Goal: Transaction & Acquisition: Purchase product/service

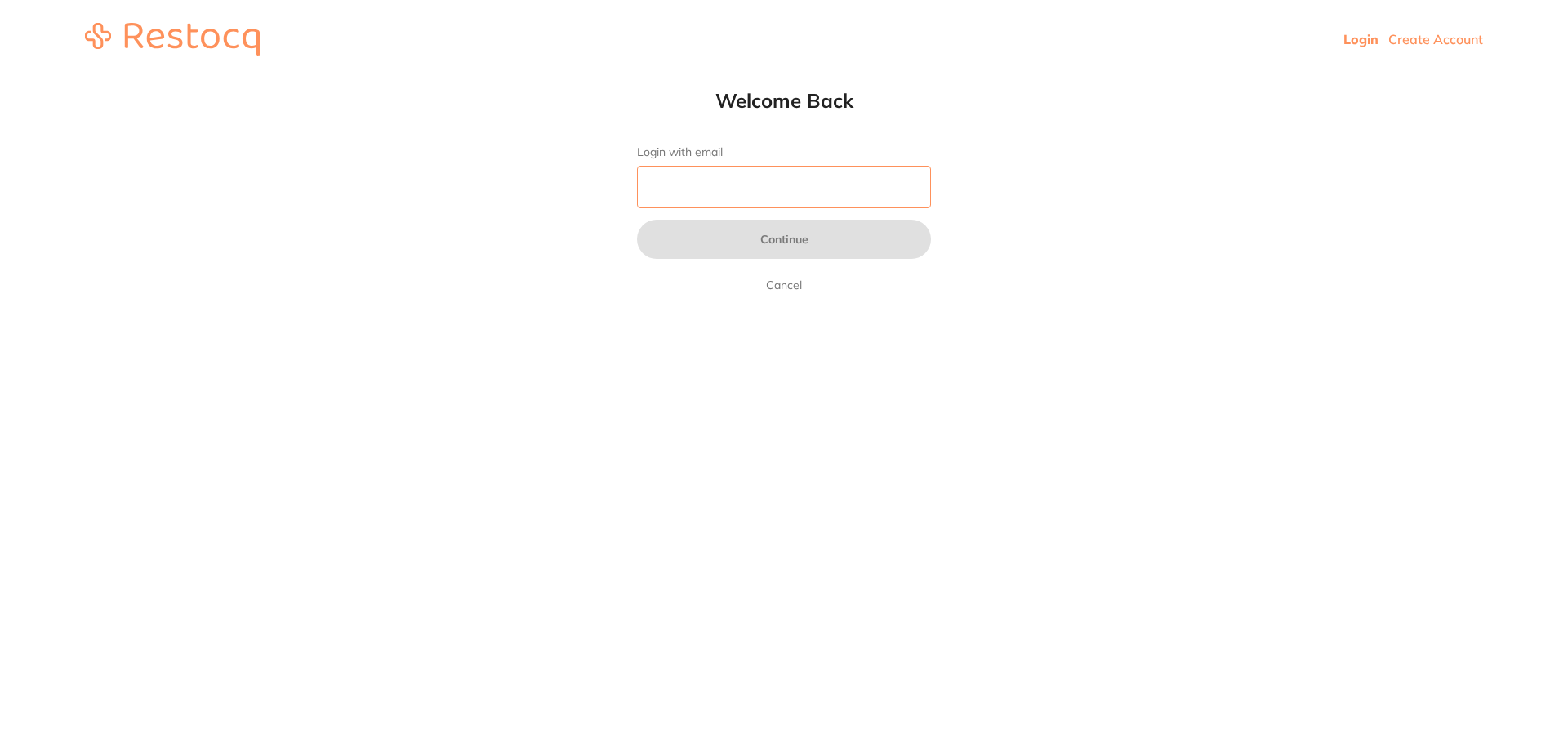
click at [763, 202] on input "Login with email" at bounding box center [784, 187] width 294 height 42
type input "[EMAIL_ADDRESS][DOMAIN_NAME]"
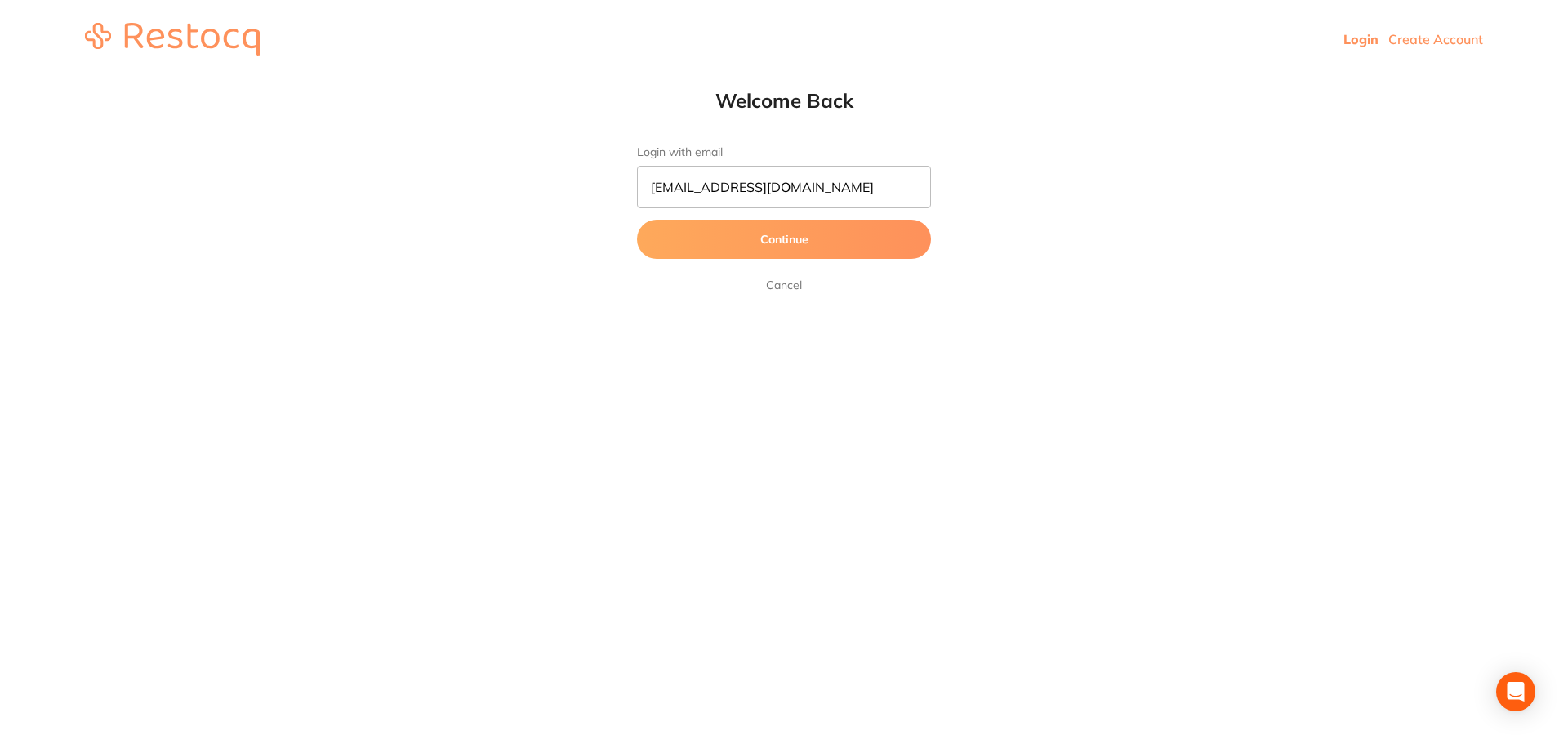
click at [836, 219] on form "Login with email [EMAIL_ADDRESS][DOMAIN_NAME] Continue Cancel" at bounding box center [784, 221] width 294 height 150
click at [837, 242] on button "Continue" at bounding box center [784, 239] width 294 height 39
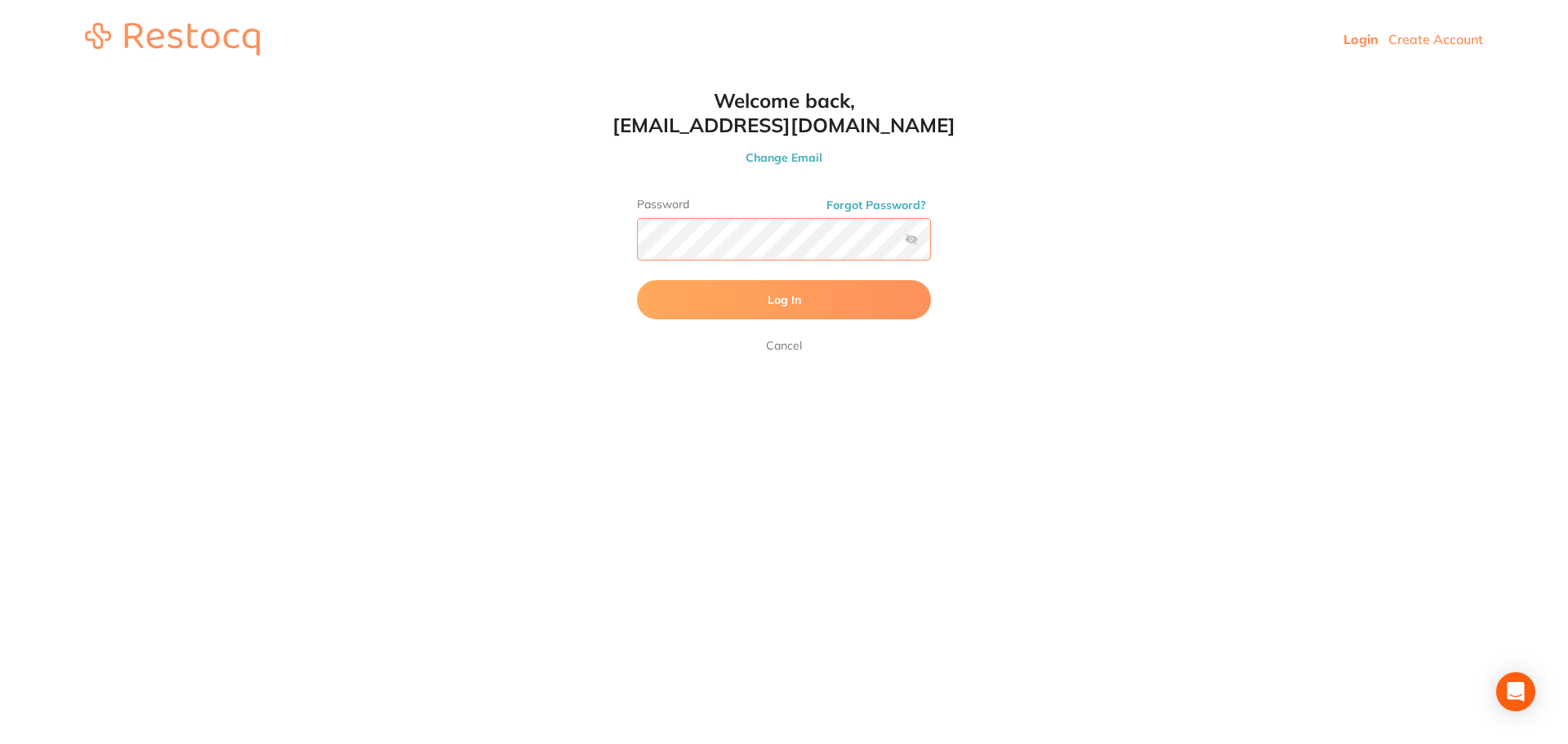
click at [637, 280] on button "Log In" at bounding box center [784, 299] width 294 height 39
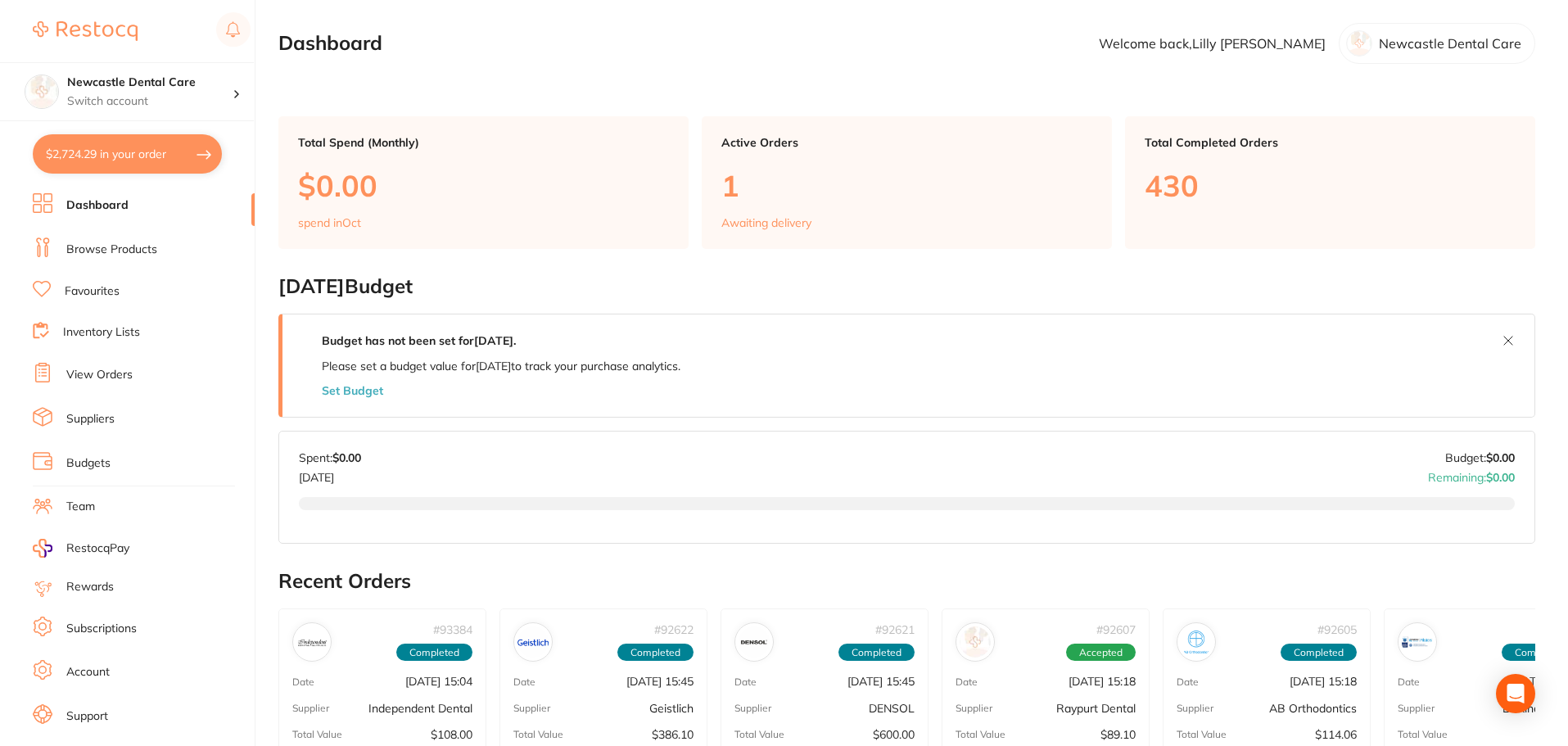
click at [159, 162] on button "$2,724.29 in your order" at bounding box center [127, 154] width 189 height 39
checkbox input "true"
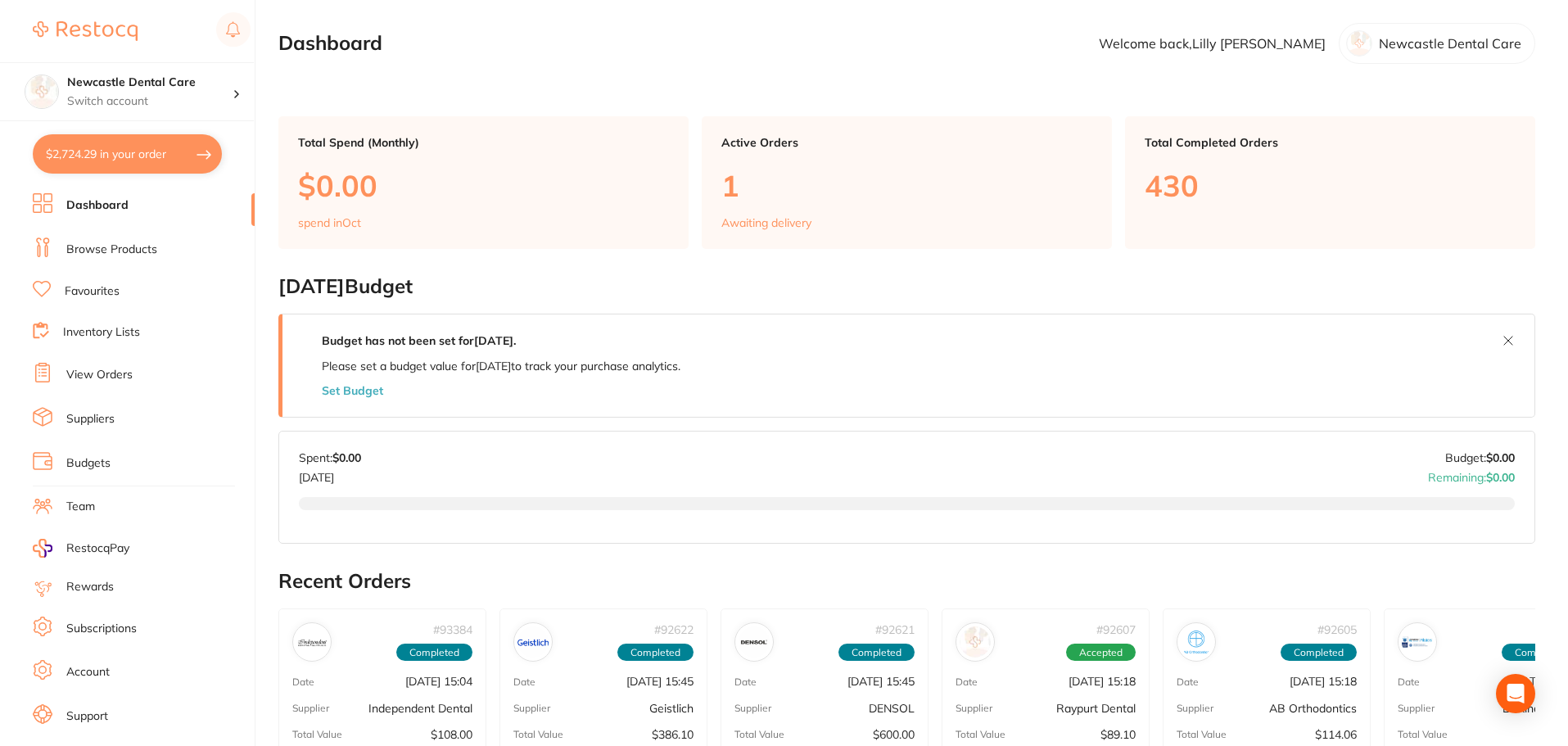
checkbox input "true"
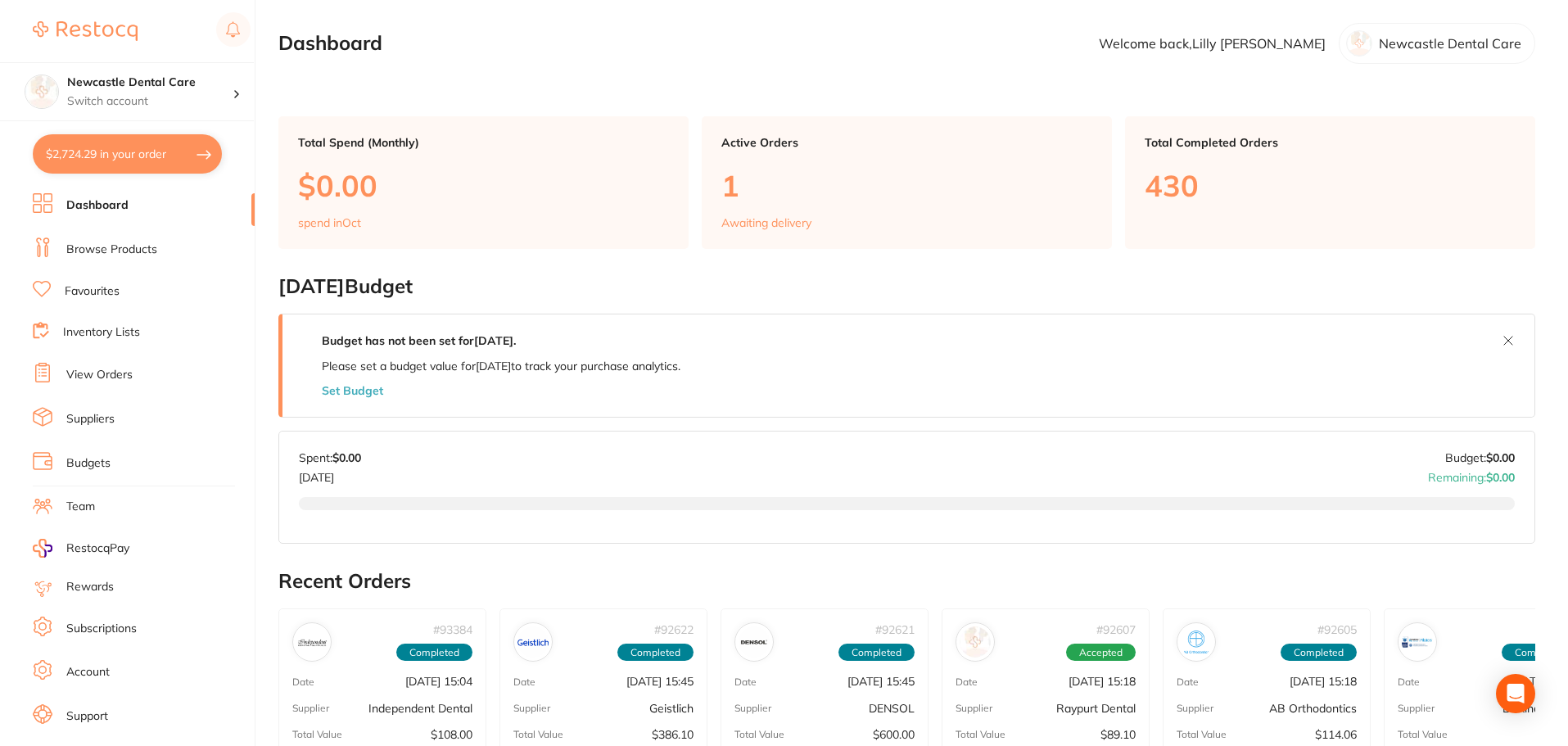
checkbox input "true"
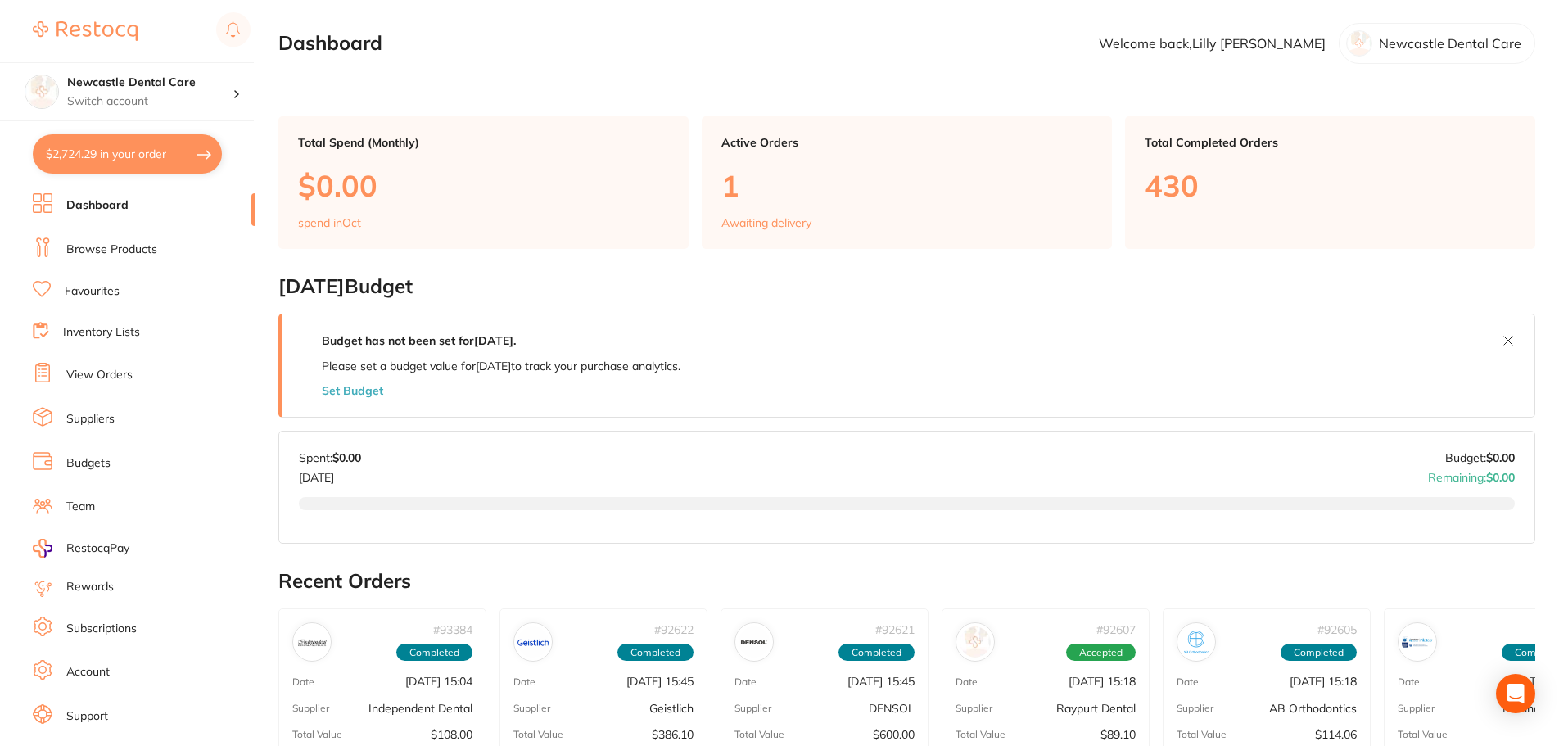
checkbox input "true"
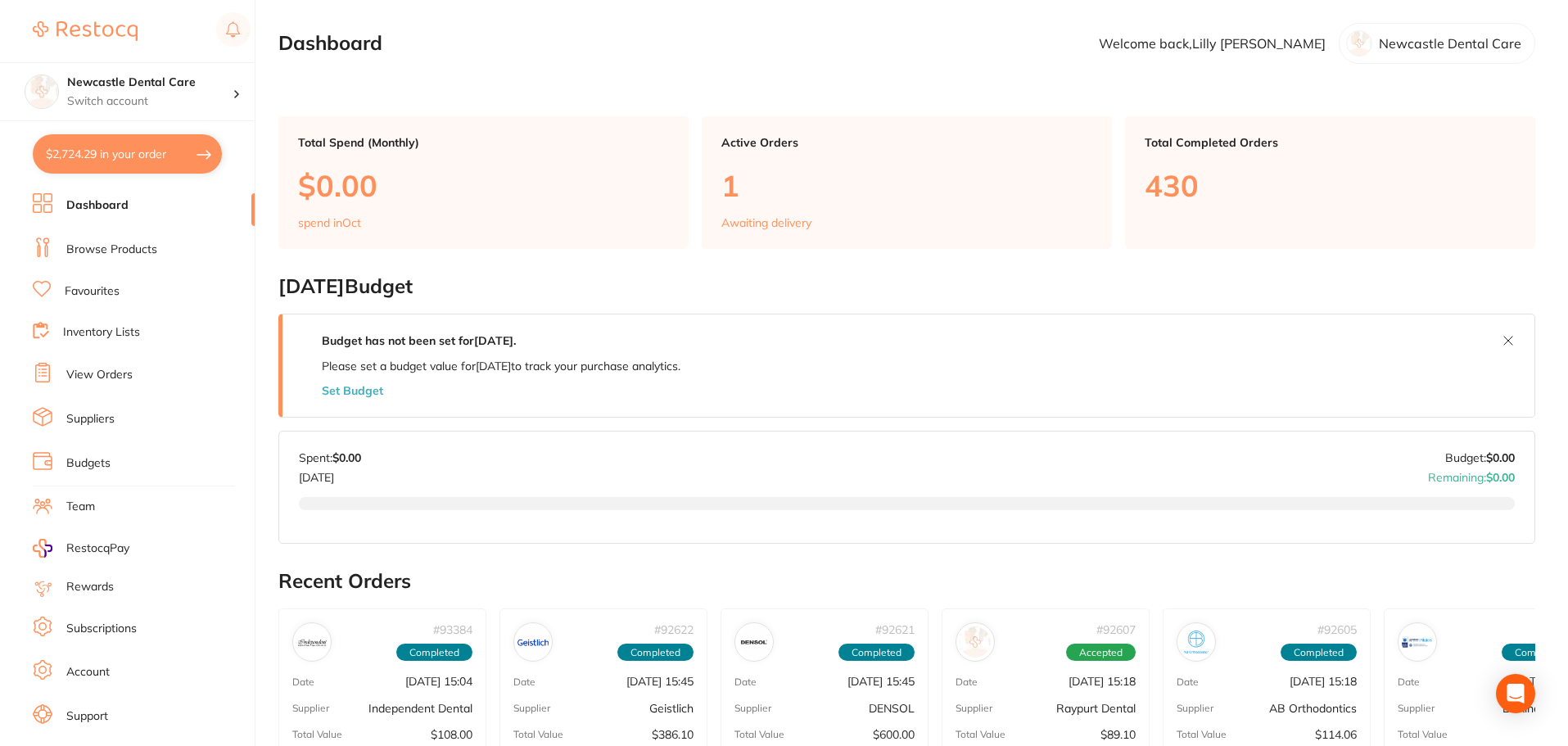
checkbox input "true"
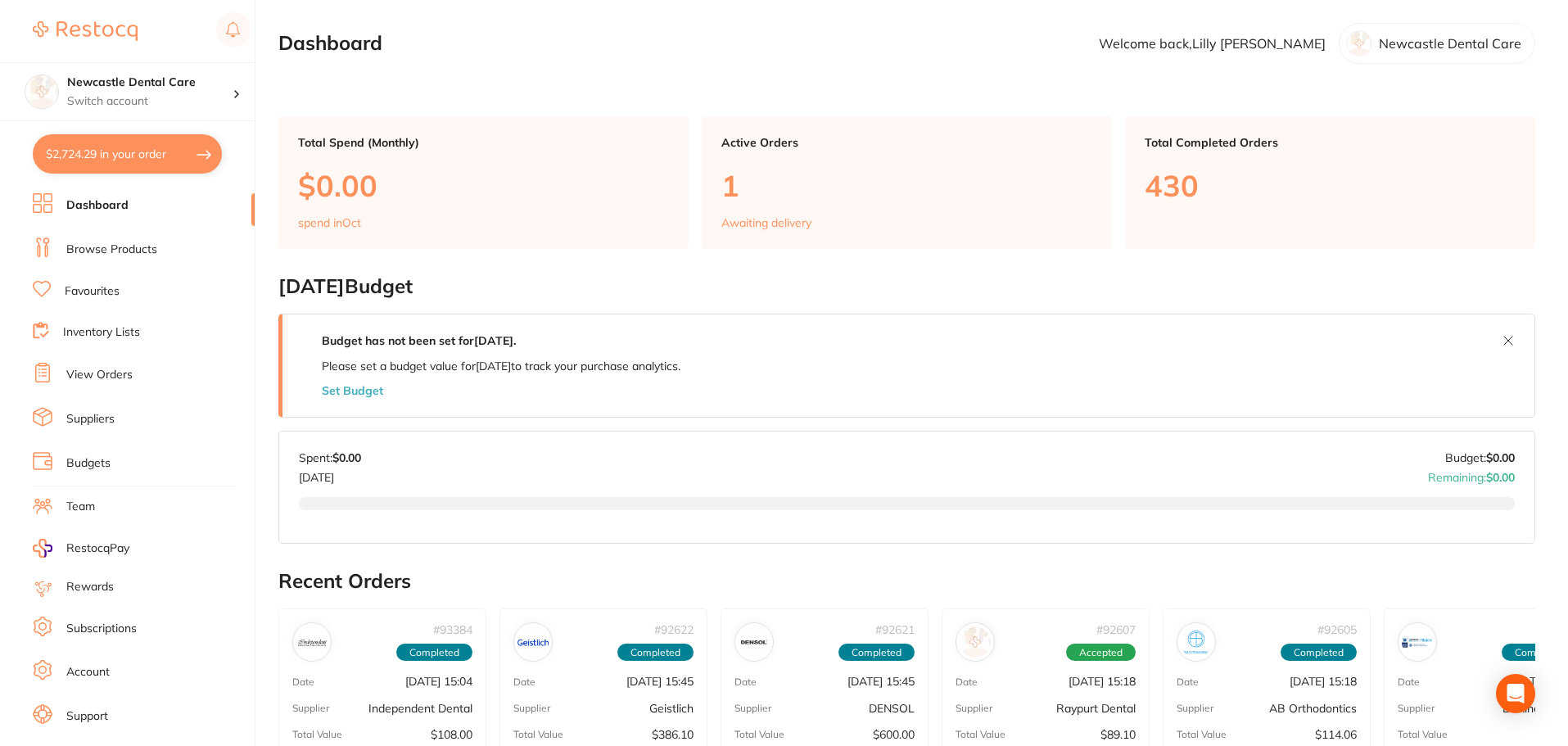
checkbox input "true"
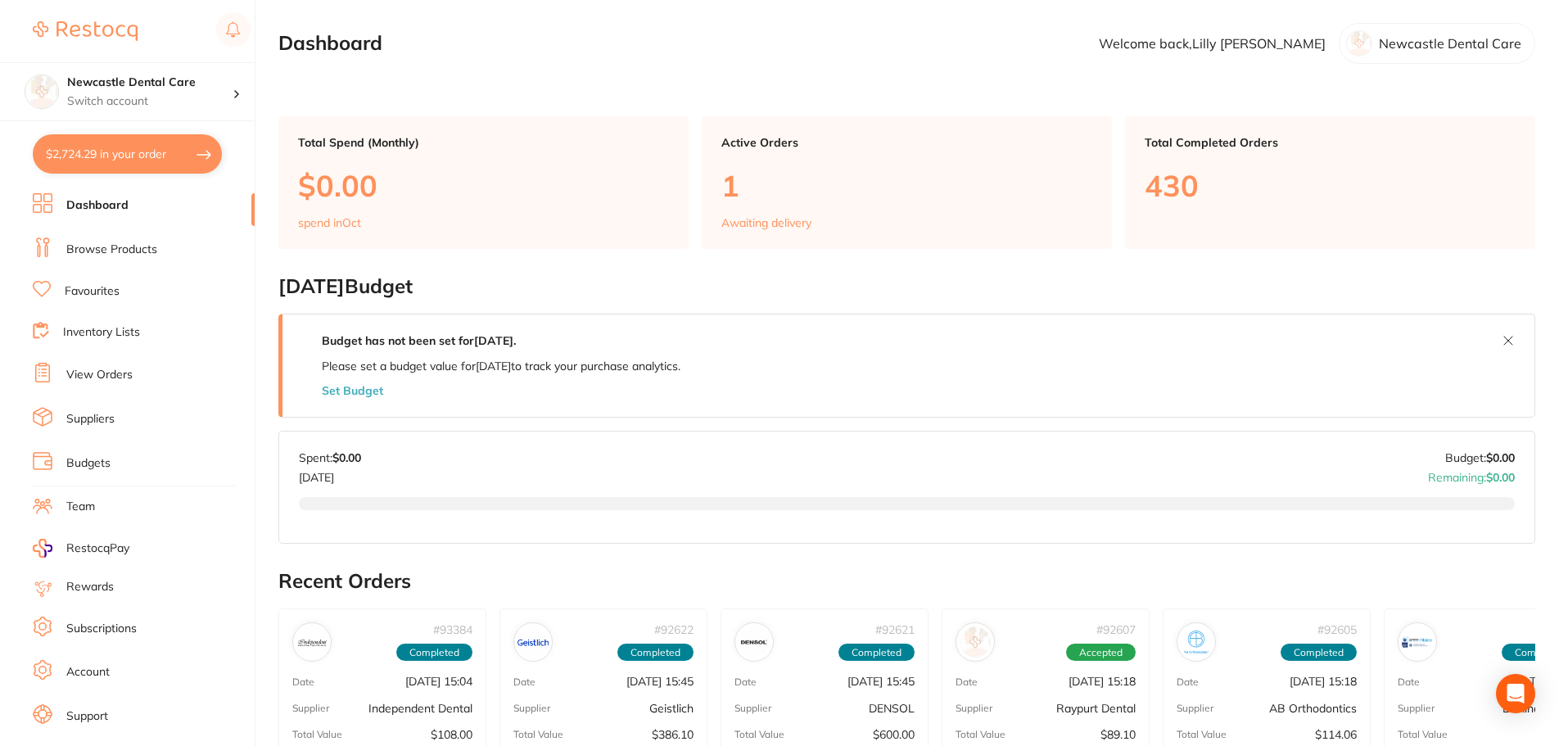
checkbox input "true"
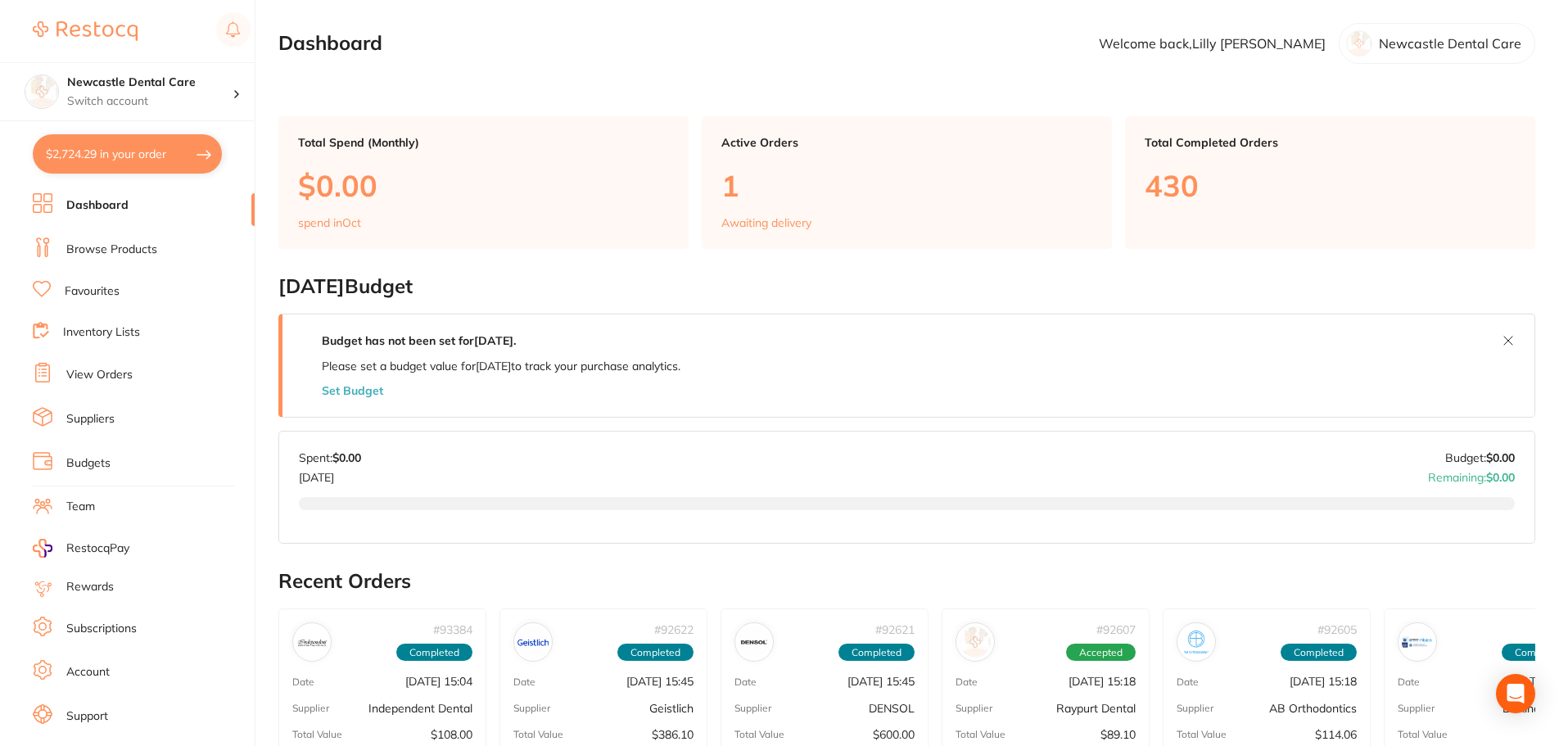
checkbox input "true"
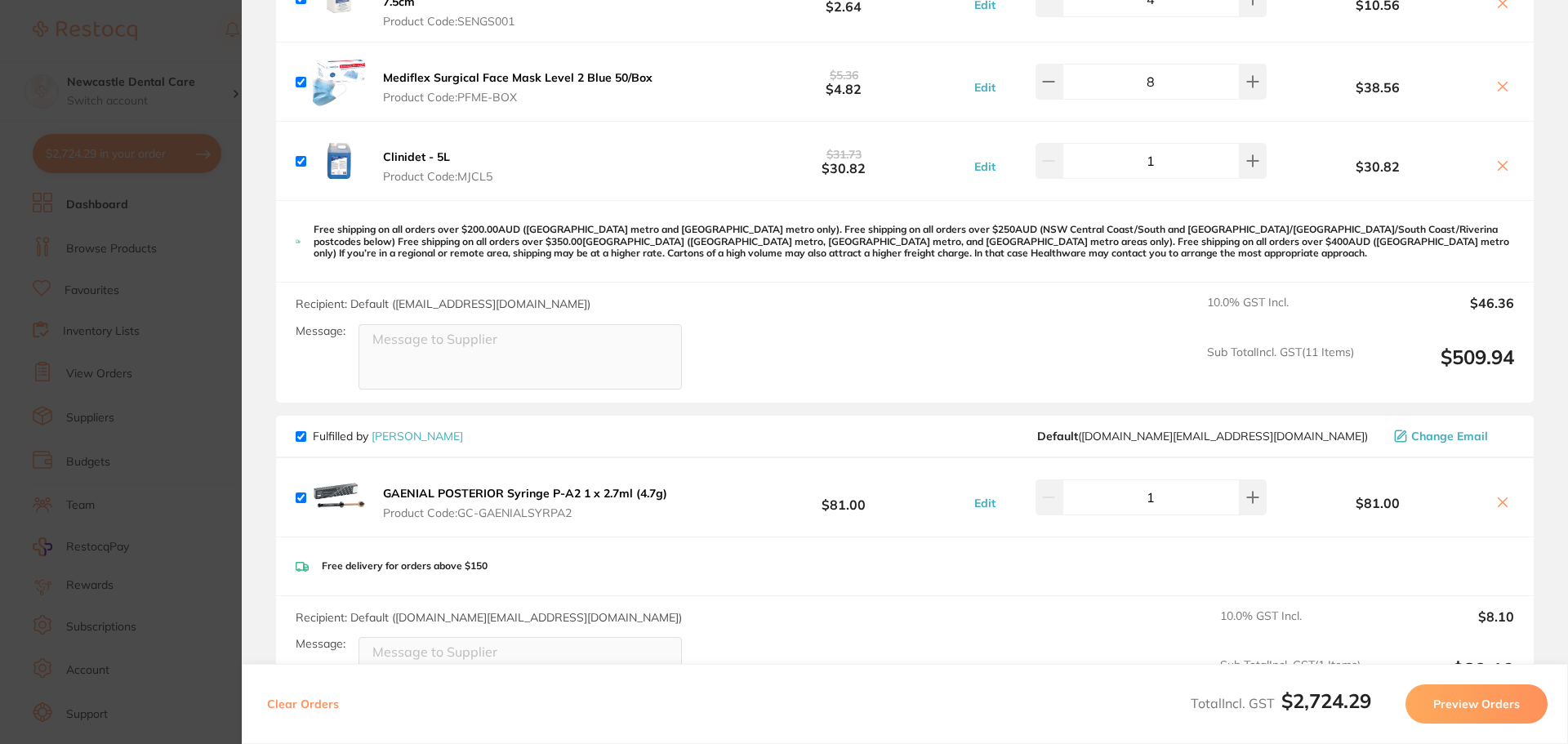
scroll to position [2206, 0]
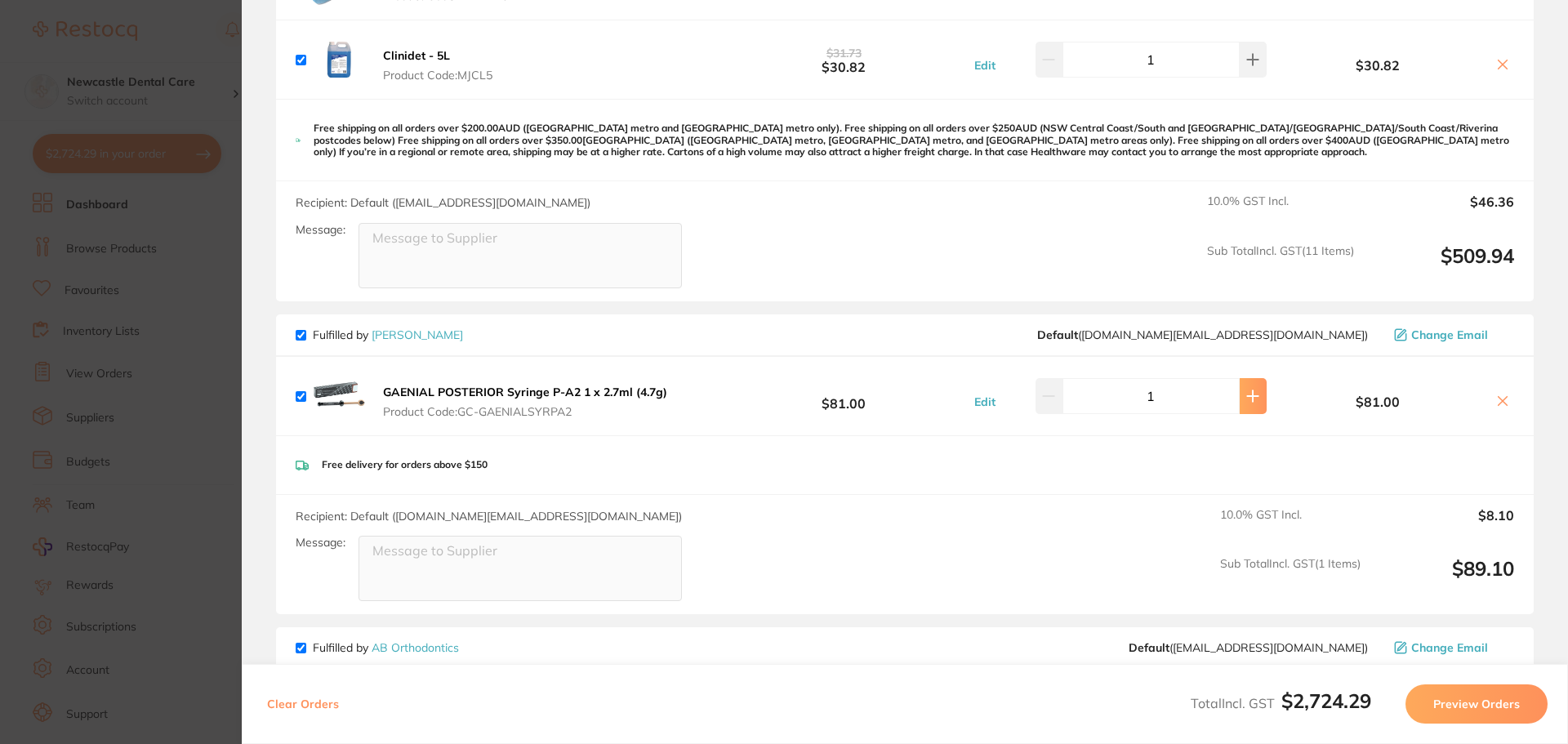
click at [1249, 399] on button at bounding box center [1254, 396] width 27 height 35
type input "2"
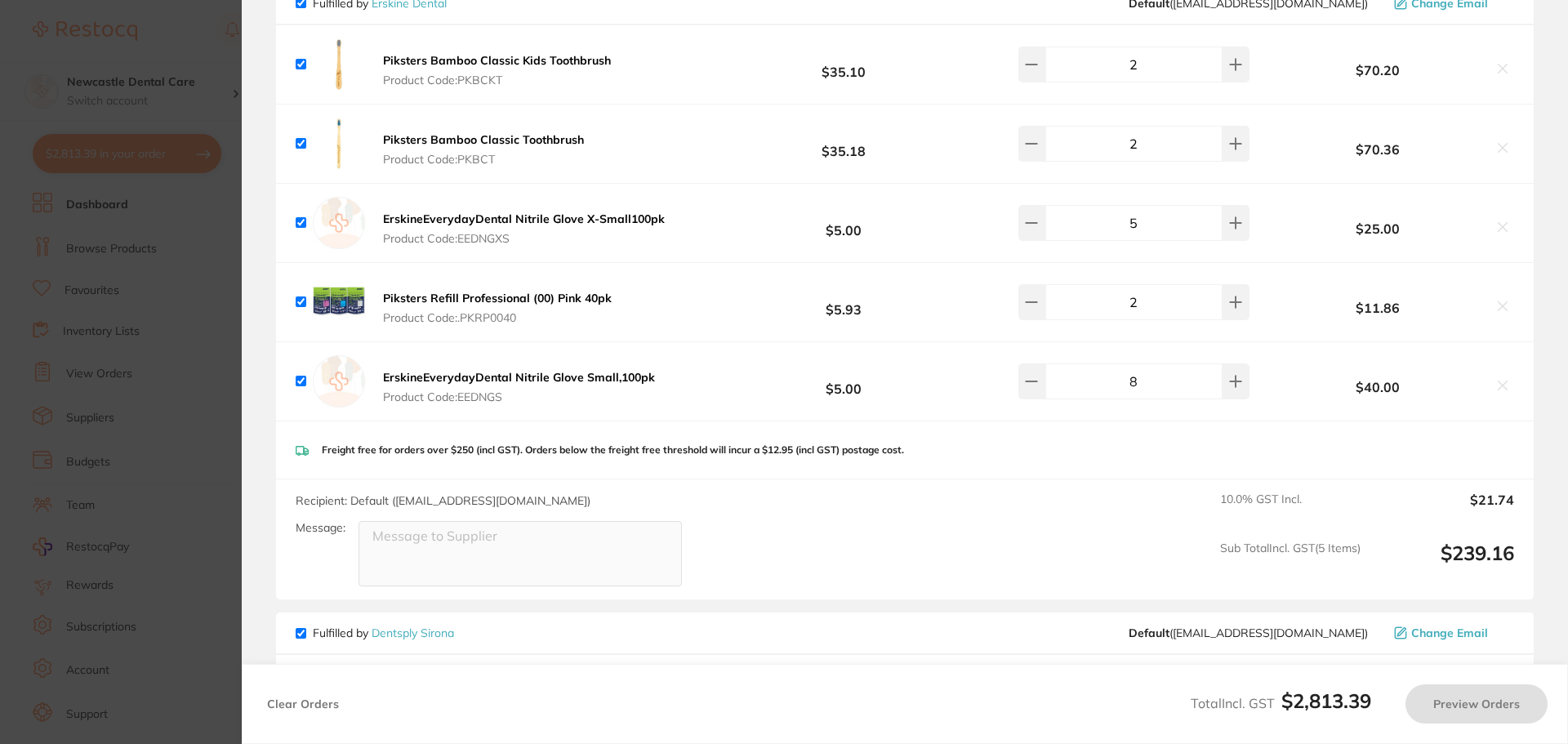
scroll to position [3187, 0]
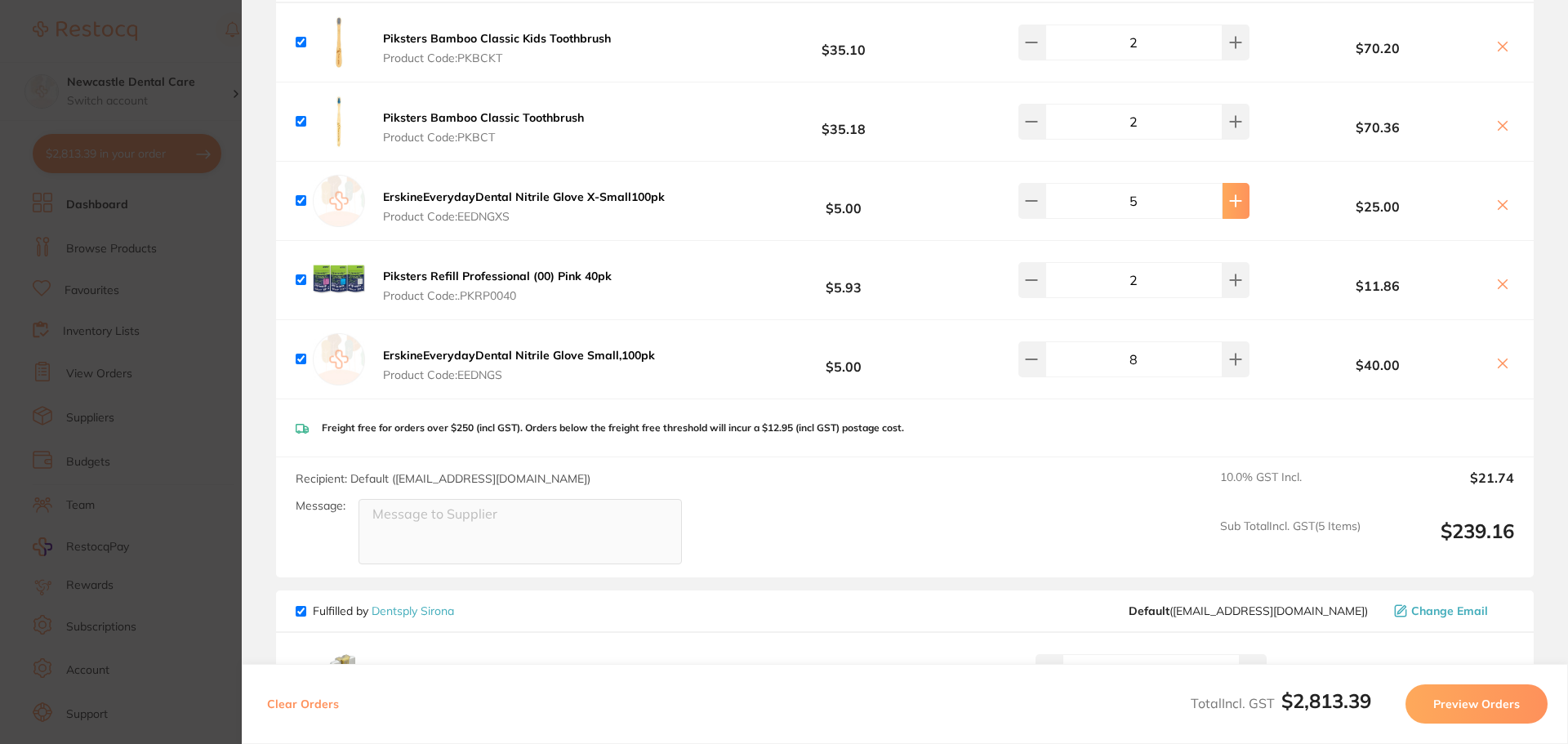
click at [1230, 207] on button at bounding box center [1236, 200] width 27 height 35
type input "8"
click at [225, 308] on section "Update RRP Set your pre negotiated price for this item. Item Agreed RRP (excl. …" at bounding box center [784, 372] width 1568 height 744
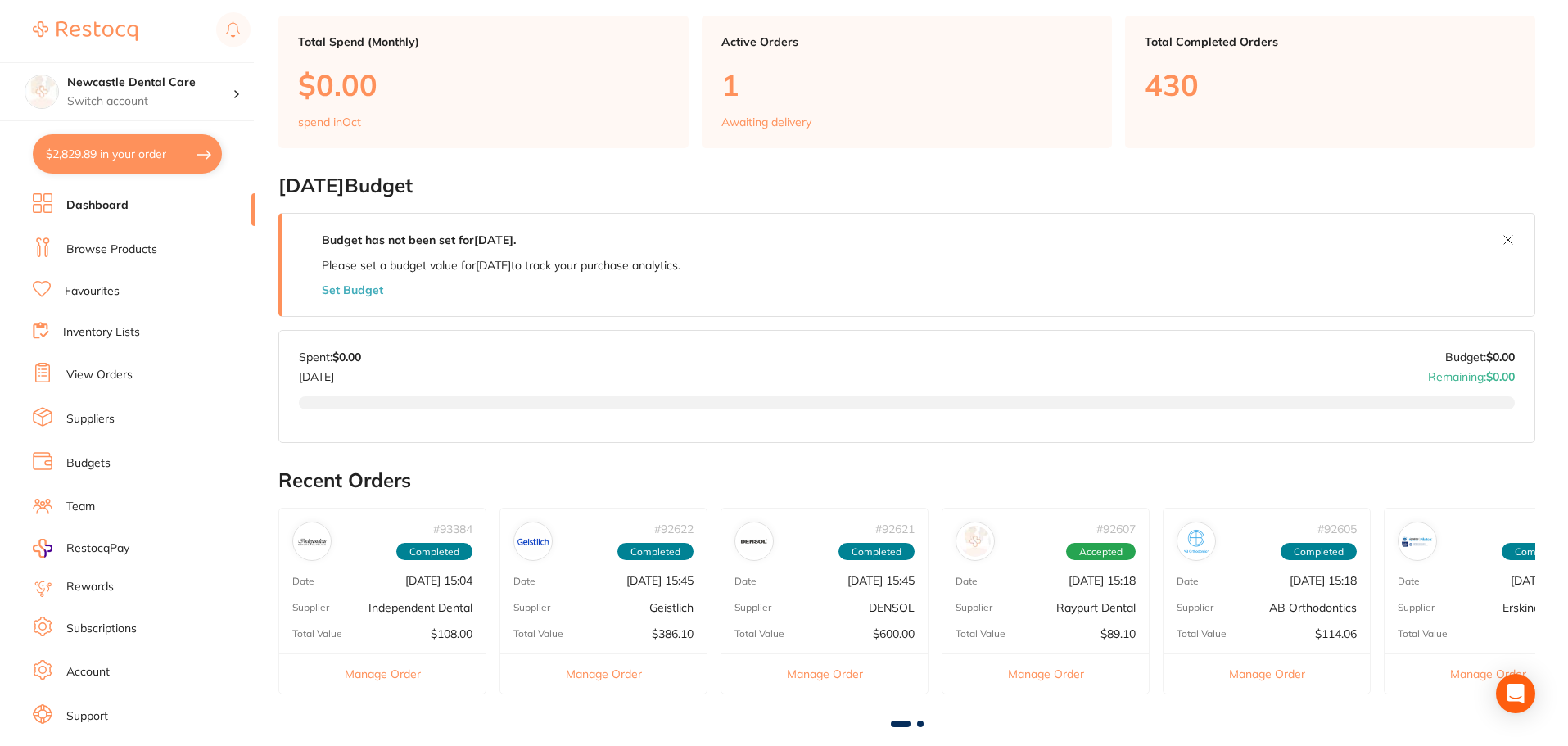
scroll to position [0, 0]
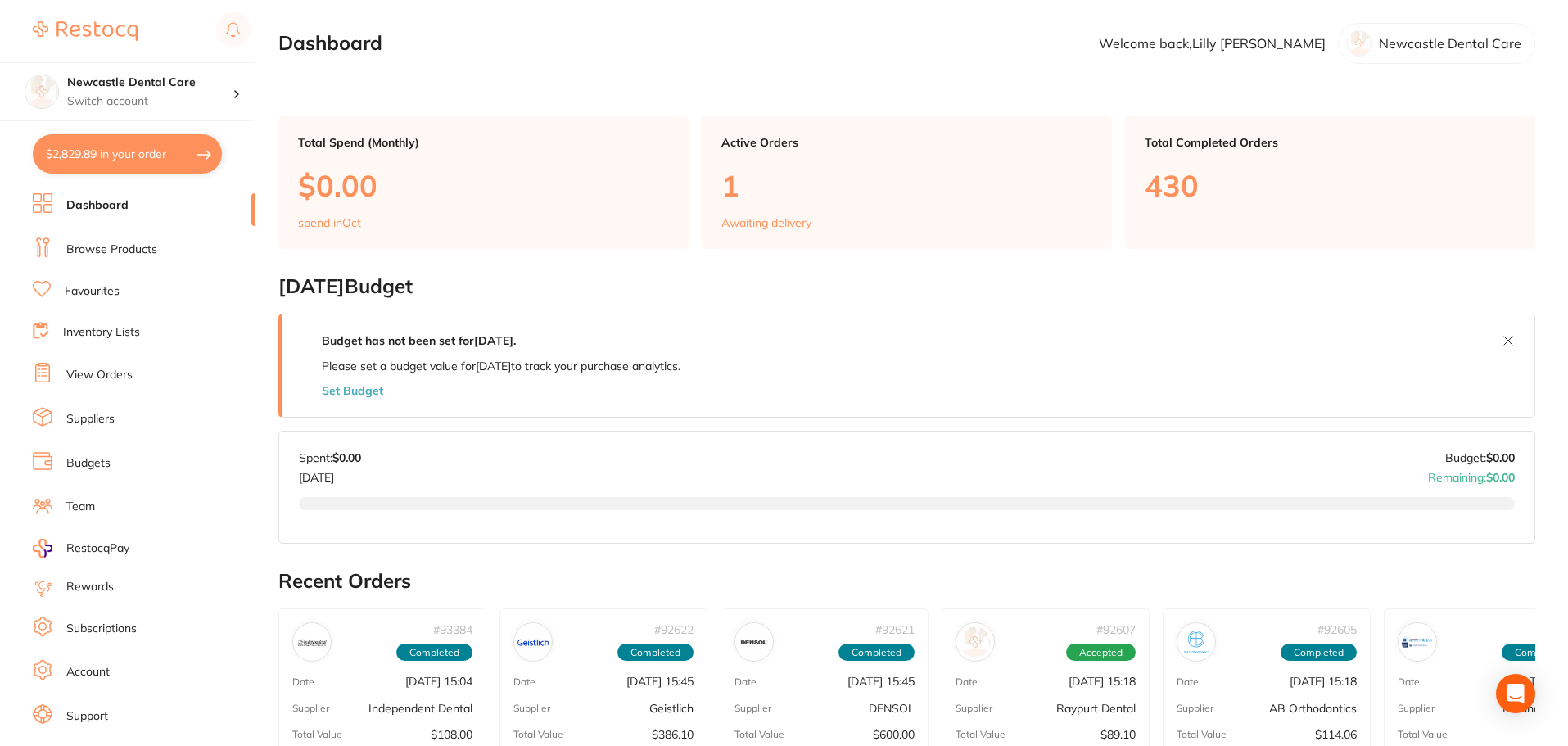
click at [102, 248] on link "Browse Products" at bounding box center [111, 249] width 91 height 16
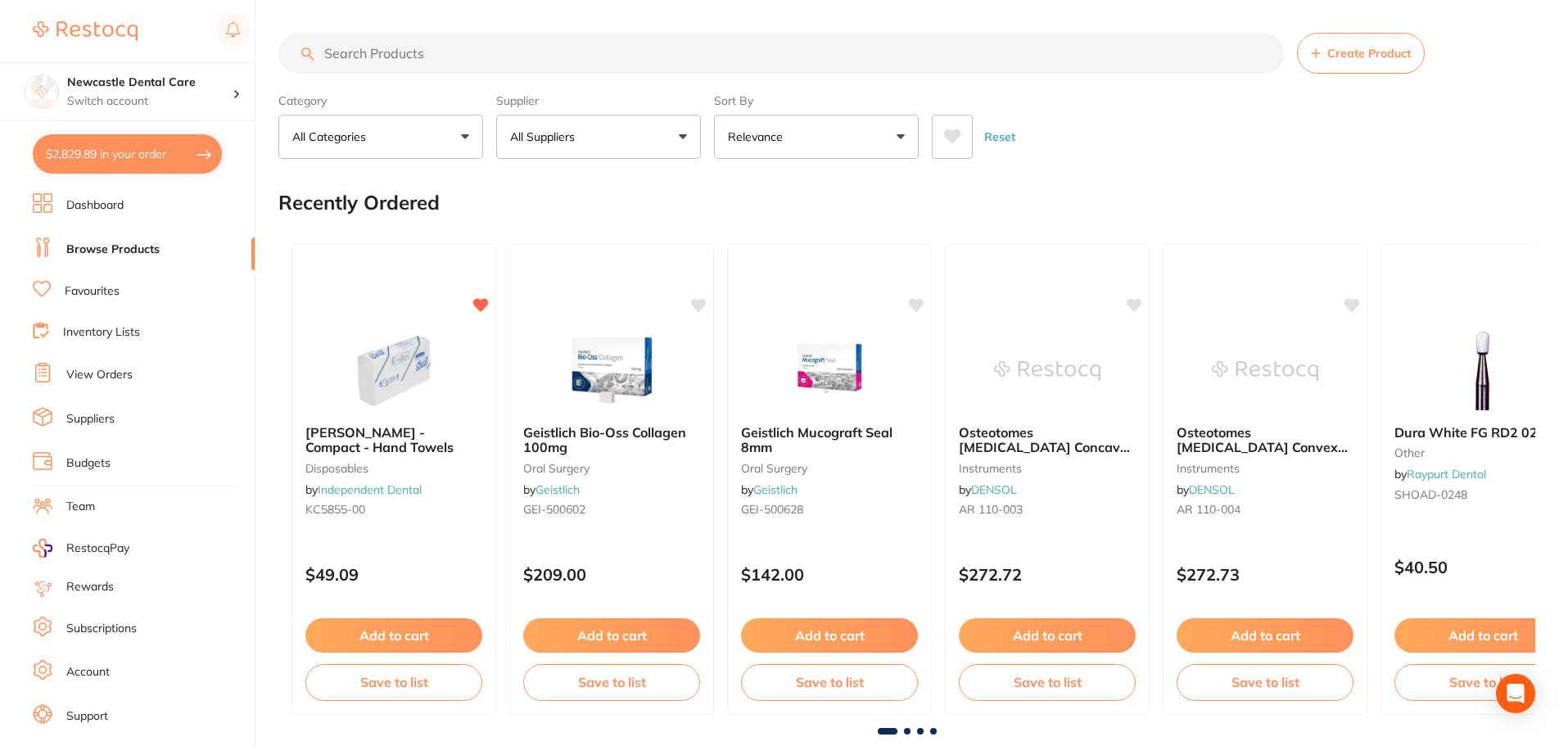
click at [435, 50] on input "search" at bounding box center [781, 53] width 1006 height 41
type input "ceramic polishing burs"
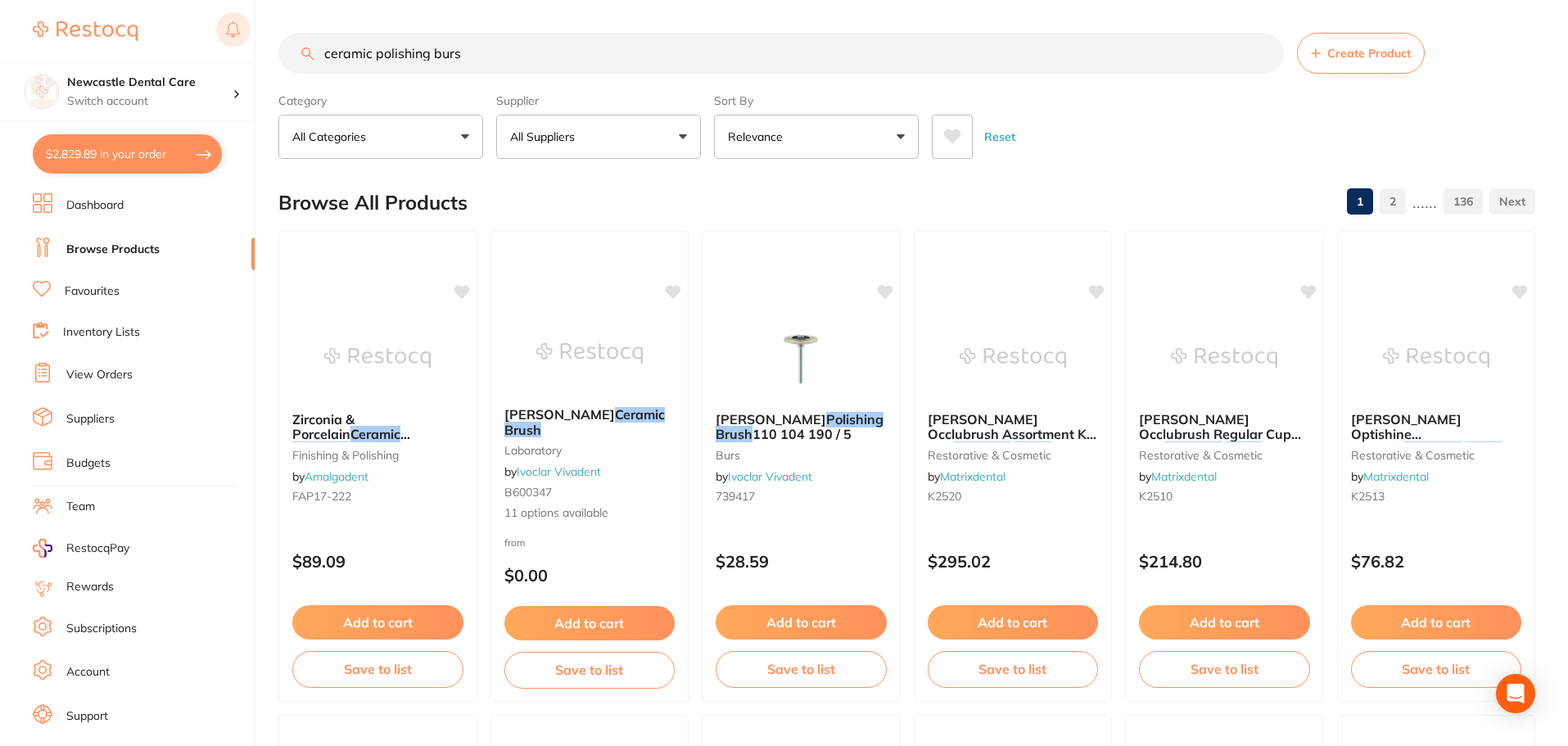
drag, startPoint x: 512, startPoint y: 48, endPoint x: 246, endPoint y: 40, distance: 266.1
click at [246, 40] on div "$2,829.89 Newcastle Dental Care Switch account Newcastle Dental Care $2,829.89 …" at bounding box center [784, 373] width 1568 height 746
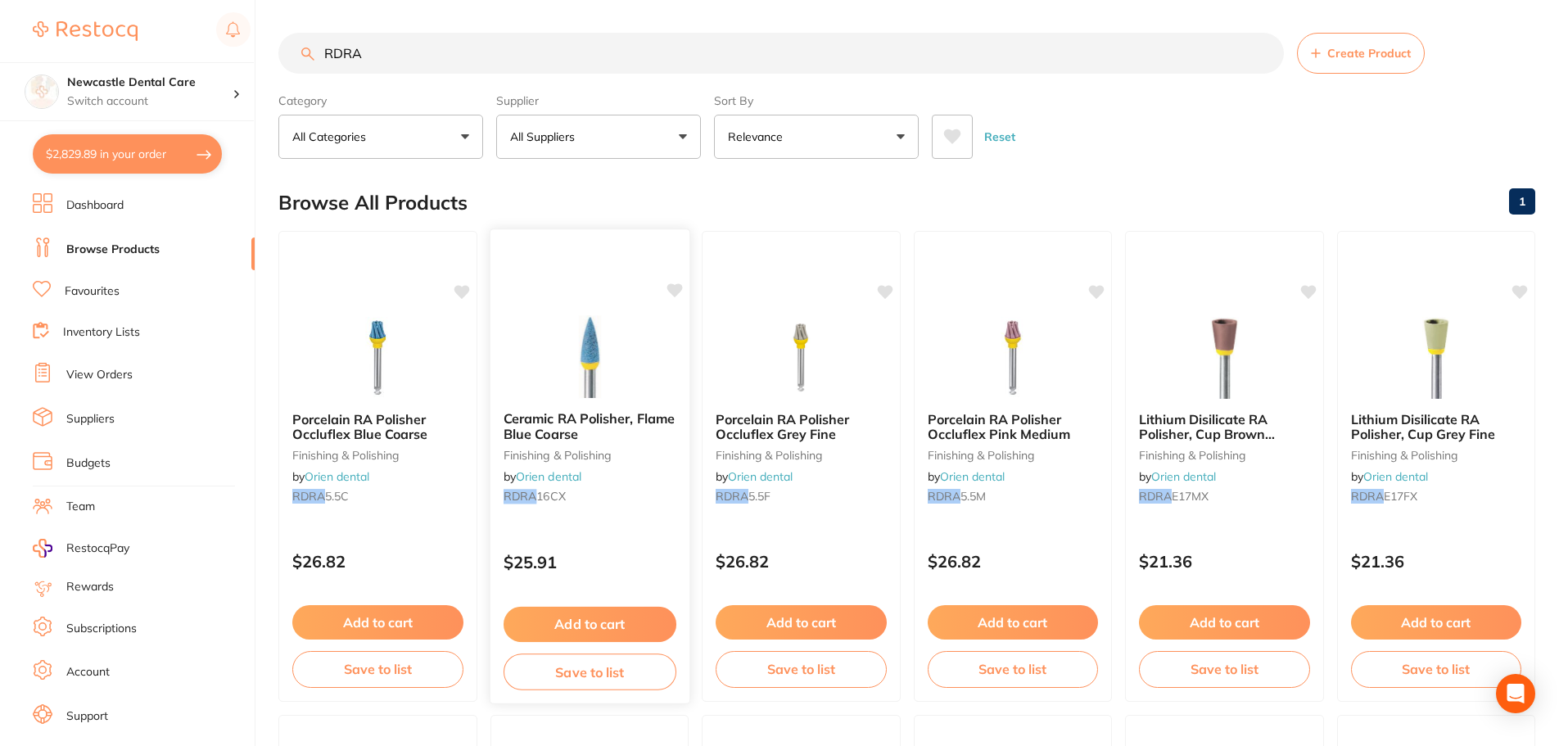
type input "RDRA"
click at [635, 449] on small "finishing & polishing" at bounding box center [589, 455] width 173 height 13
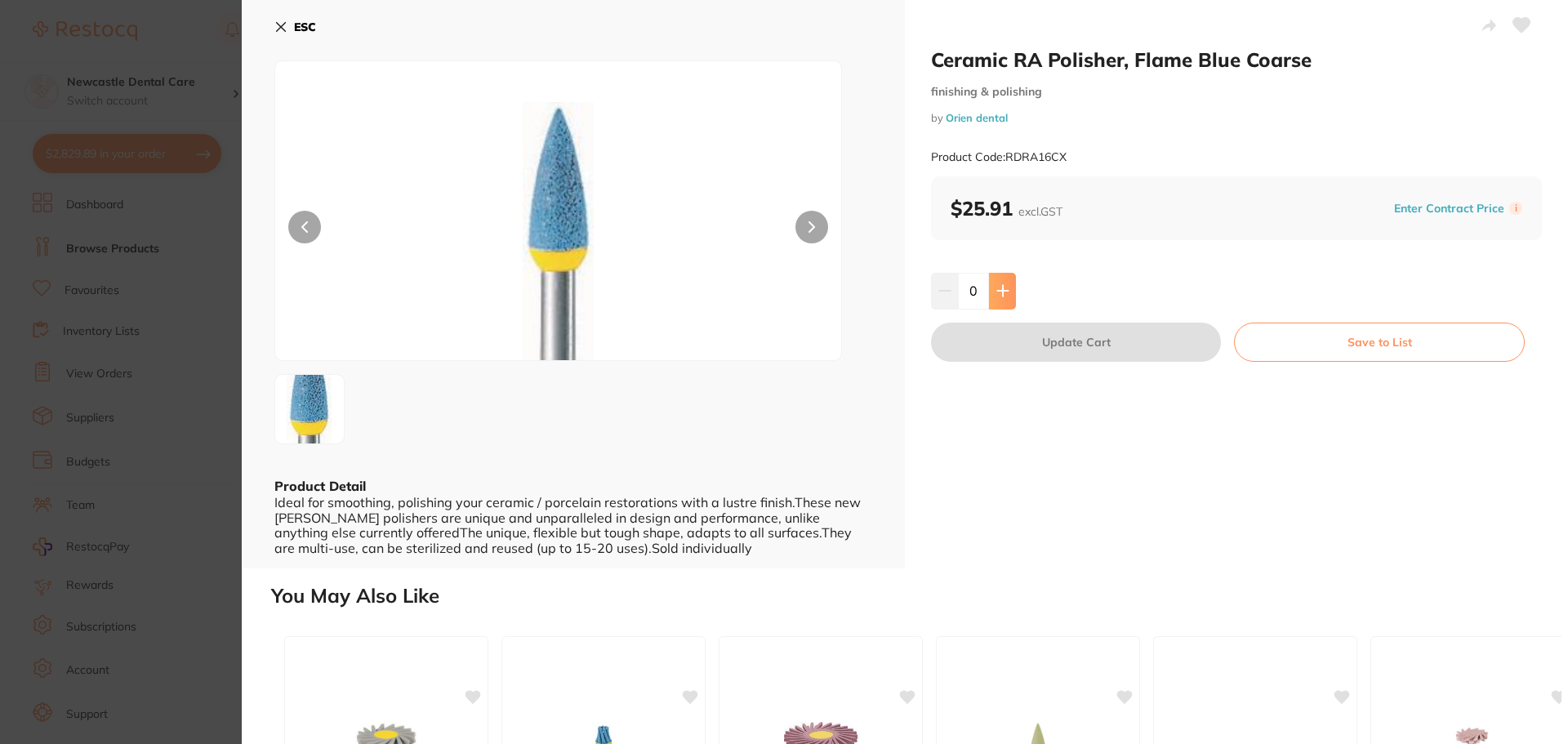
click at [1008, 287] on button at bounding box center [1003, 291] width 27 height 35
type input "1"
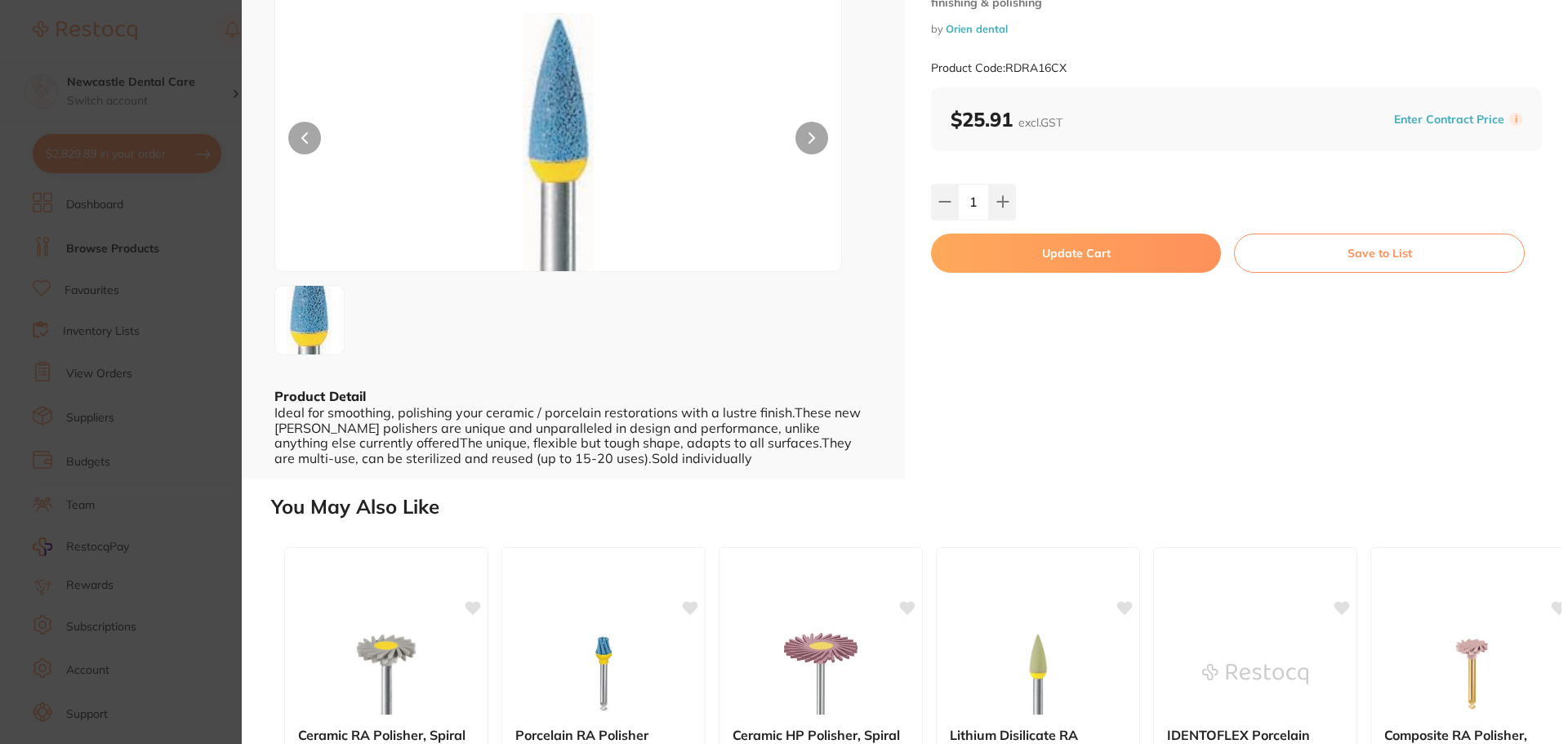
scroll to position [81, 0]
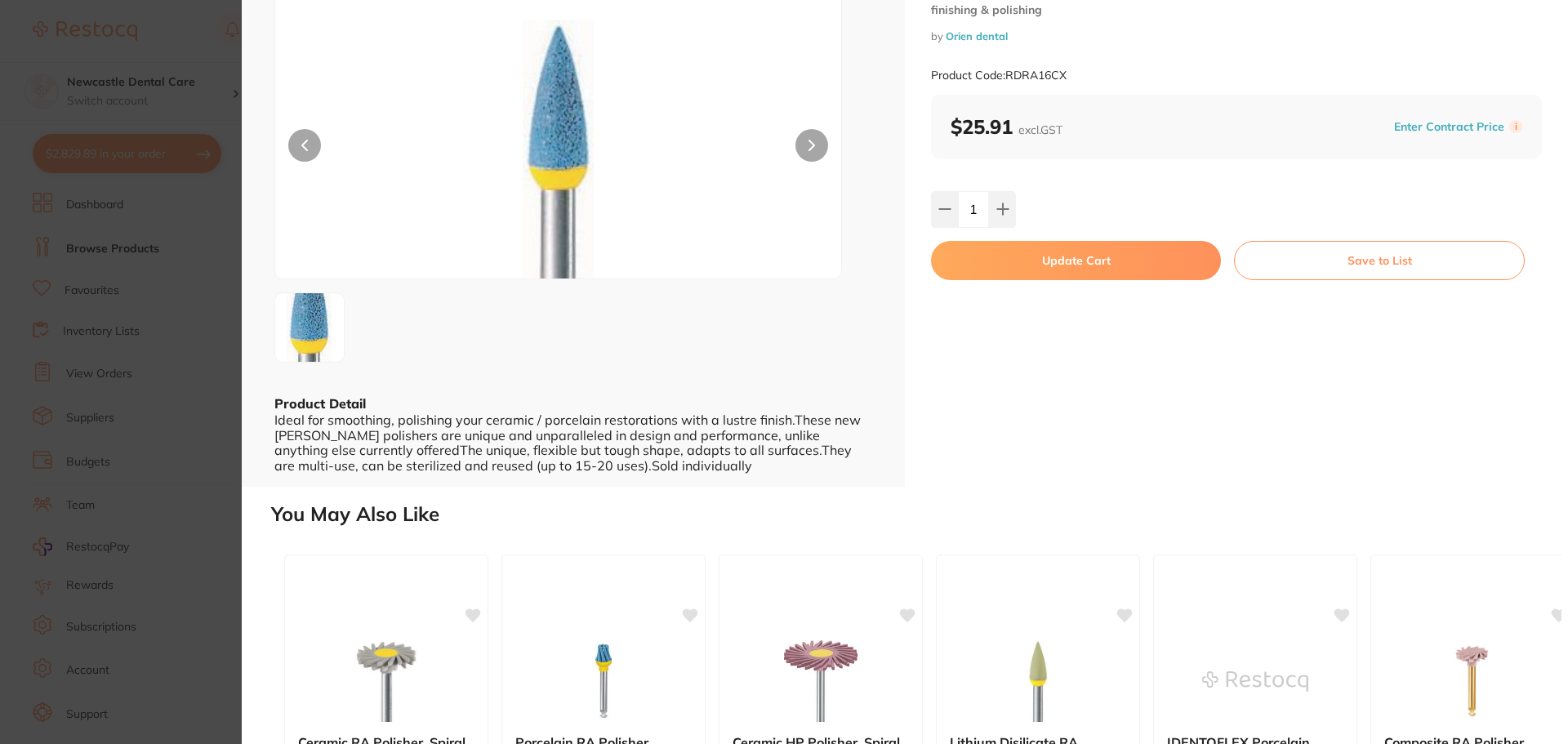
click at [1093, 256] on button "Update Cart" at bounding box center [1076, 260] width 290 height 39
checkbox input "false"
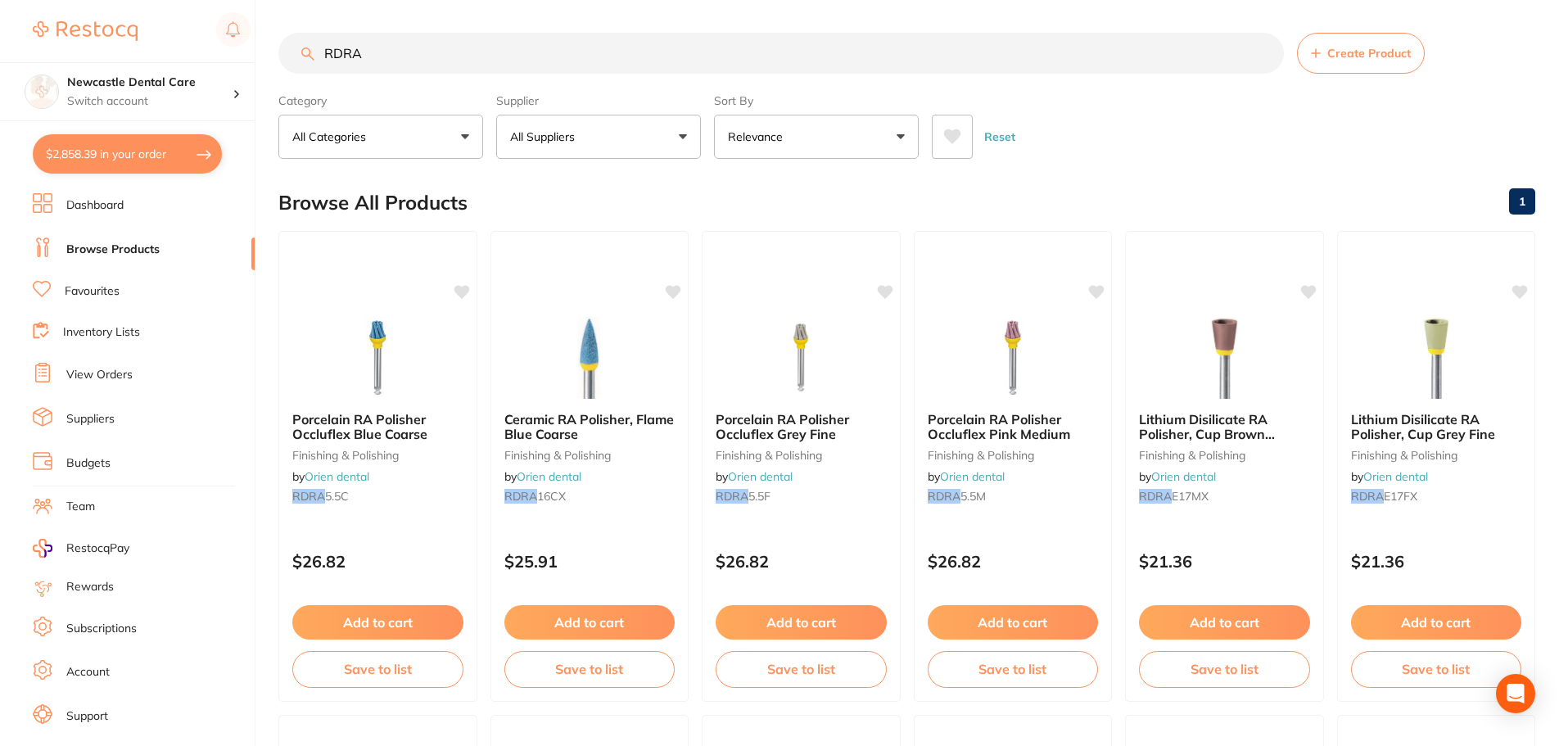
drag, startPoint x: 476, startPoint y: 56, endPoint x: 226, endPoint y: 53, distance: 250.0
click at [226, 53] on div "$2,858.39 Newcastle Dental Care Switch account Newcastle Dental Care $2,858.39 …" at bounding box center [784, 373] width 1568 height 746
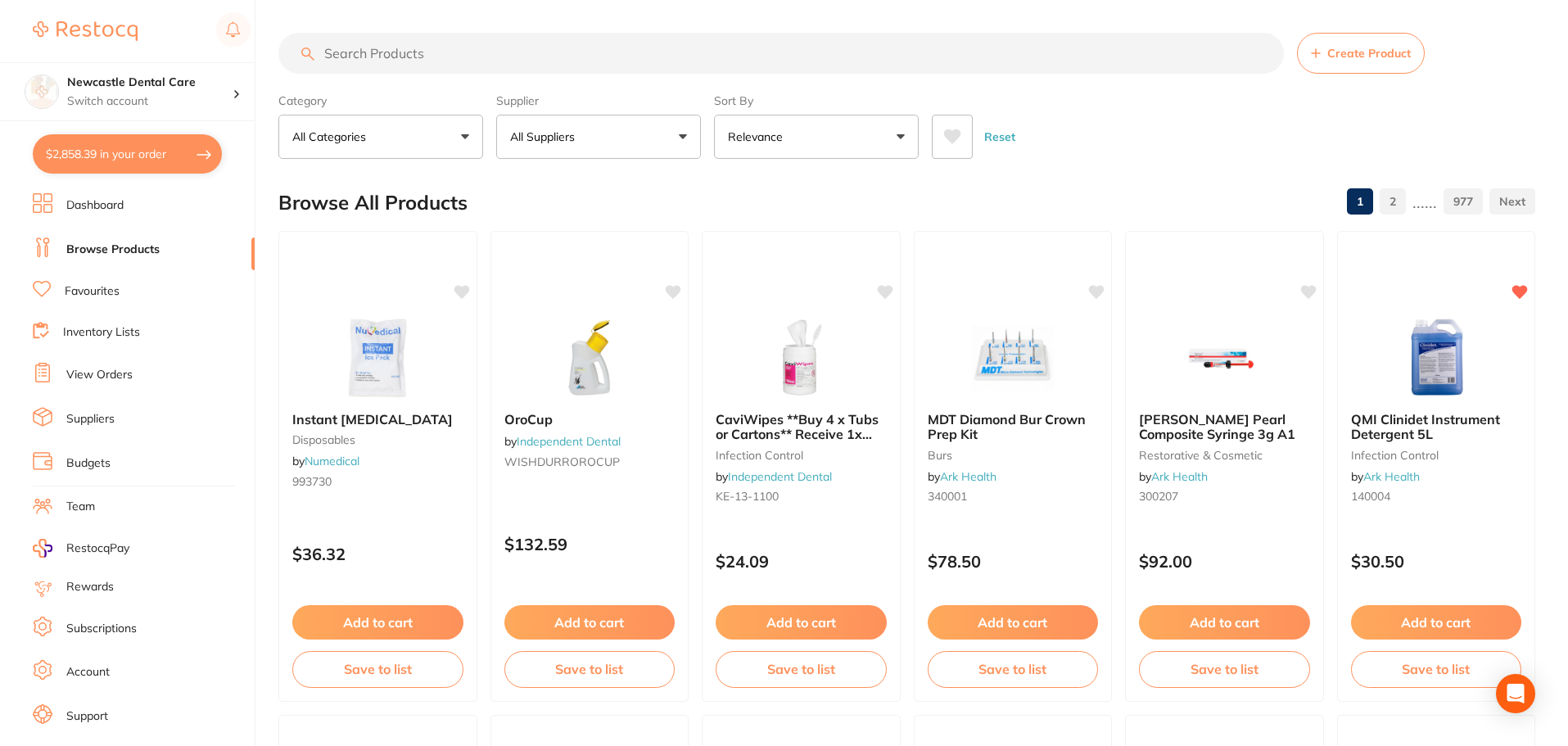
click at [116, 139] on button "$2,858.39 in your order" at bounding box center [127, 154] width 189 height 39
checkbox input "true"
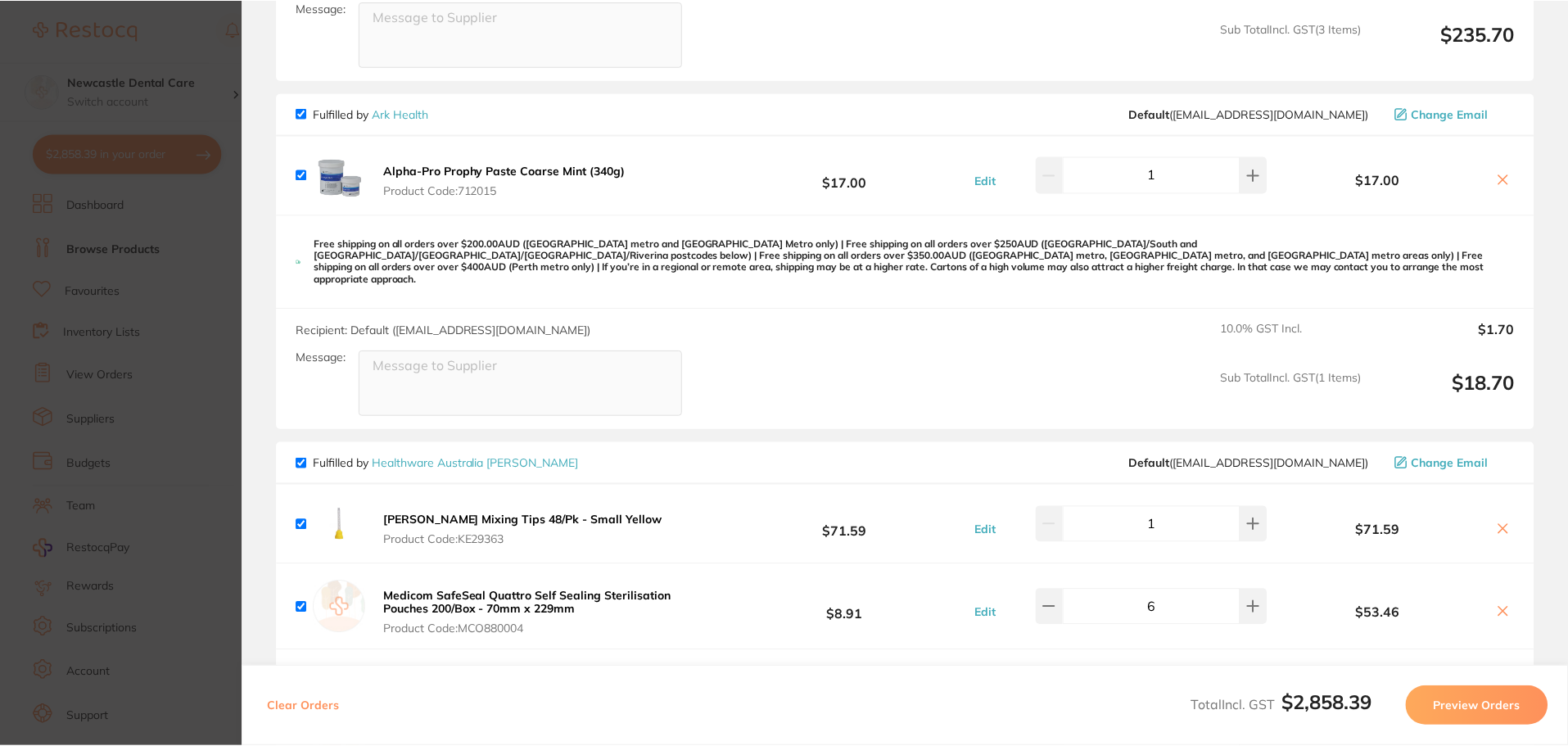
scroll to position [1466, 0]
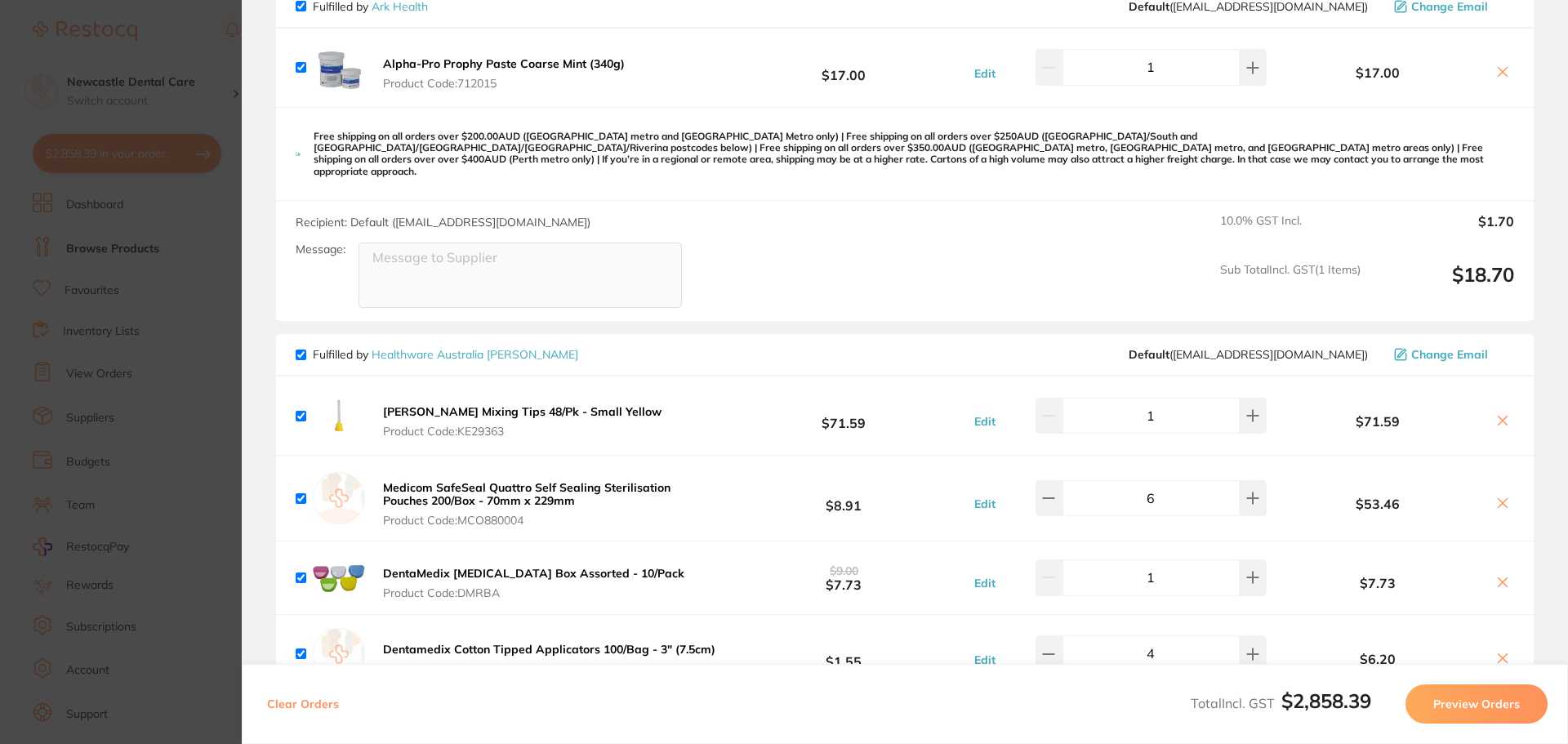
click at [461, 335] on div "Fulfilled by Healthware Australia [PERSON_NAME] Default ( [EMAIL_ADDRESS][DOMAI…" at bounding box center [905, 356] width 1257 height 42
click at [458, 347] on link "Healthware Australia [PERSON_NAME]" at bounding box center [475, 354] width 207 height 14
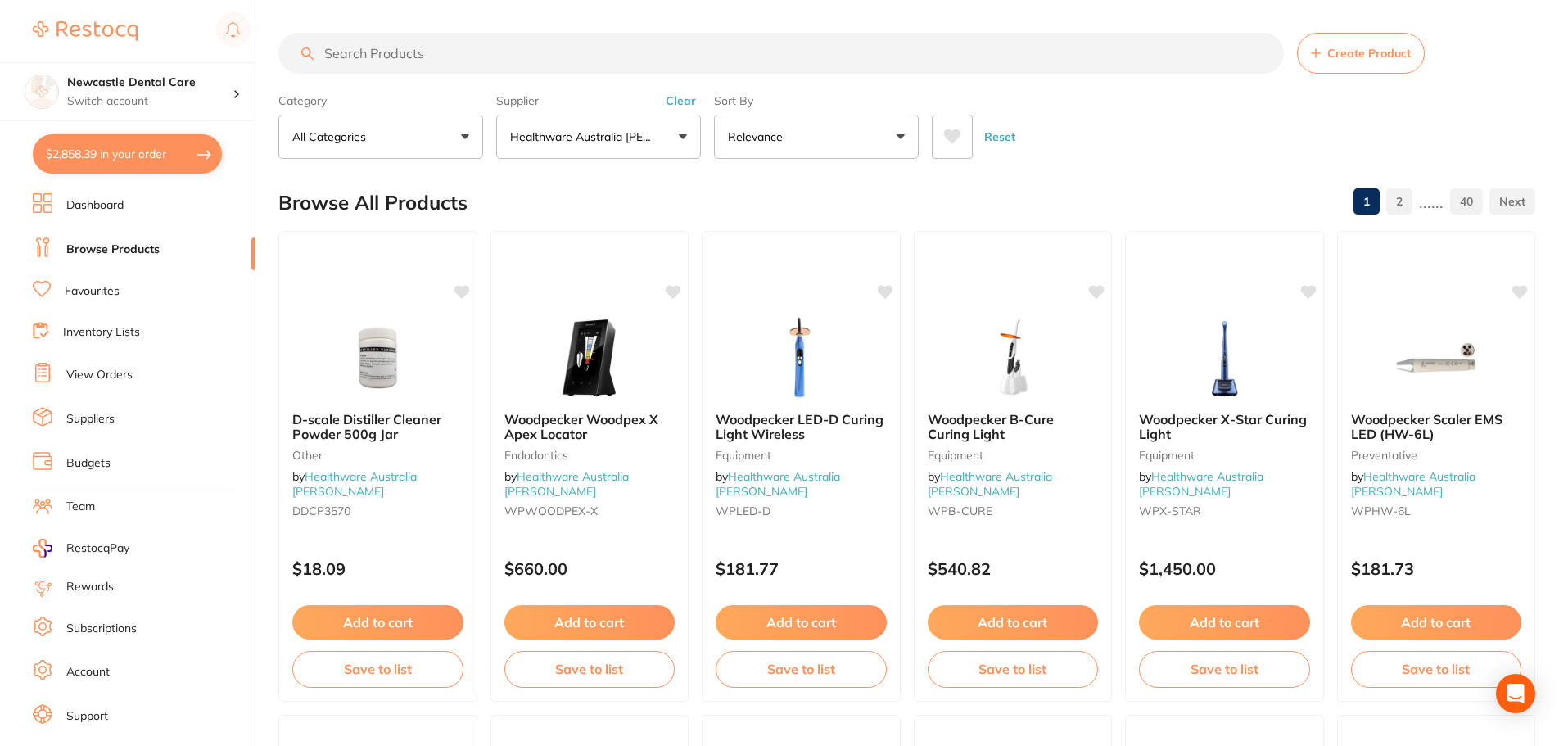
click at [486, 72] on input "search" at bounding box center [781, 53] width 1006 height 41
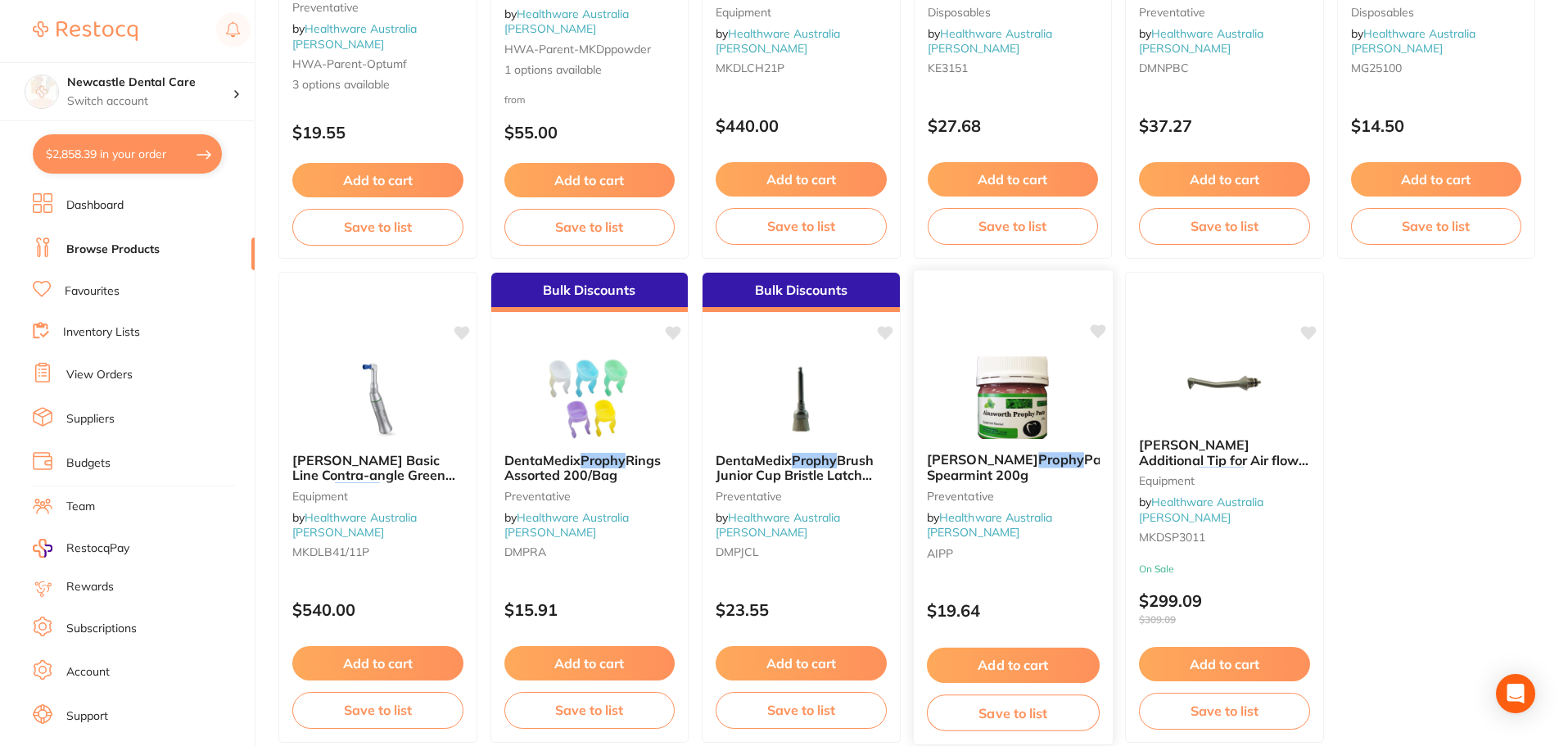
scroll to position [1009, 0]
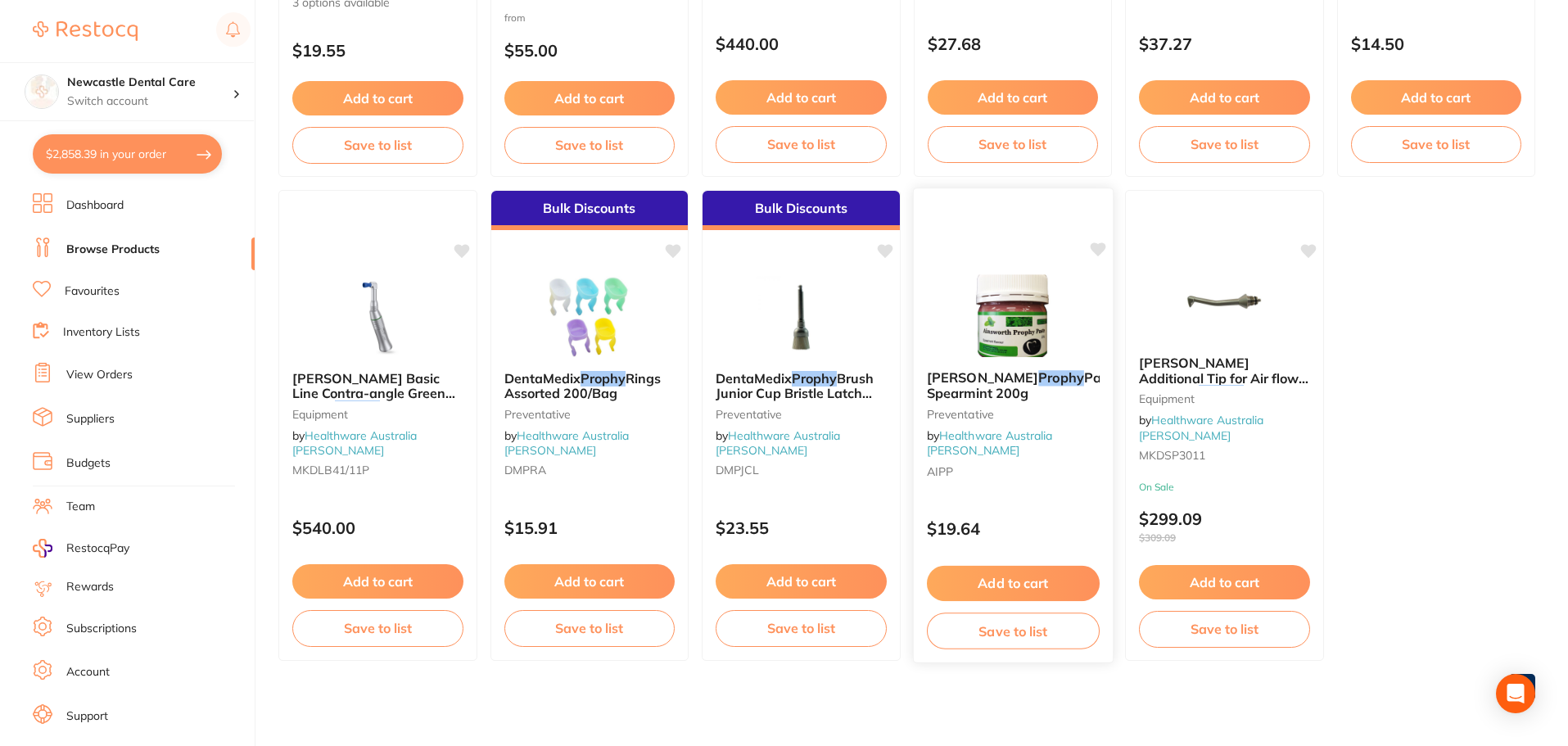
type input "prophy"
click at [1007, 396] on span "Paste Spearmint 200g" at bounding box center [1022, 385] width 193 height 32
click at [978, 378] on span "[PERSON_NAME]" at bounding box center [982, 377] width 111 height 16
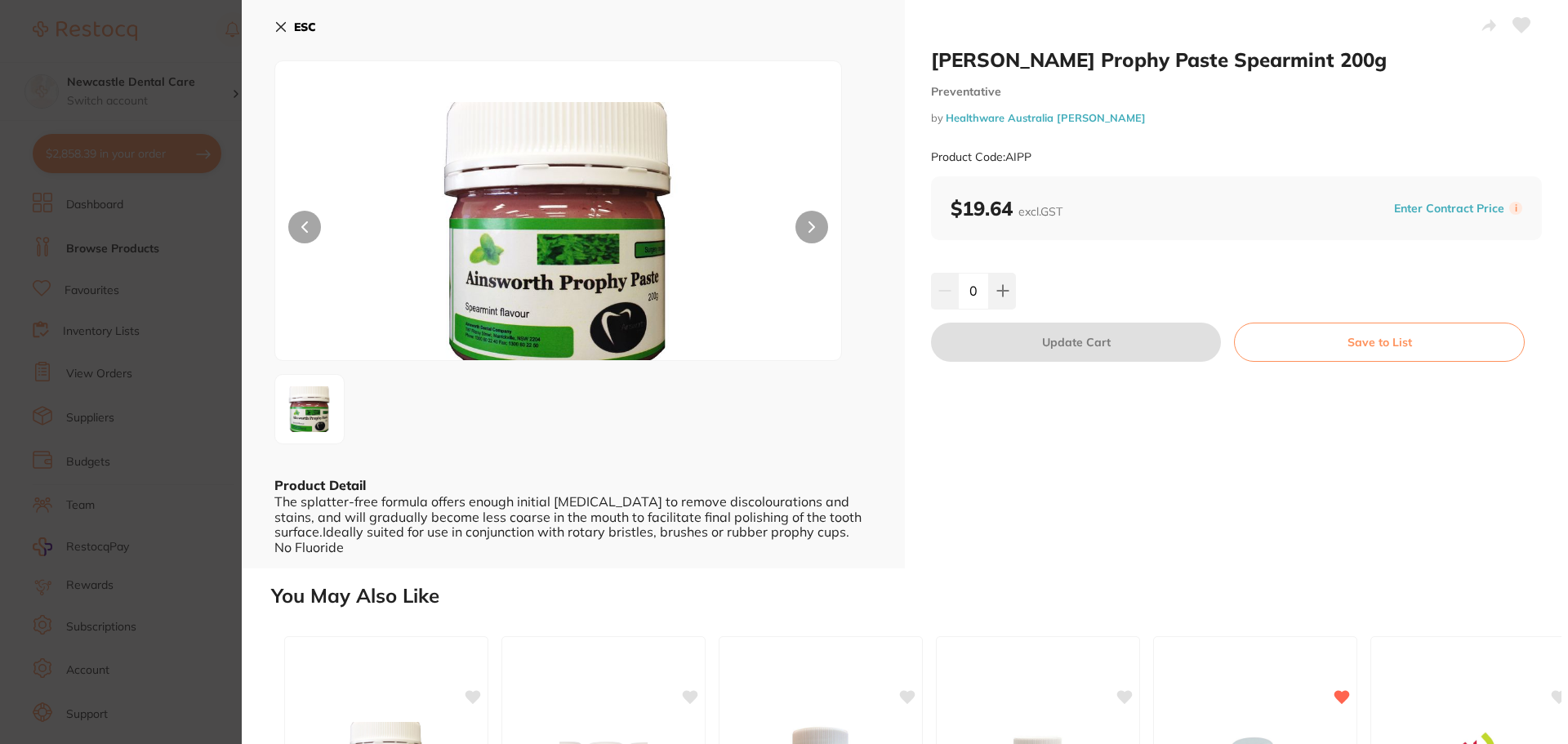
click at [250, 456] on div "ESC Product Detail The splatter-free formula offers enough initial [MEDICAL_DAT…" at bounding box center [573, 284] width 663 height 569
click at [275, 19] on button "ESC" at bounding box center [294, 27] width 41 height 28
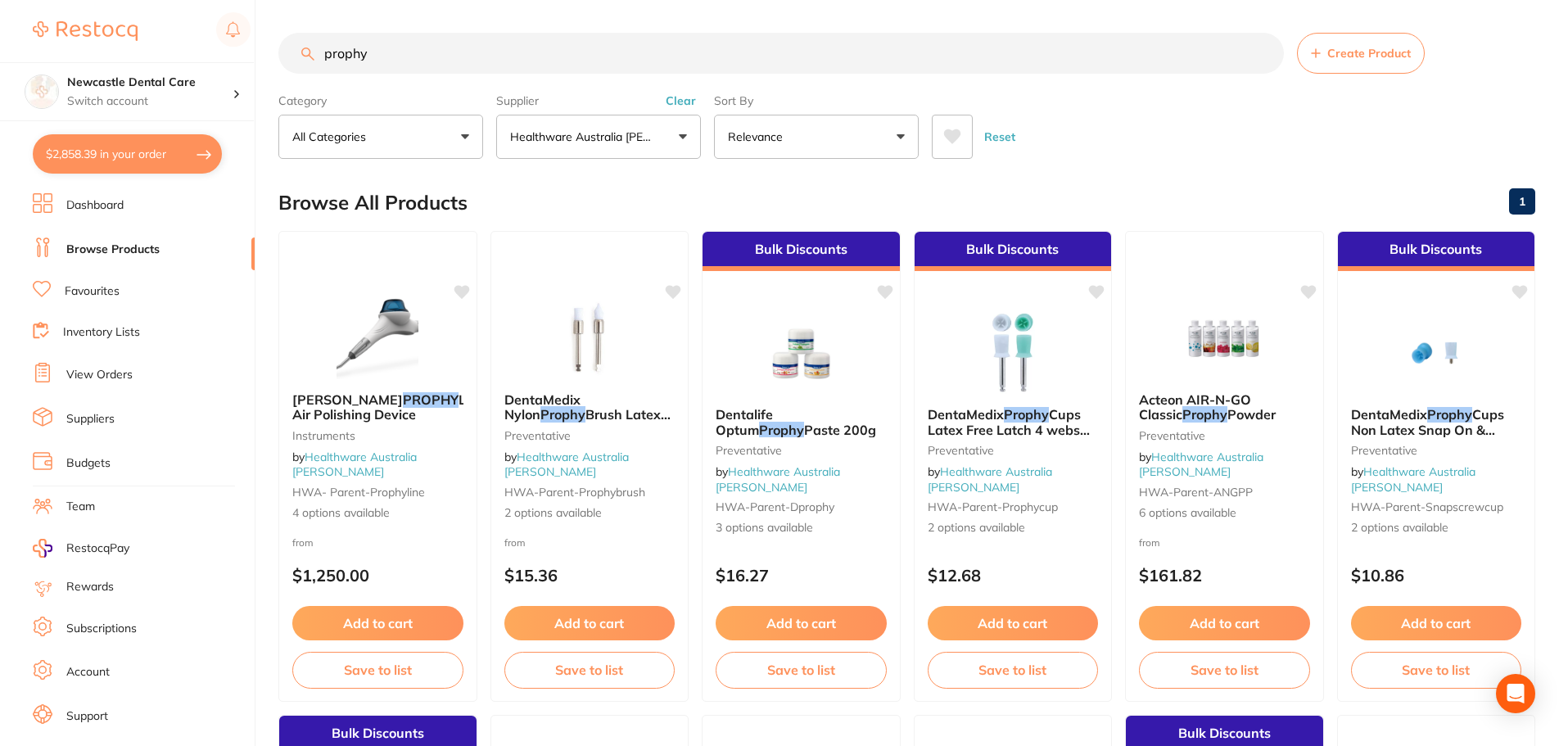
click at [118, 151] on button "$2,858.39 in your order" at bounding box center [127, 154] width 189 height 39
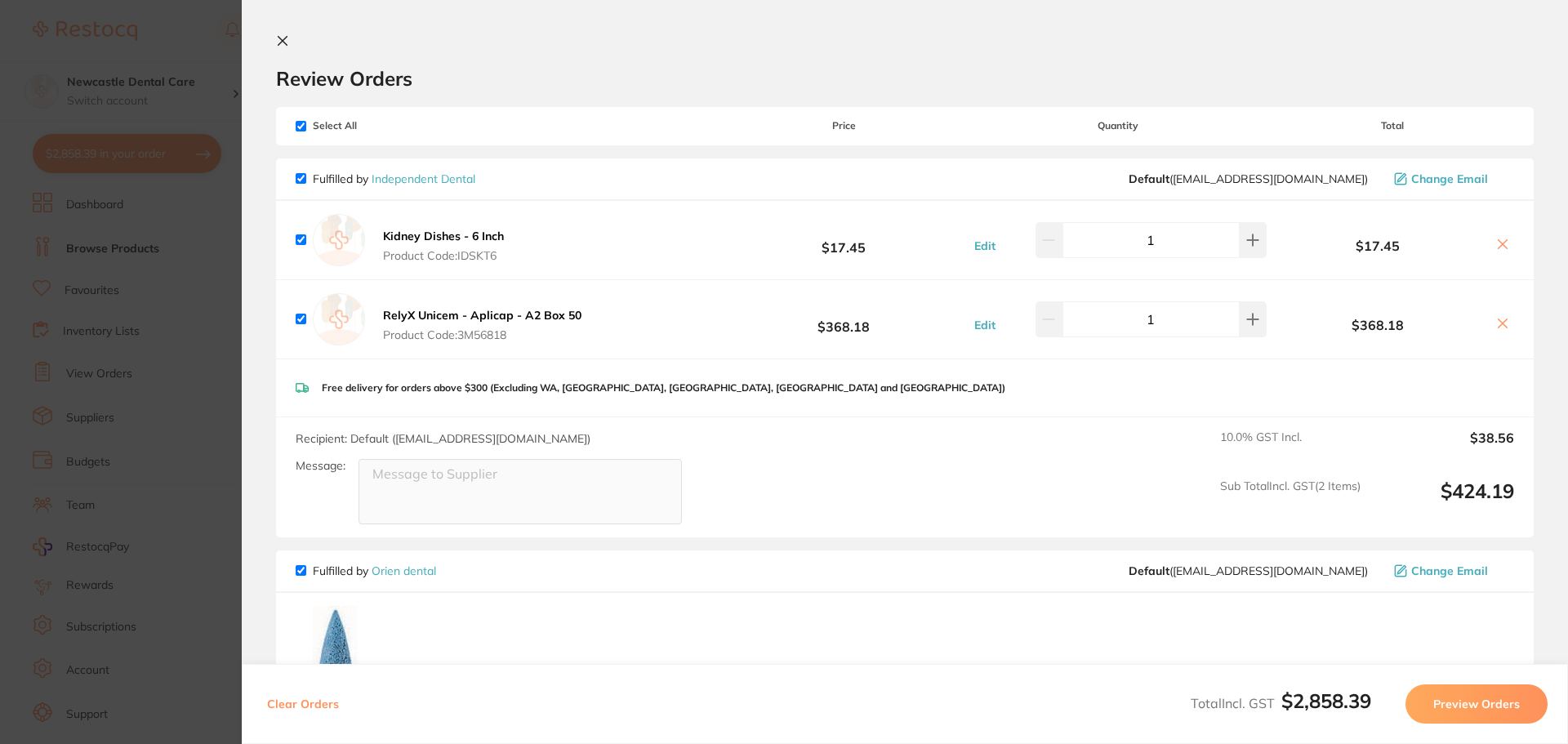
click at [194, 405] on section "Update RRP Set your pre negotiated price for this item. Item Agreed RRP (excl. …" at bounding box center [784, 372] width 1568 height 744
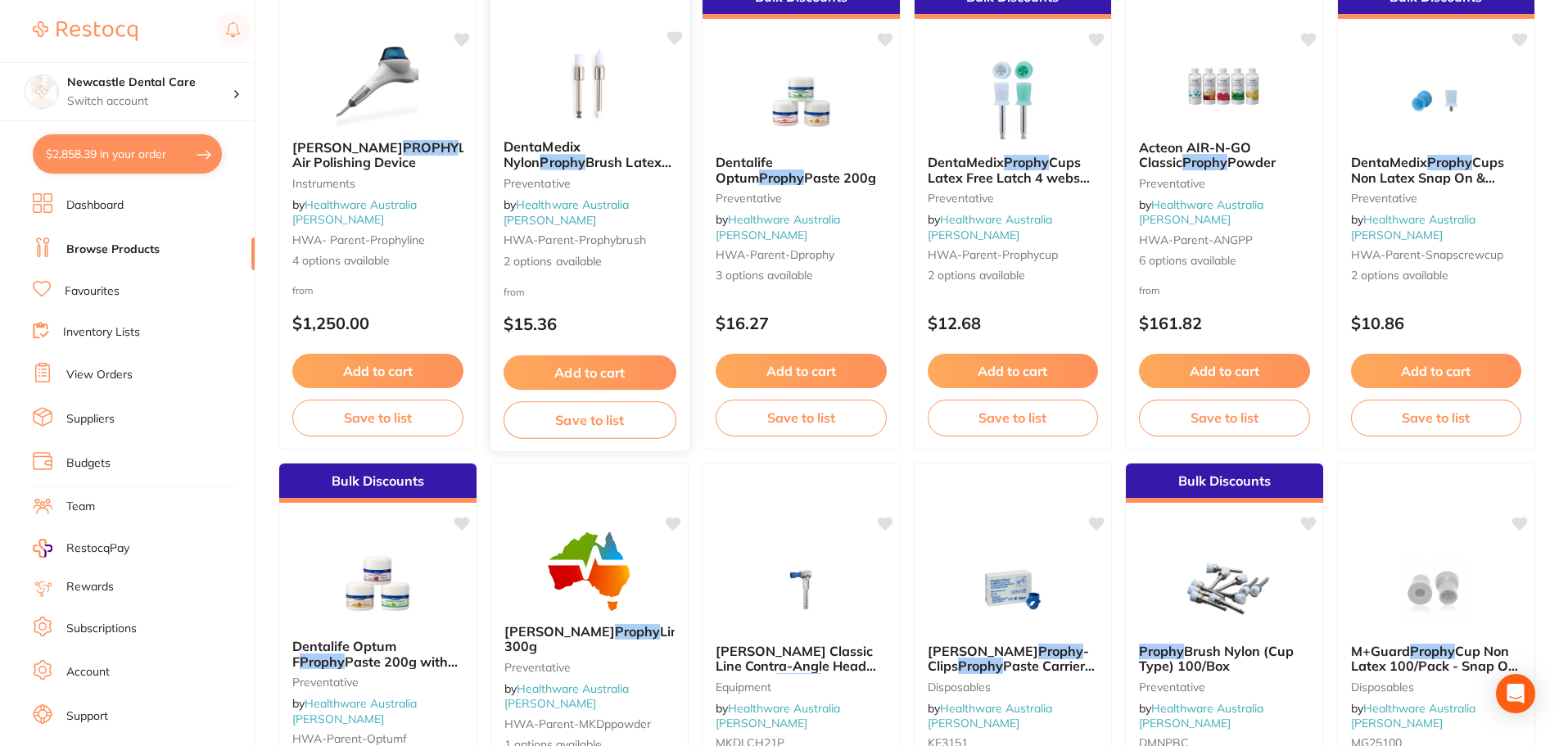
scroll to position [247, 0]
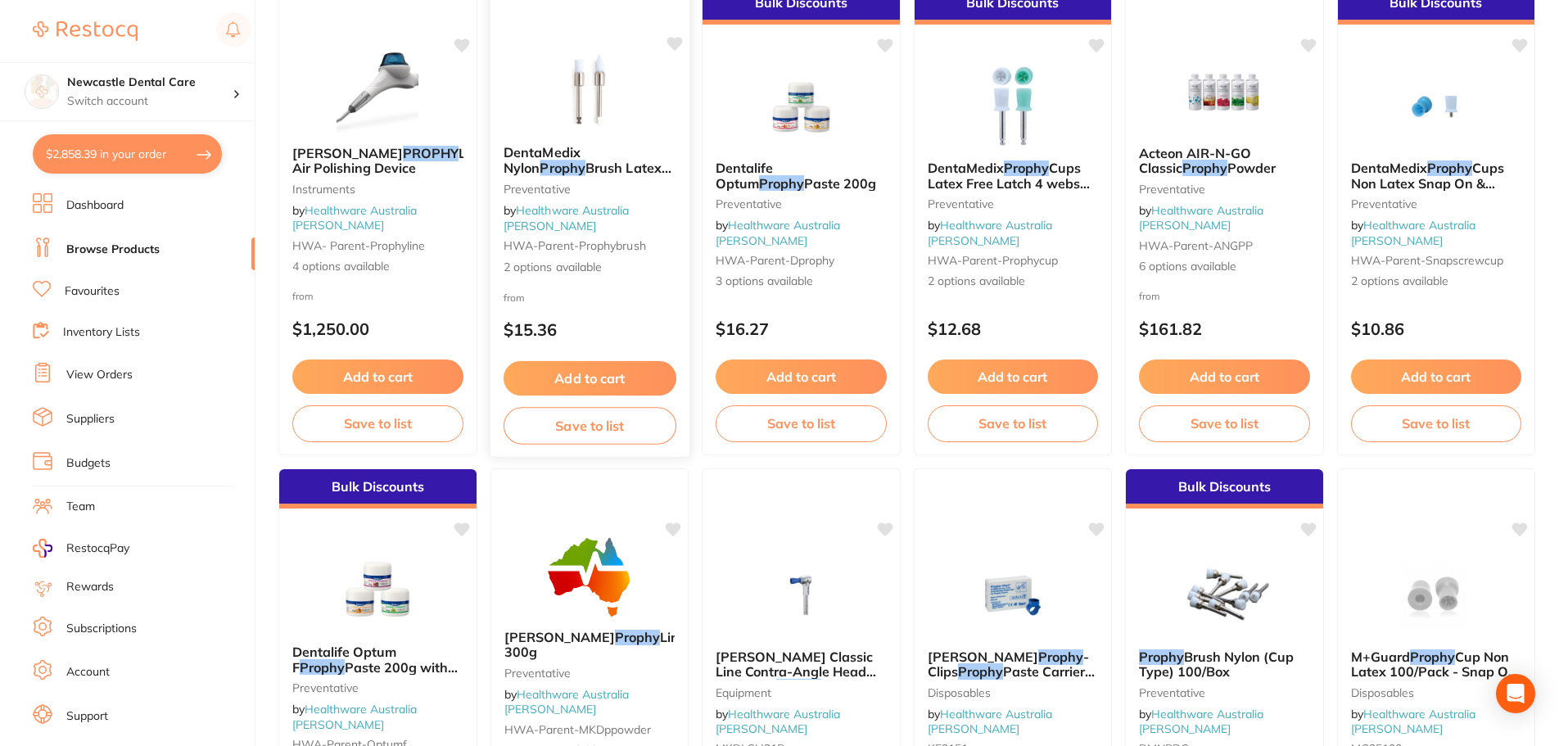
click at [610, 195] on small "Preventative" at bounding box center [589, 188] width 173 height 13
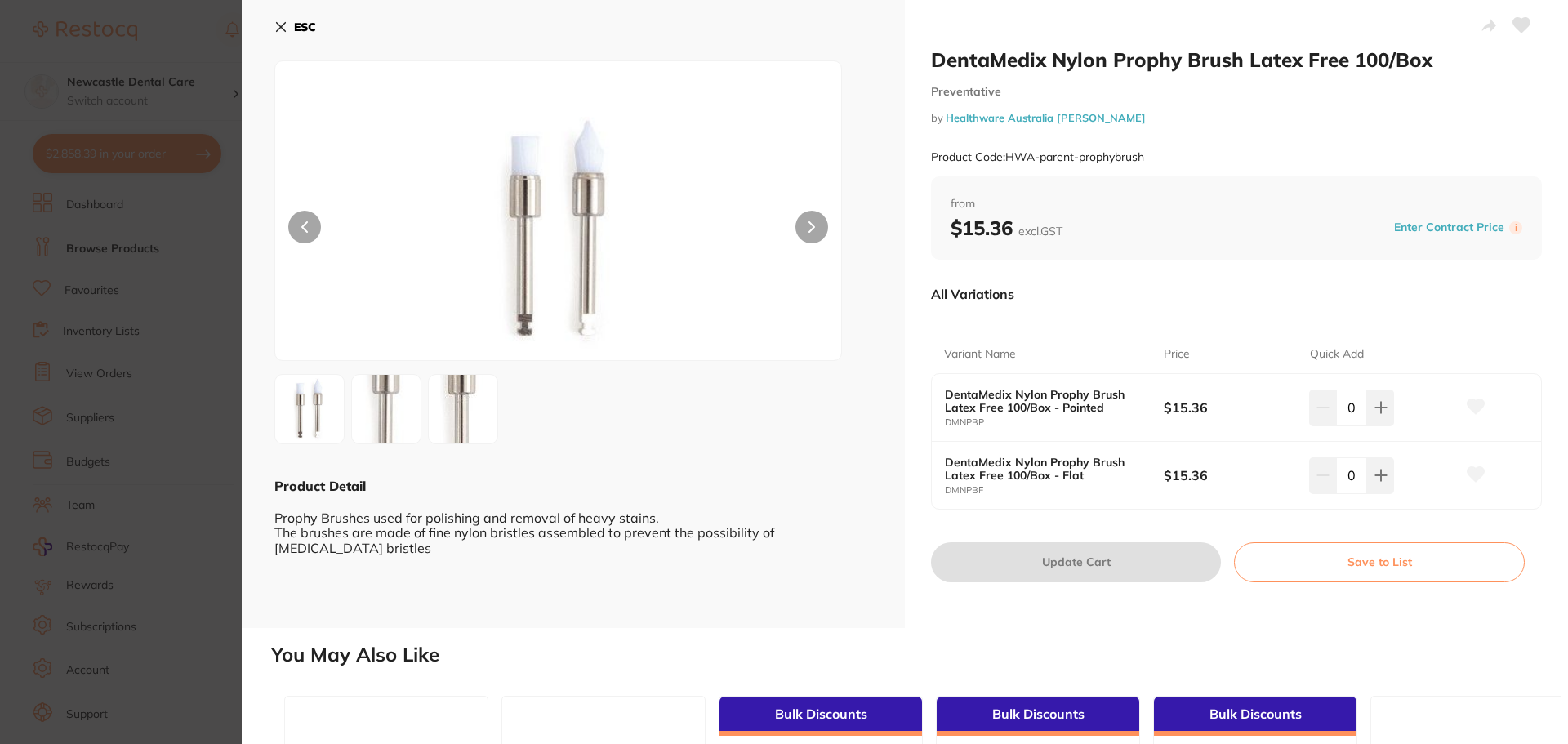
click at [804, 220] on button at bounding box center [812, 227] width 33 height 33
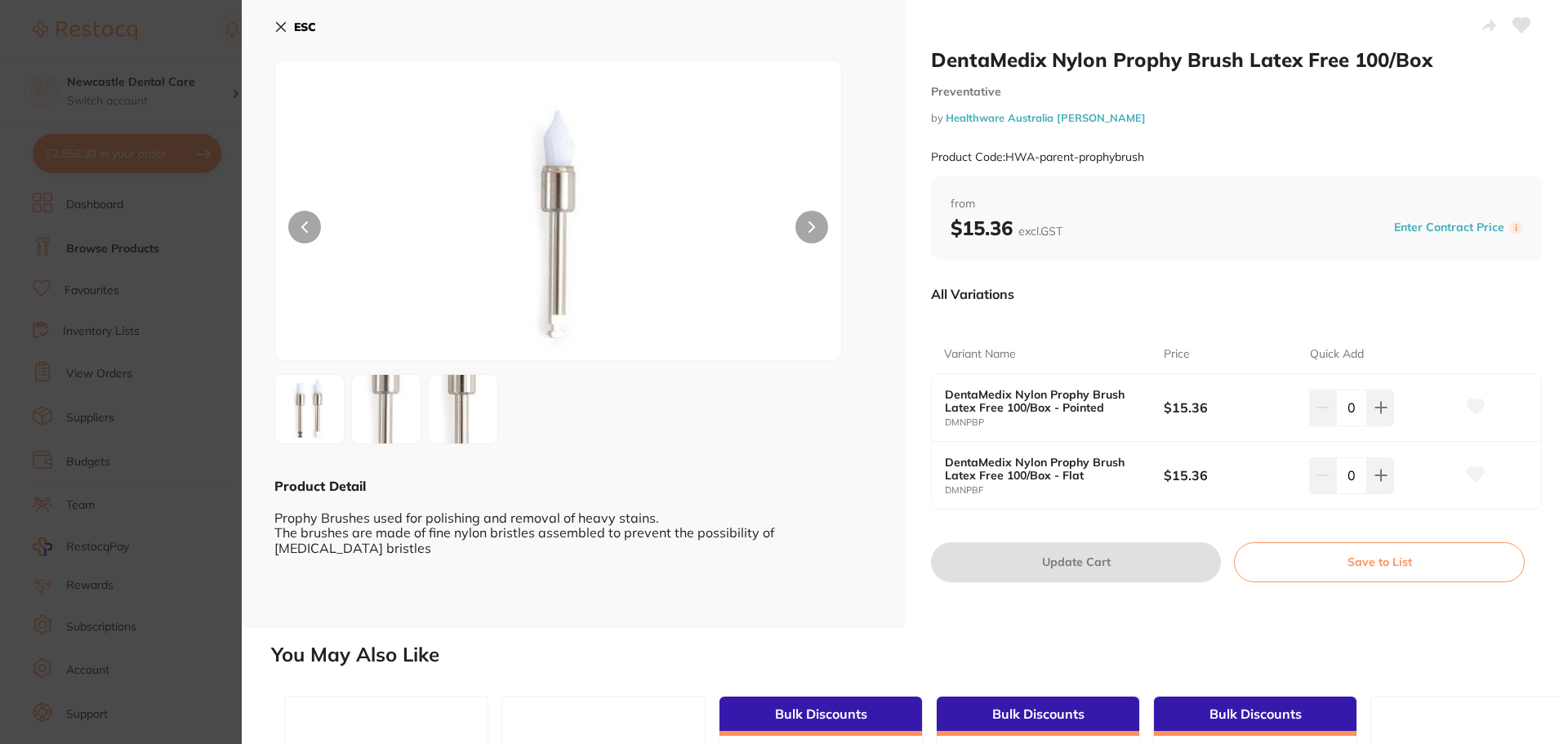
click at [804, 220] on button at bounding box center [812, 227] width 33 height 33
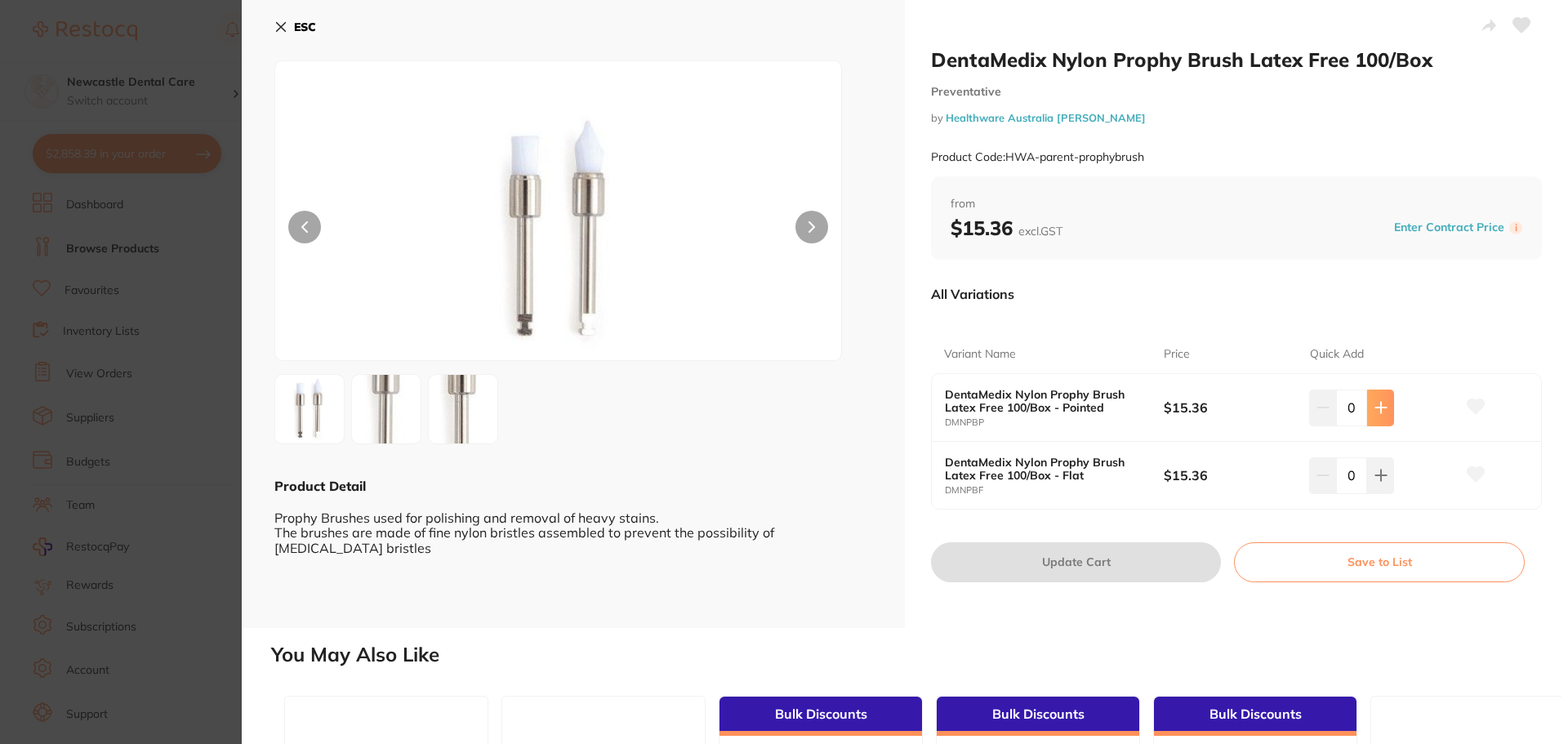
click at [1374, 412] on icon at bounding box center [1381, 407] width 13 height 13
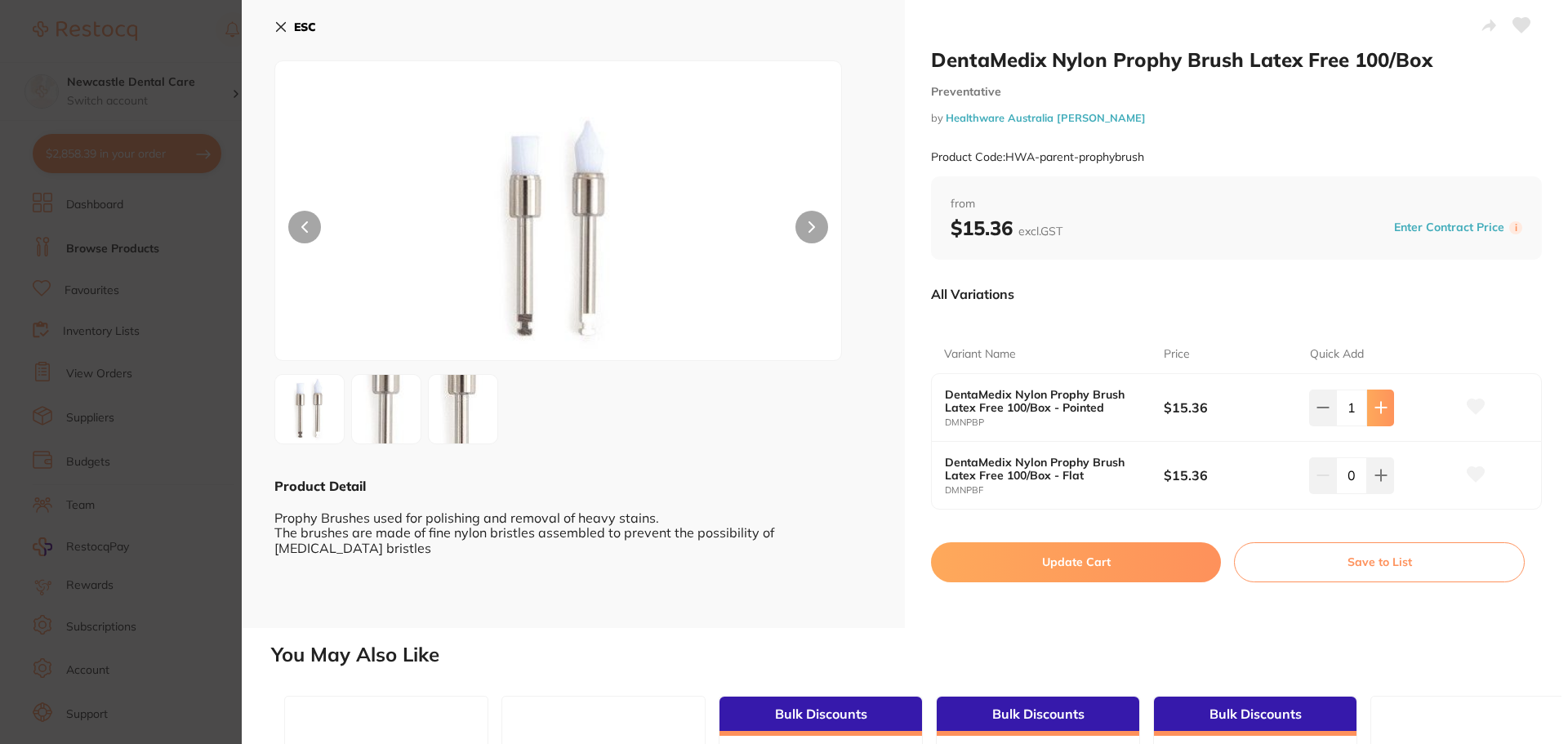
click at [1374, 412] on icon at bounding box center [1381, 407] width 13 height 13
type input "2"
click at [1118, 557] on button "Update Cart" at bounding box center [1076, 562] width 290 height 39
checkbox input "false"
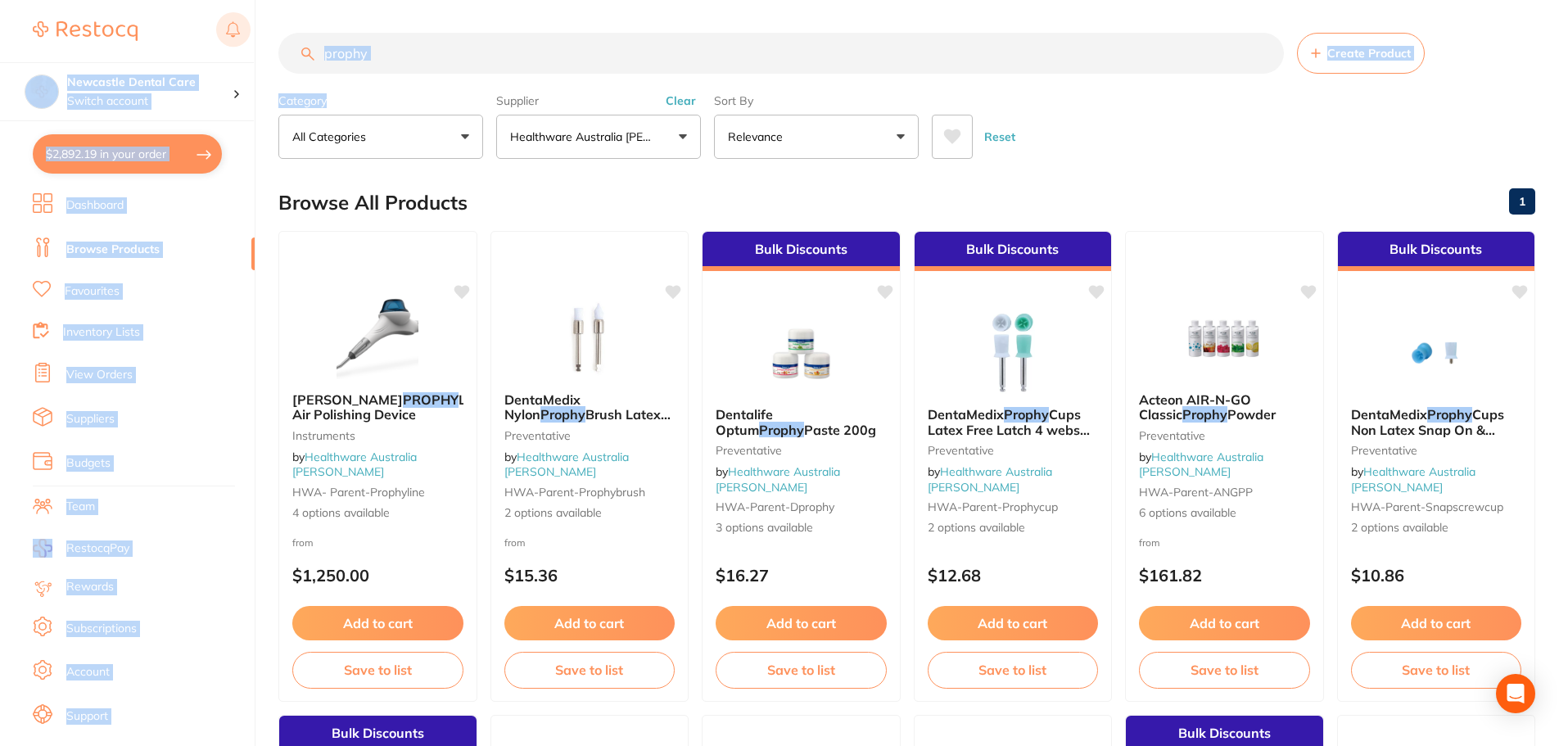
drag, startPoint x: 385, startPoint y: 84, endPoint x: 224, endPoint y: 48, distance: 165.0
click at [224, 48] on div "$2,892.19 Newcastle Dental Care Switch account Newcastle Dental Care $2,892.19 …" at bounding box center [784, 373] width 1568 height 746
click at [446, 48] on input "prophy" at bounding box center [781, 53] width 1006 height 41
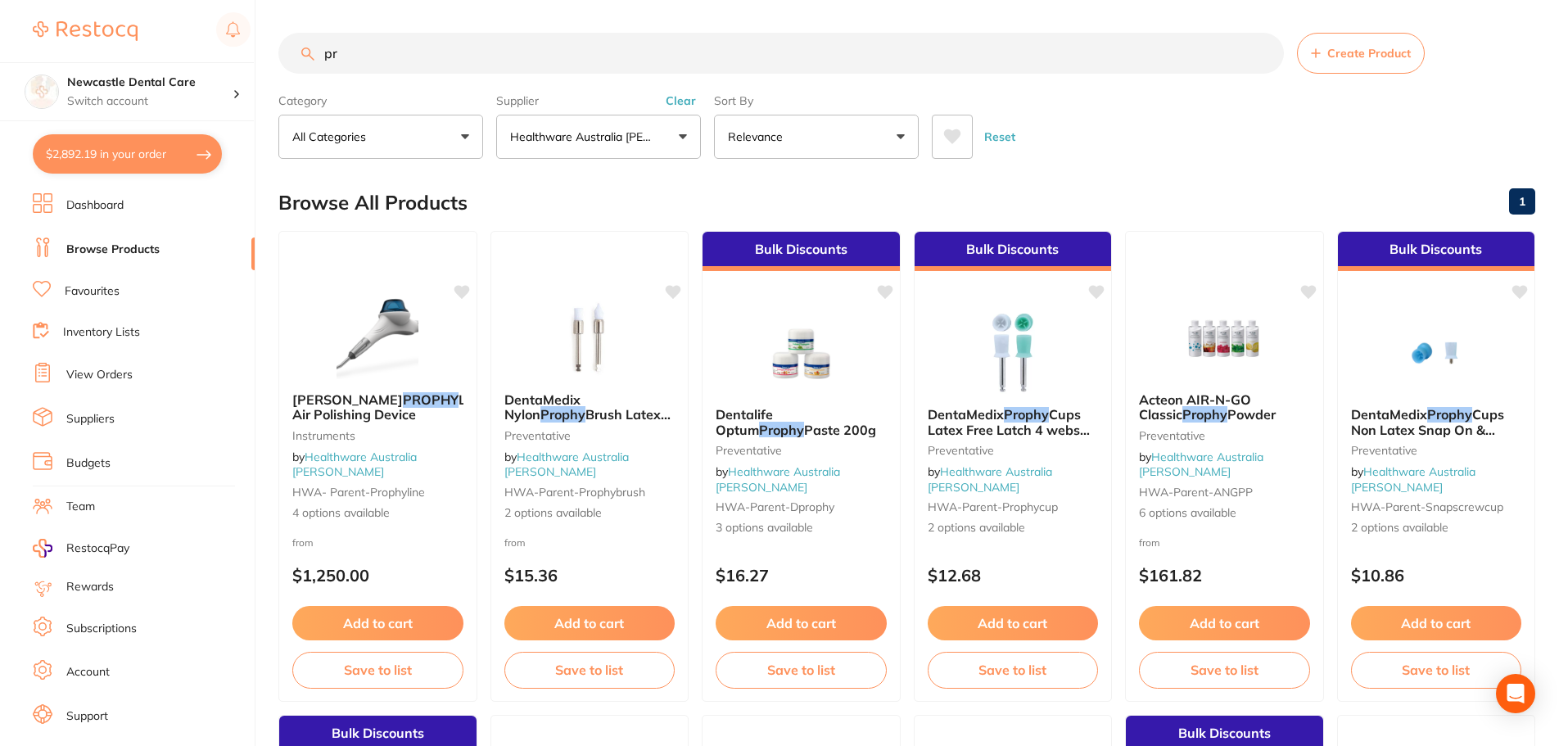
type input "p"
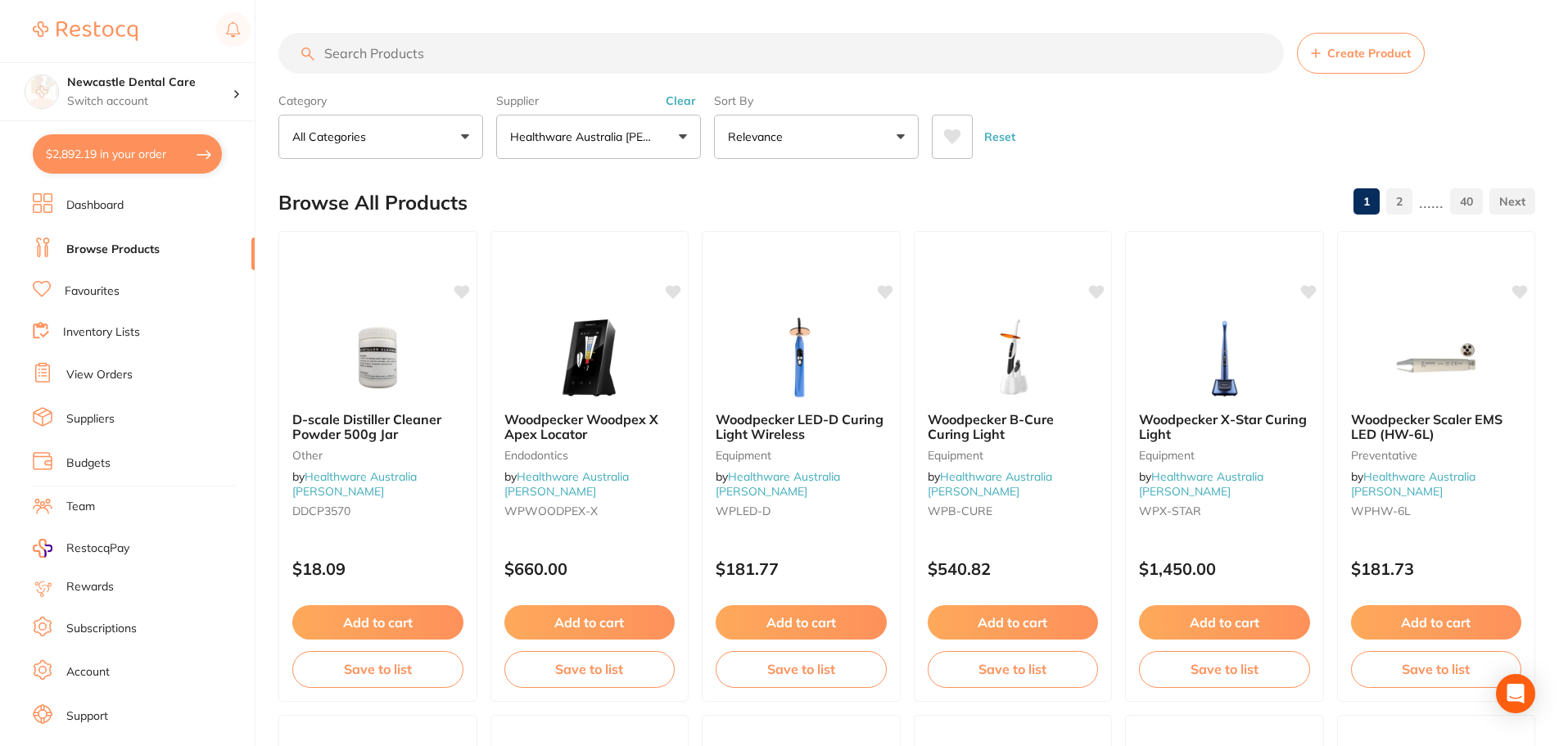
click at [123, 150] on button "$2,892.19 in your order" at bounding box center [127, 154] width 189 height 39
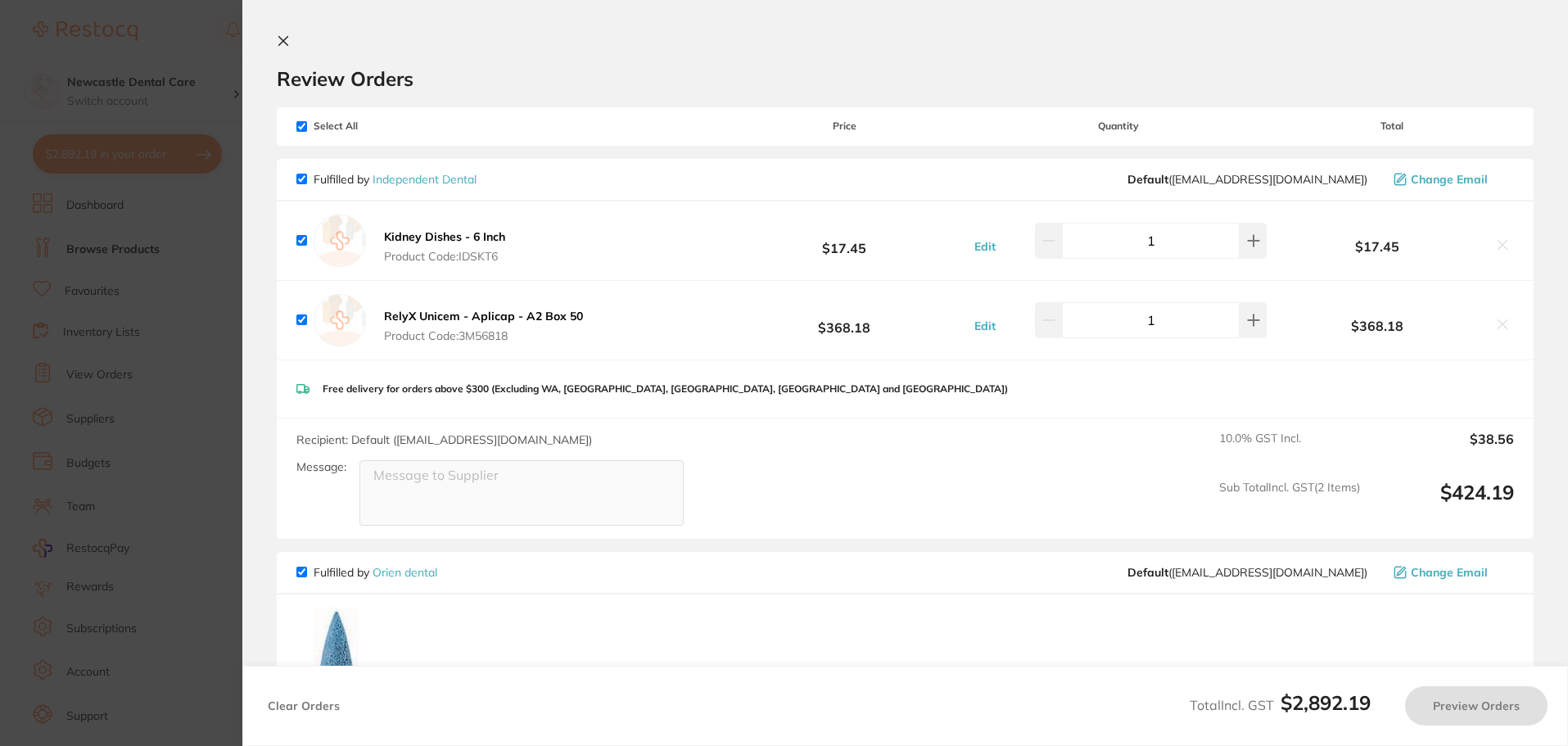
checkbox input "true"
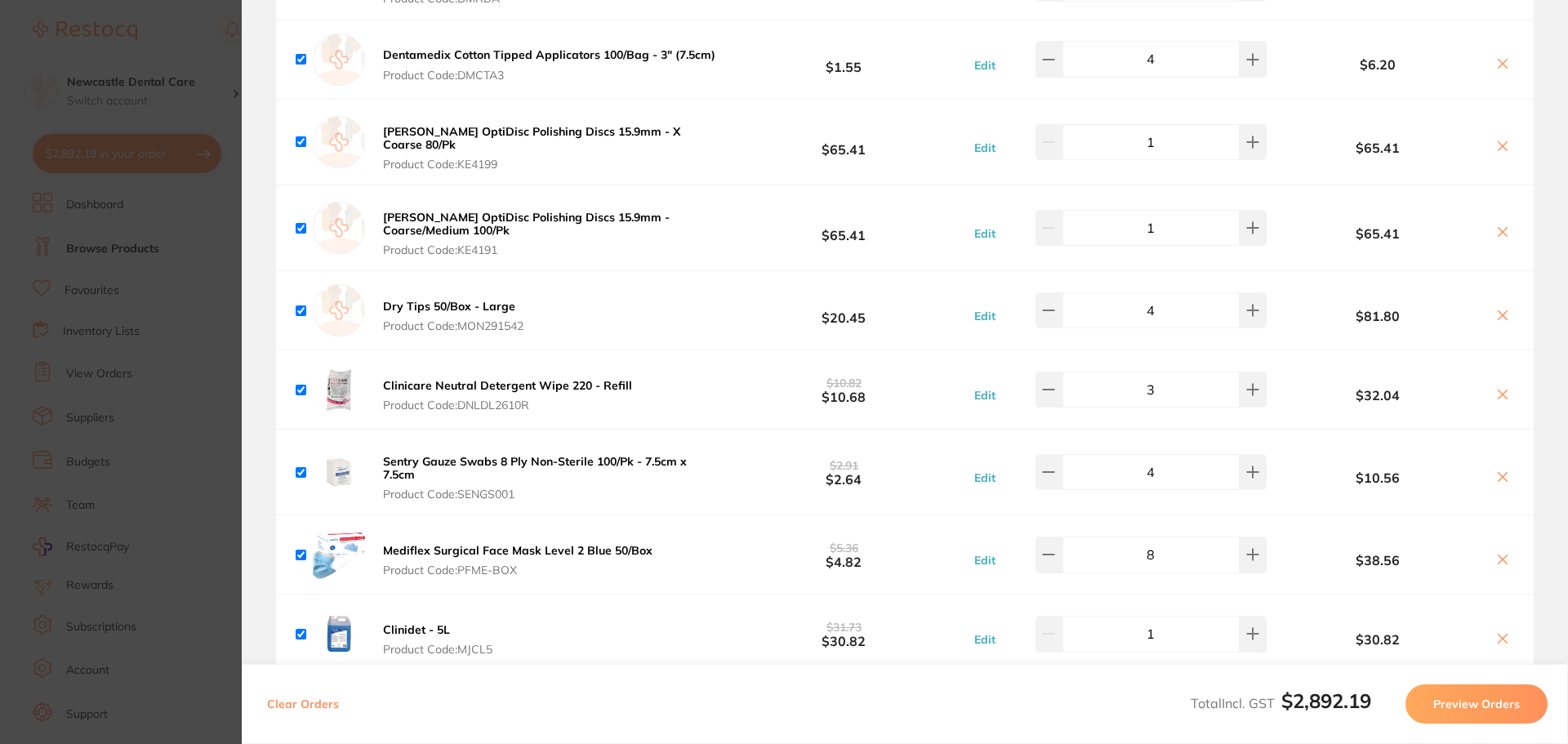
scroll to position [2369, 0]
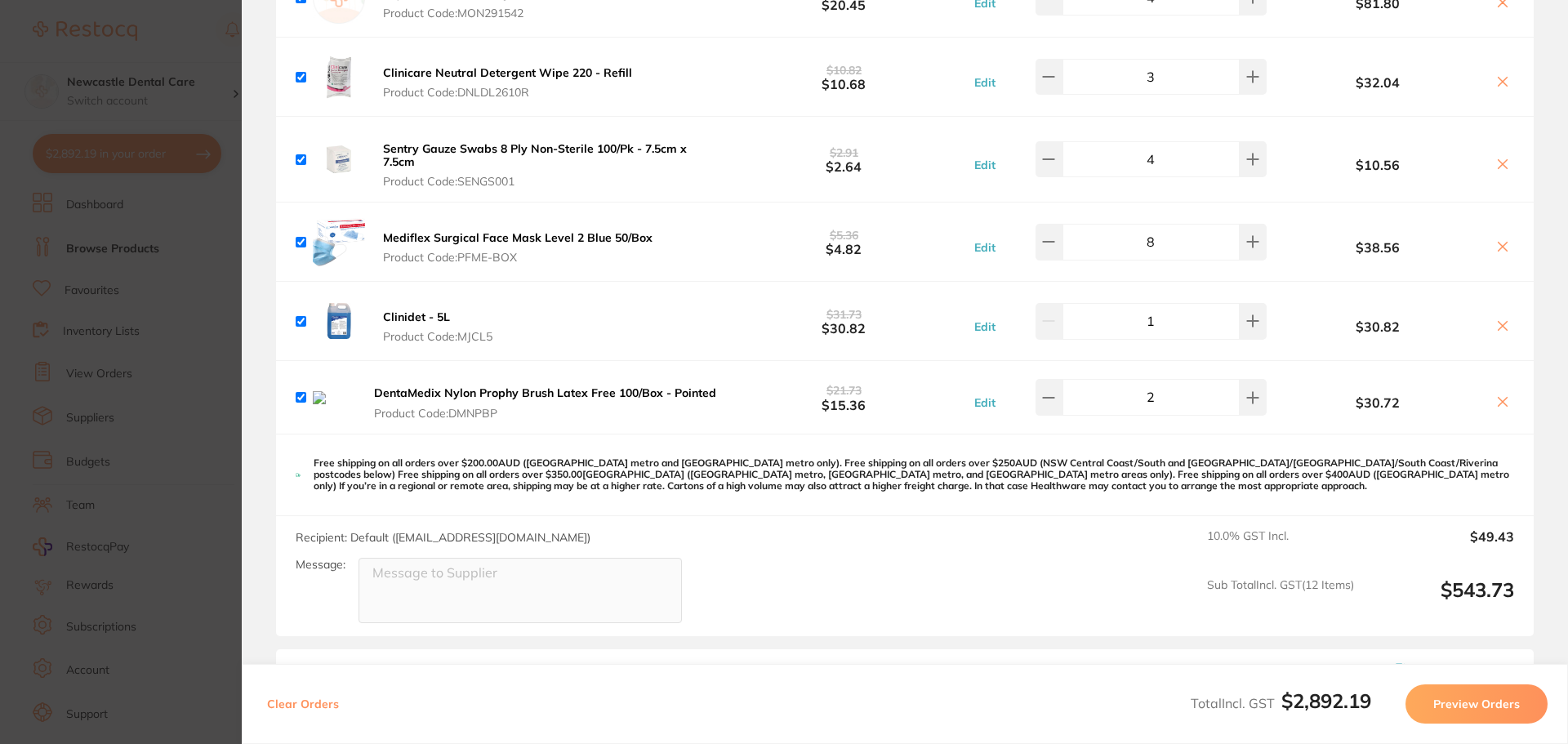
click at [1499, 412] on button at bounding box center [1503, 404] width 23 height 17
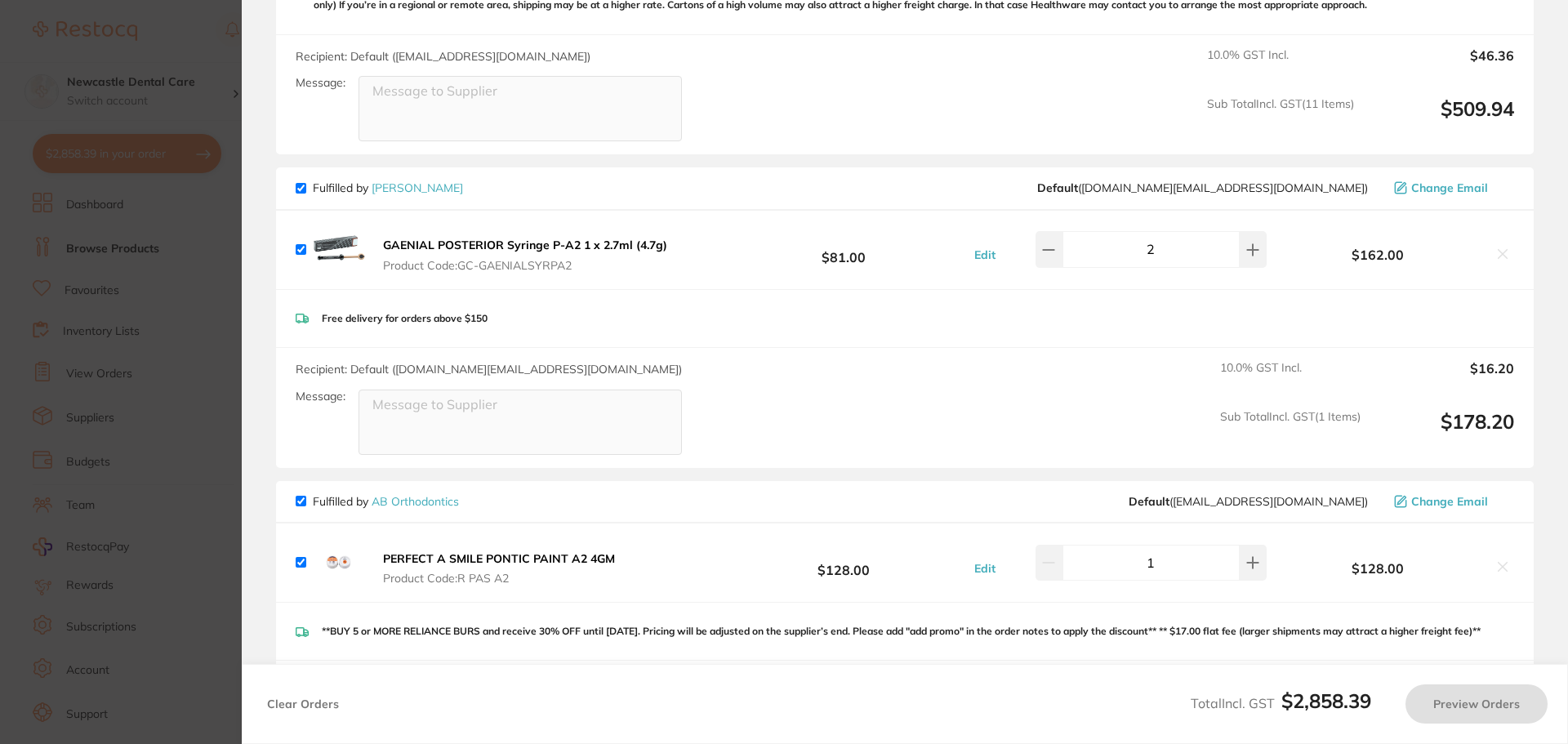
checkbox input "true"
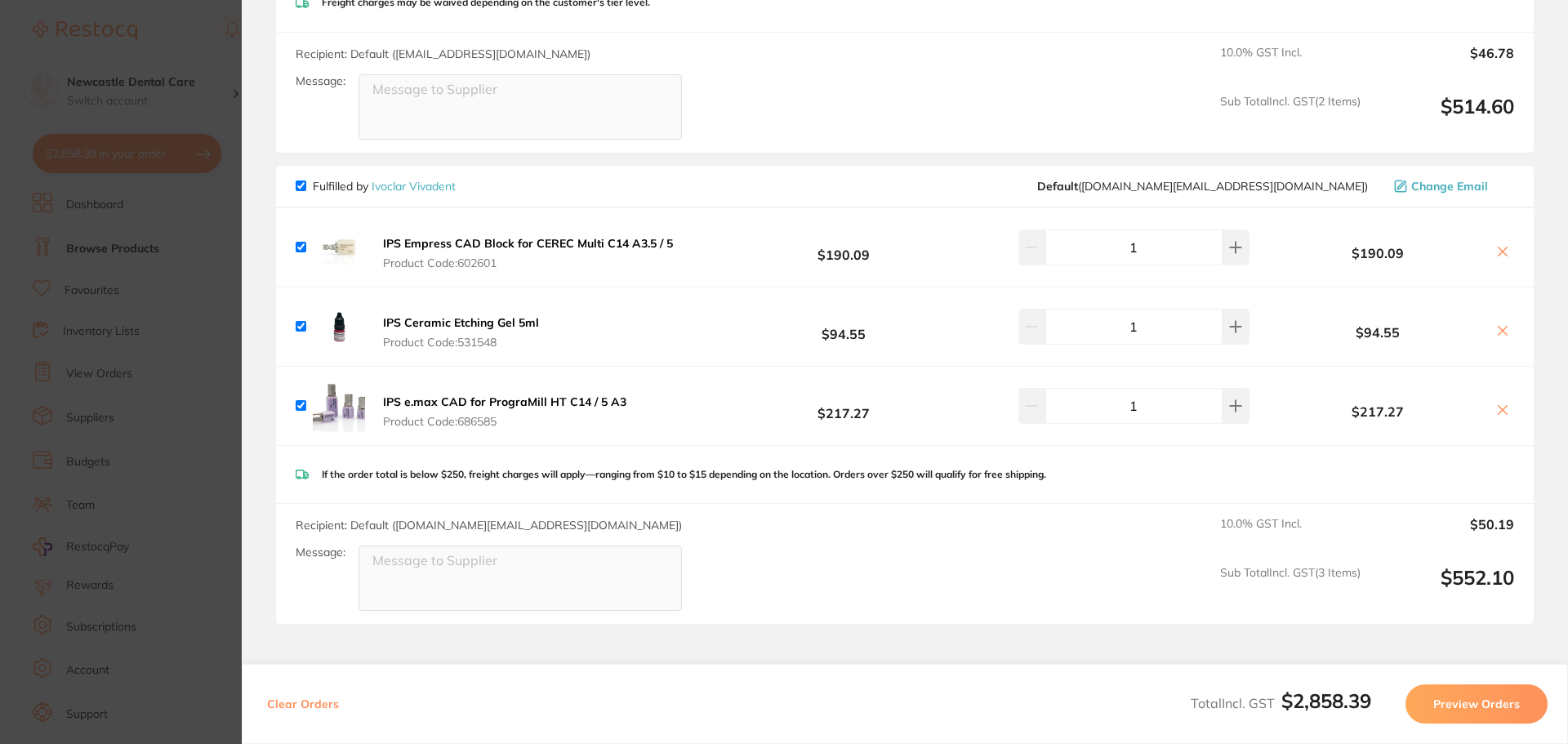
scroll to position [4567, 0]
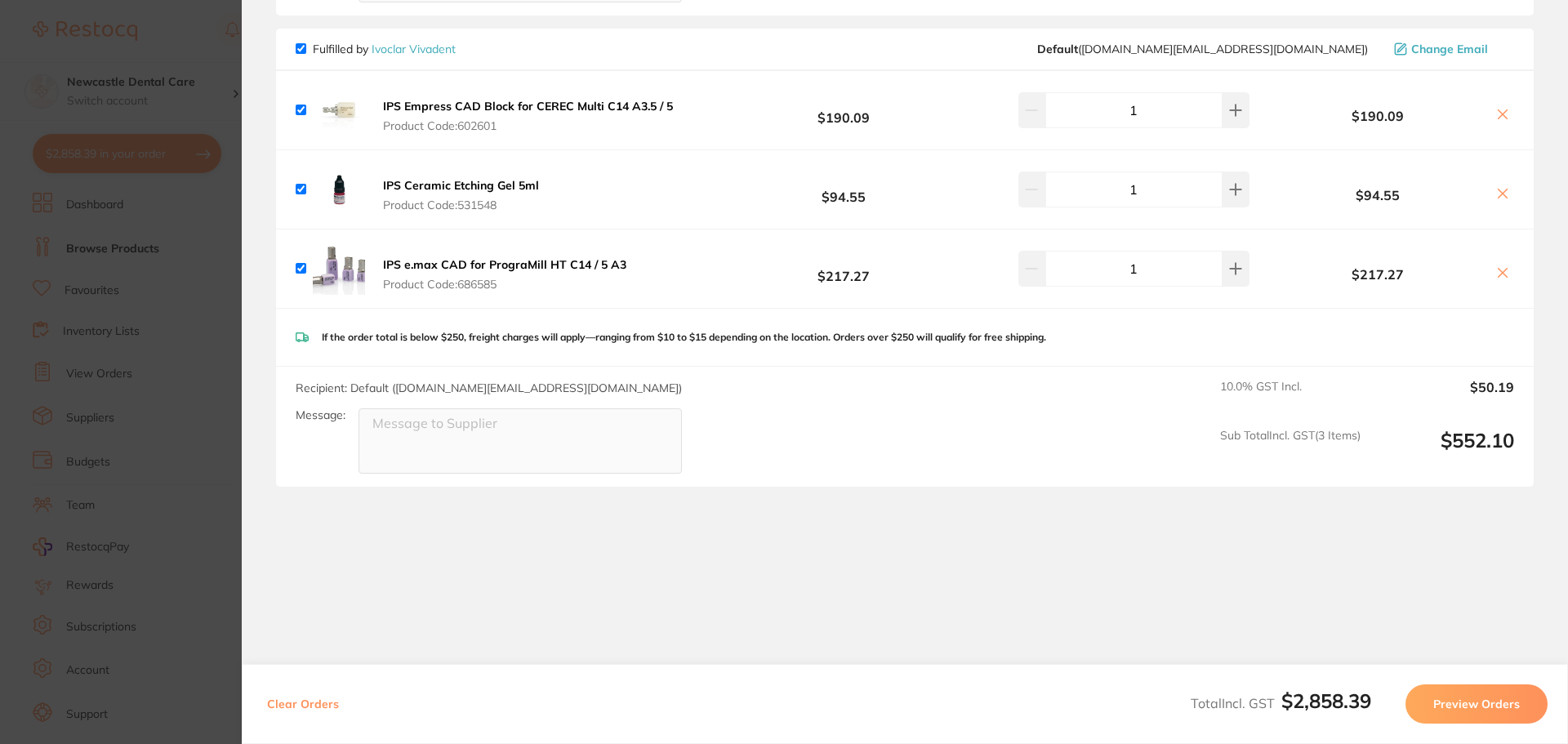
click at [183, 510] on section "Update RRP Set your pre negotiated price for this item. Item Agreed RRP (excl. …" at bounding box center [784, 372] width 1568 height 744
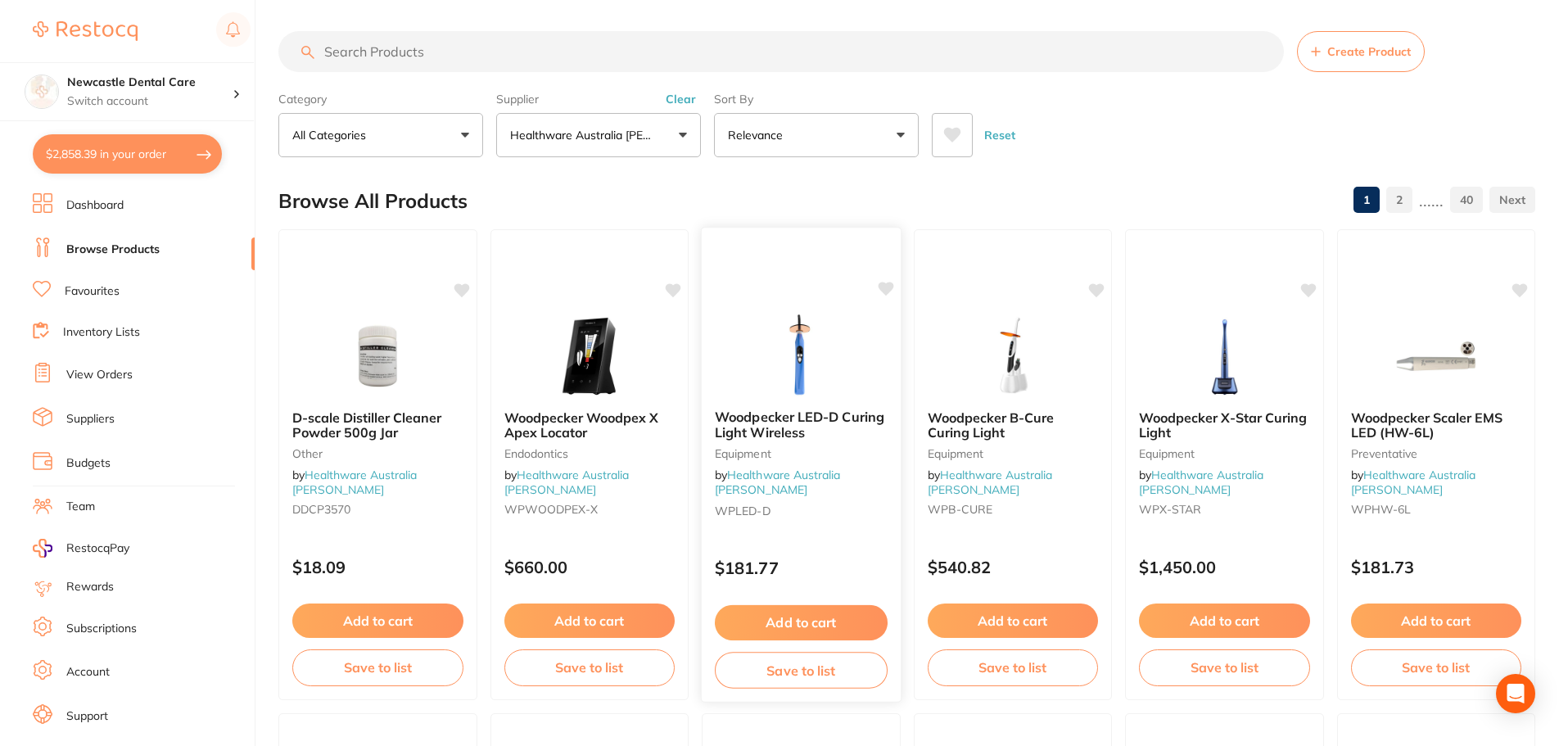
scroll to position [0, 0]
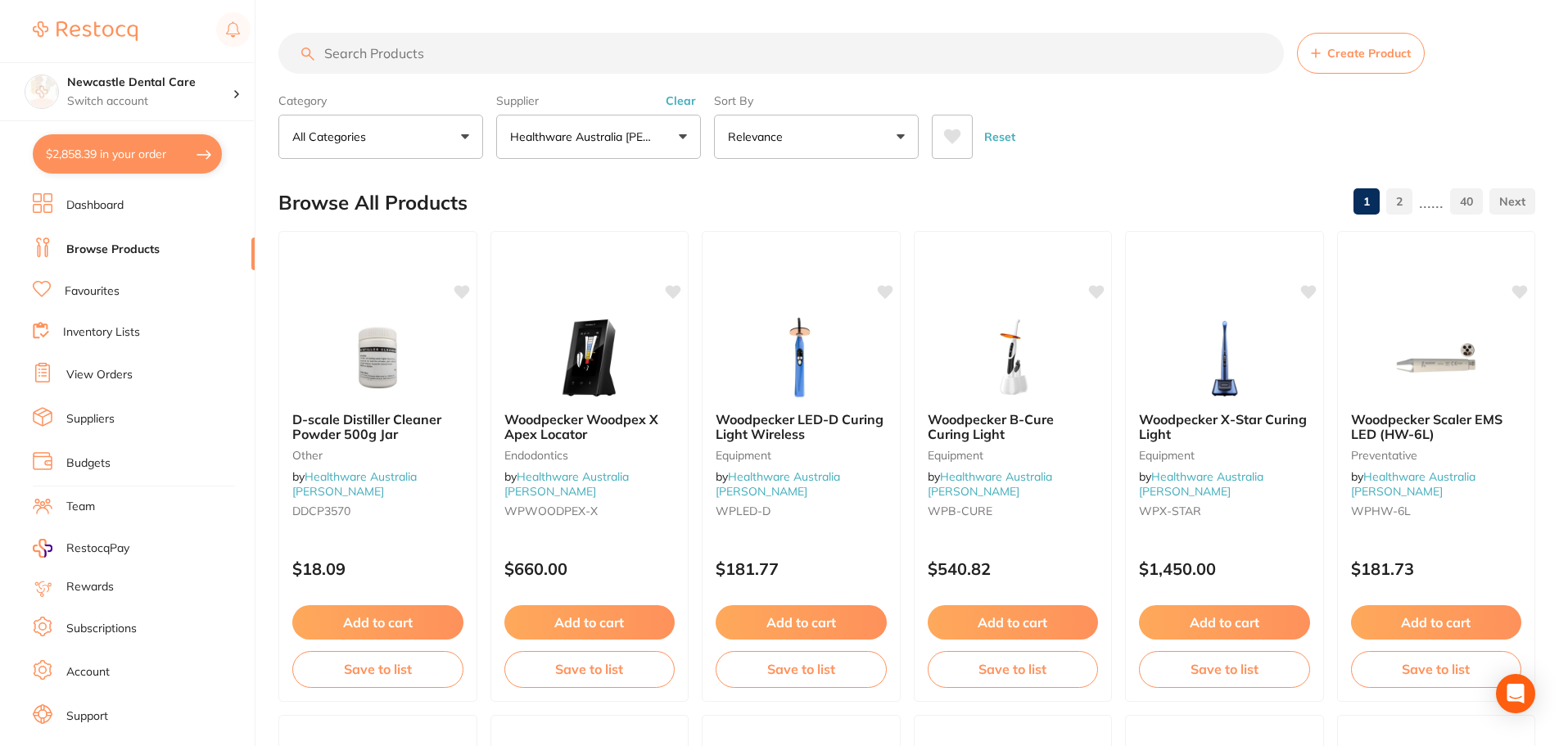
click at [106, 289] on link "Favourites" at bounding box center [91, 291] width 55 height 16
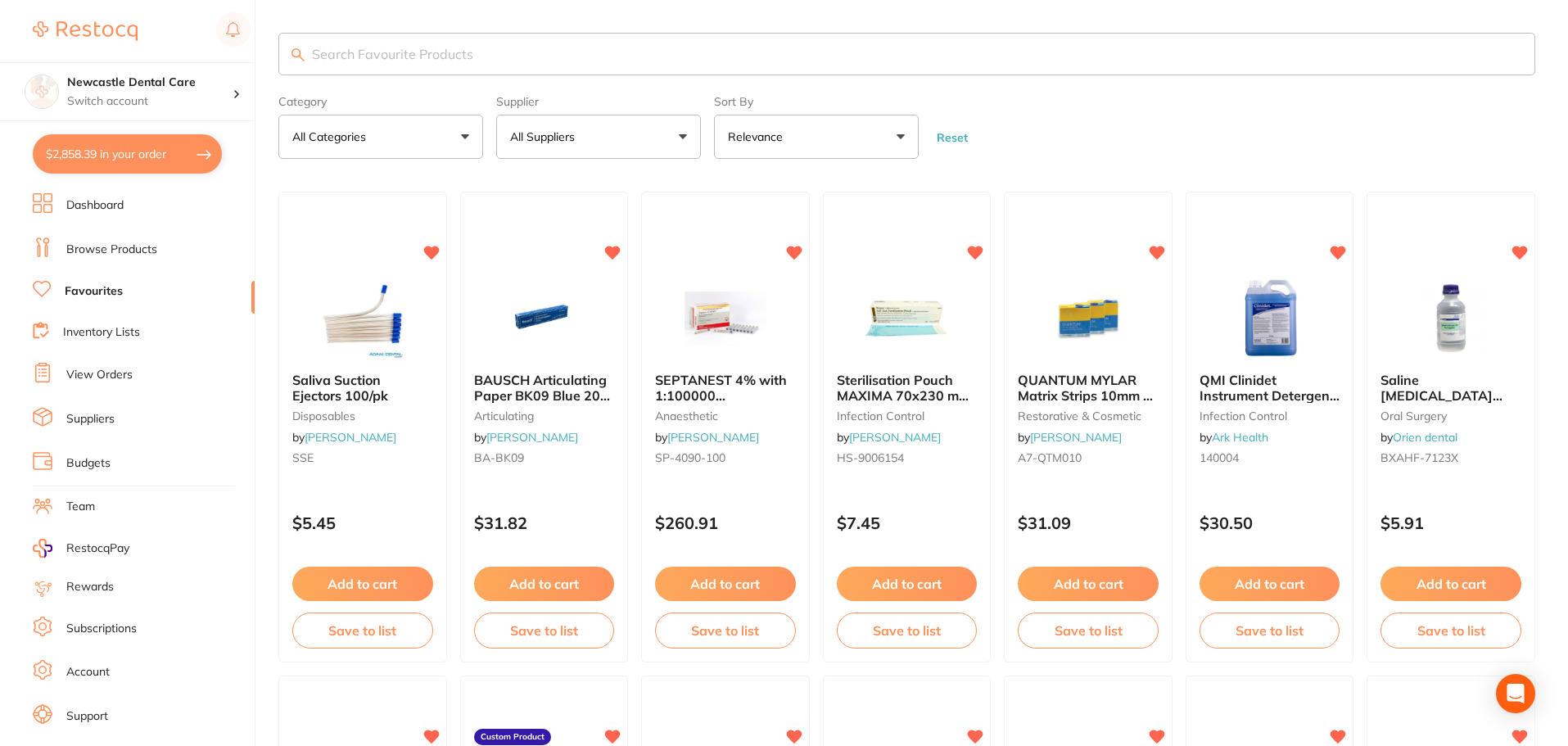
click at [374, 69] on input "search" at bounding box center [907, 54] width 1257 height 42
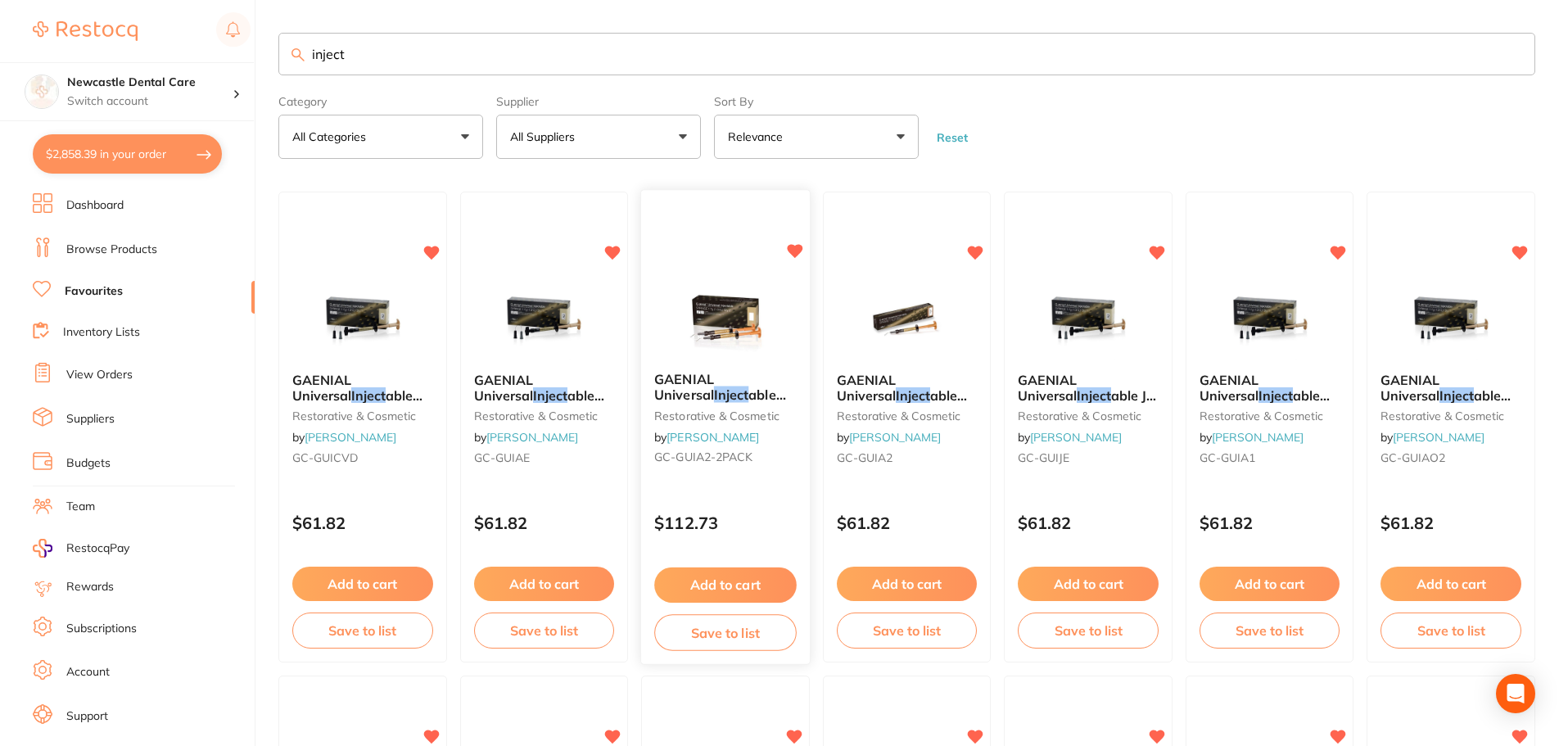
type input "inject"
click at [733, 586] on button "Add to cart" at bounding box center [724, 585] width 141 height 36
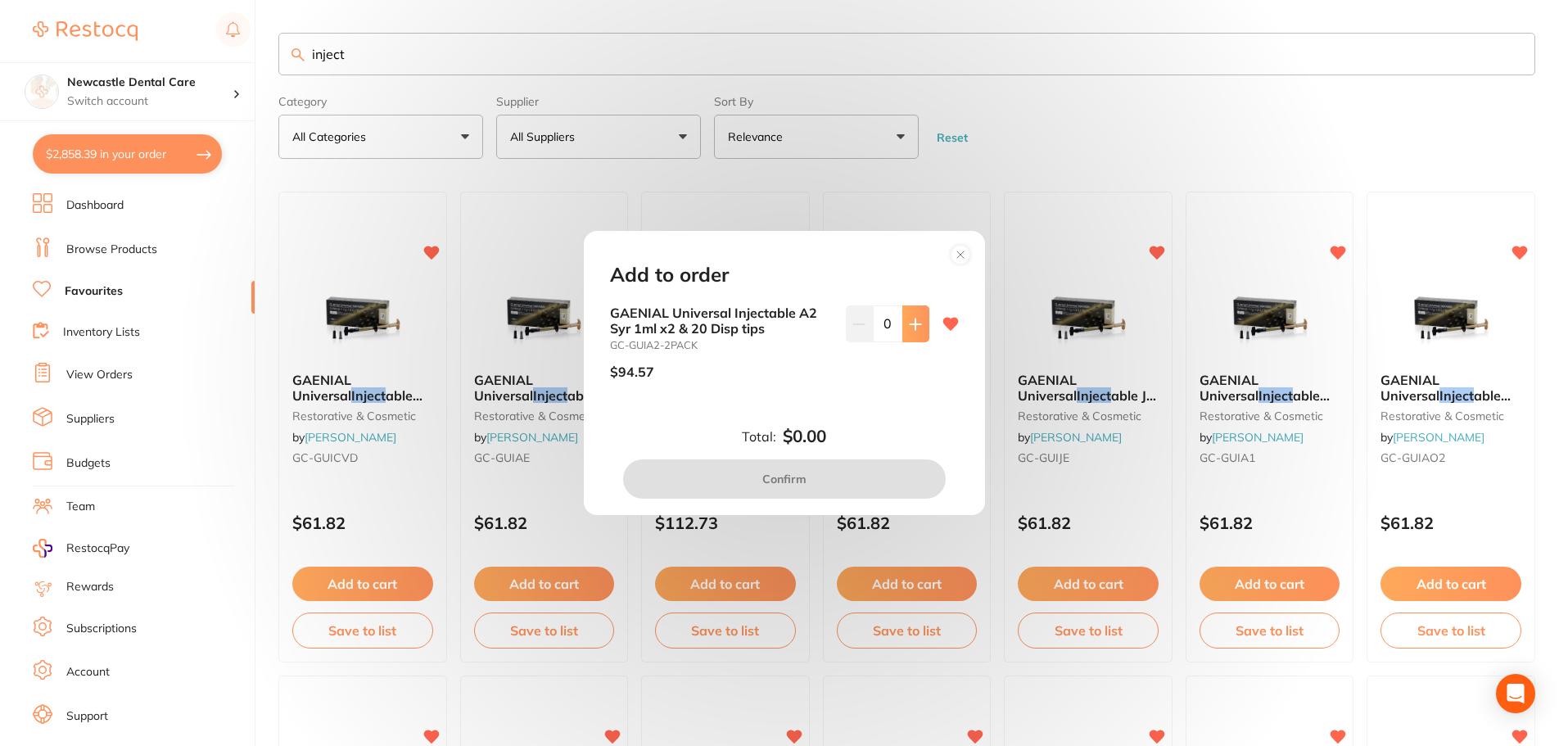
click at [916, 334] on button at bounding box center [916, 323] width 27 height 36
type input "1"
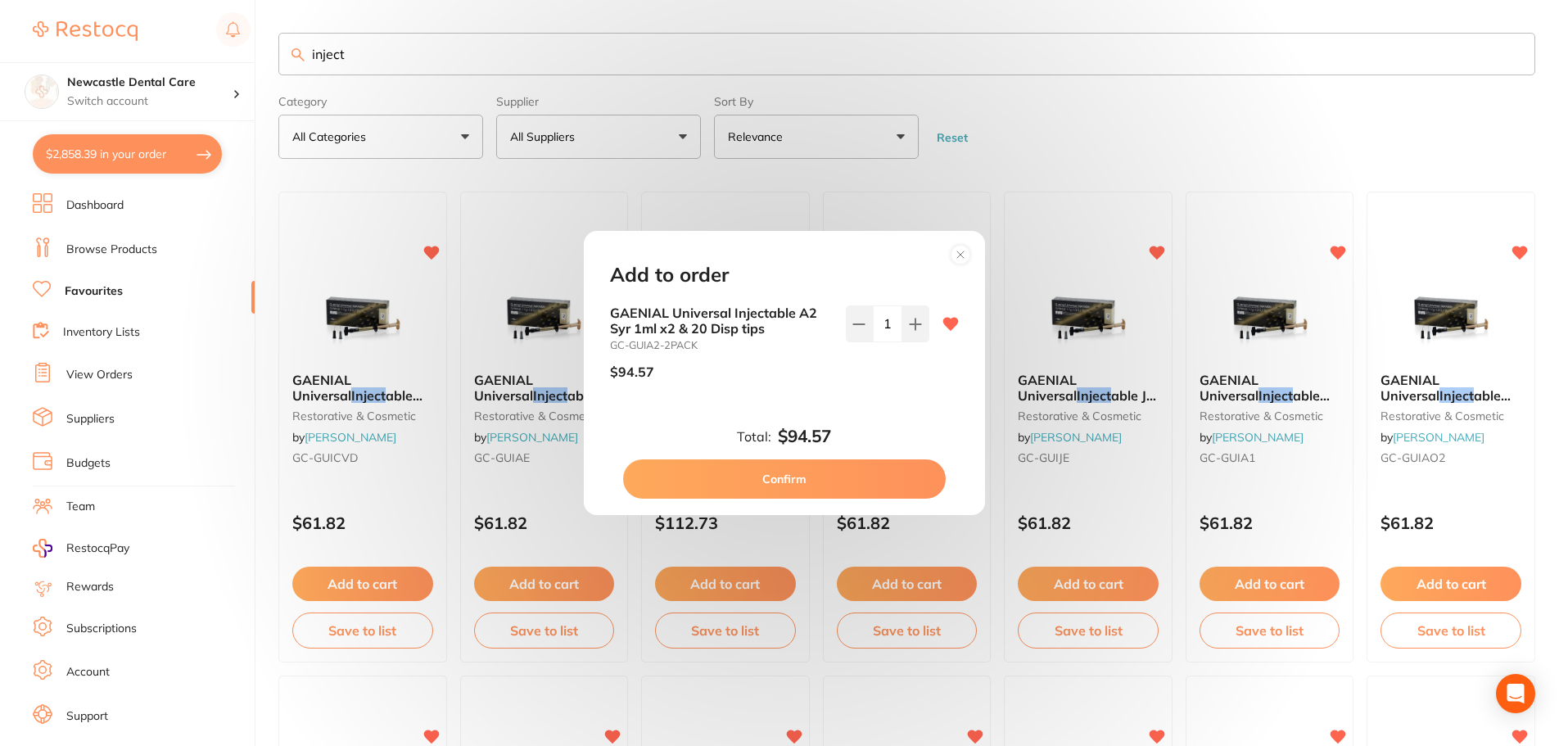
click at [865, 476] on button "Confirm" at bounding box center [785, 479] width 323 height 39
checkbox input "false"
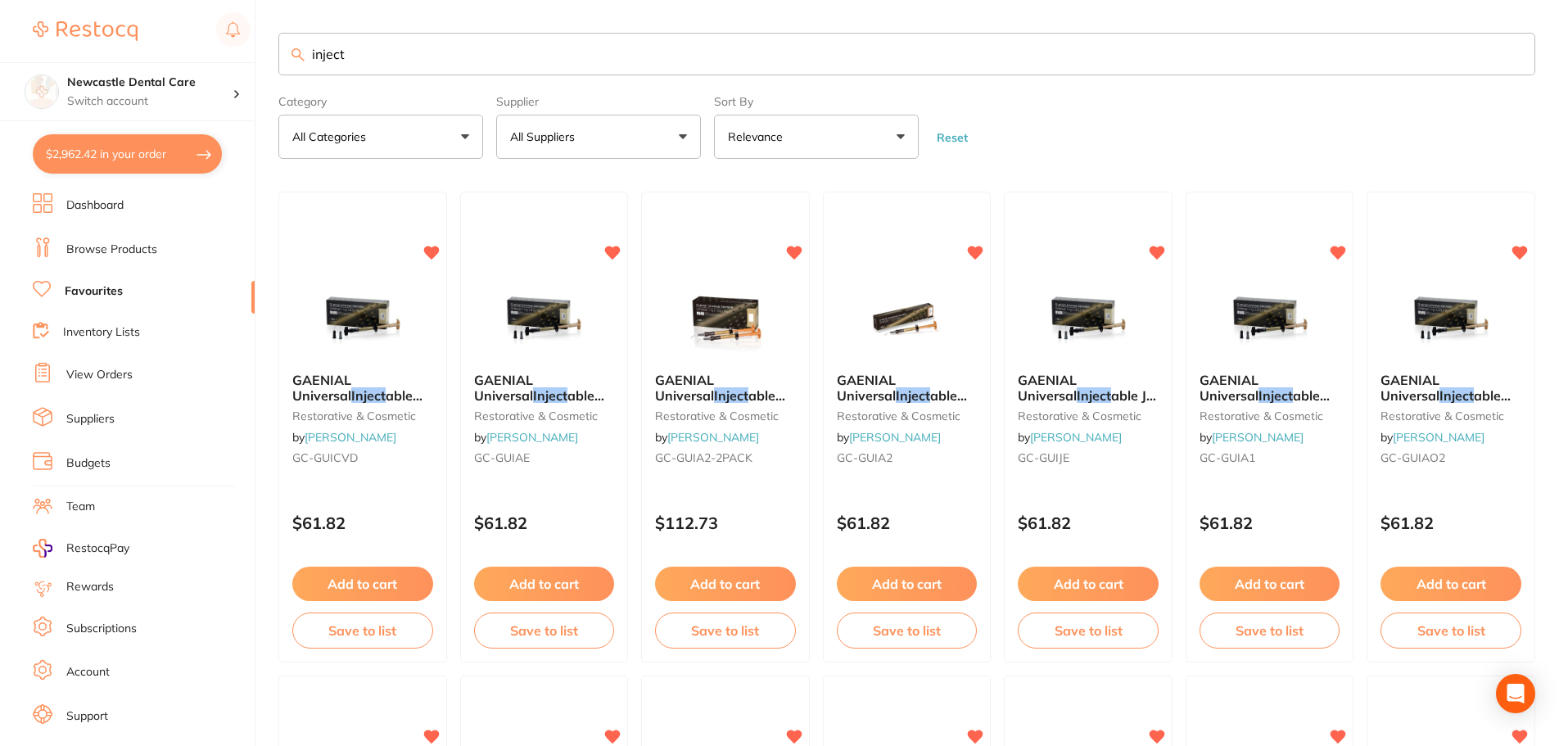
click at [93, 158] on button "$2,962.42 in your order" at bounding box center [127, 154] width 189 height 39
checkbox input "true"
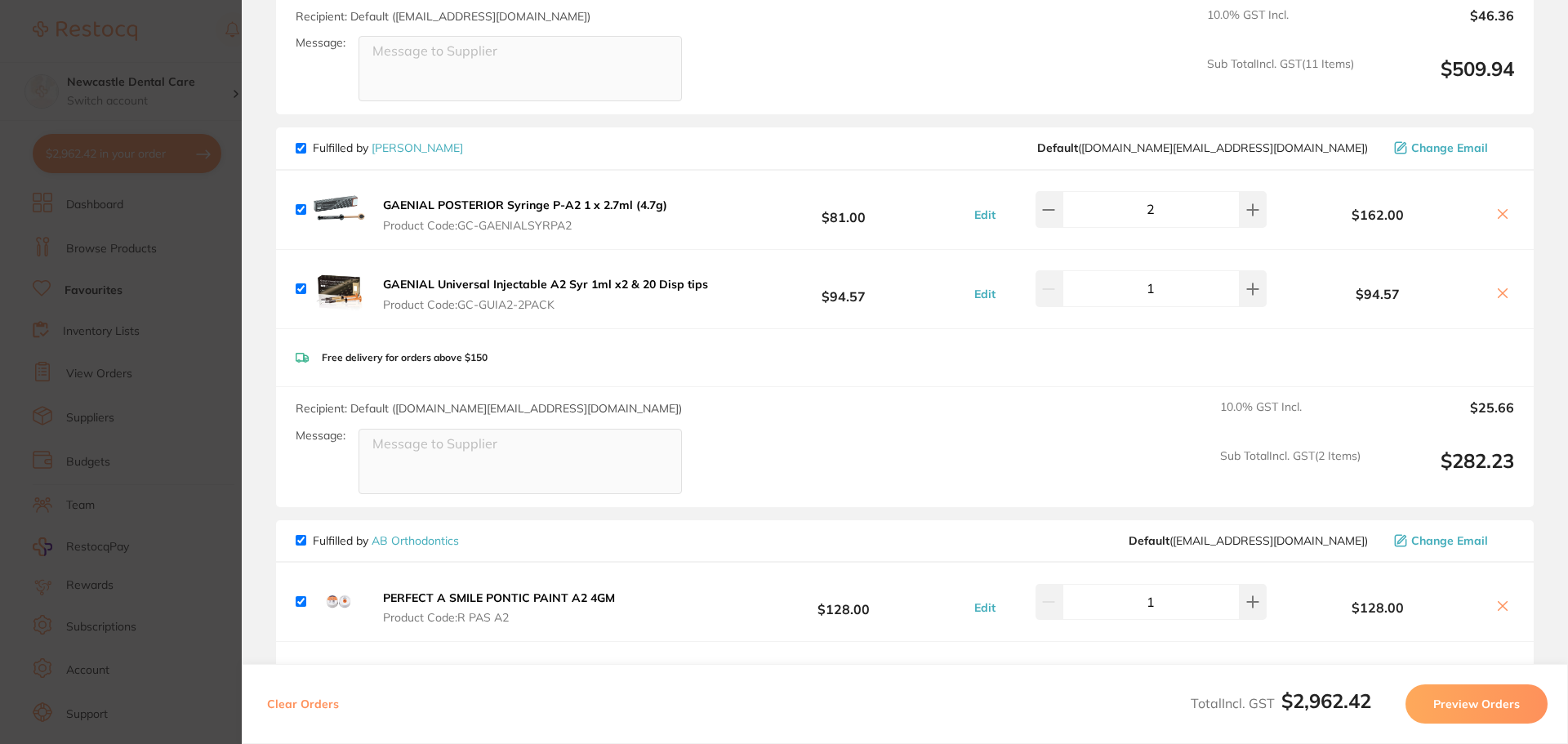
scroll to position [2767, 0]
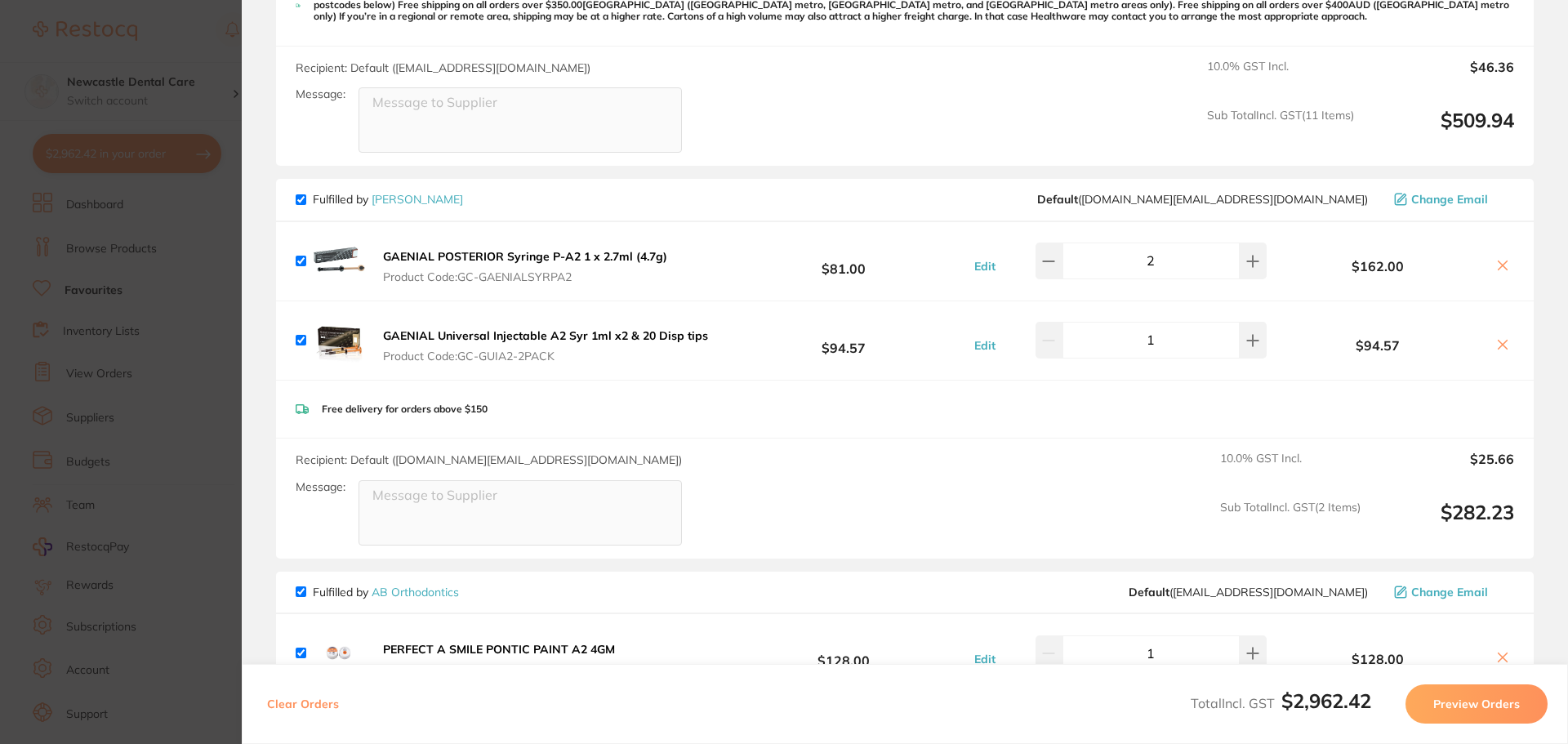
click at [196, 409] on section "Update RRP Set your pre negotiated price for this item. Item Agreed RRP (excl. …" at bounding box center [784, 372] width 1568 height 744
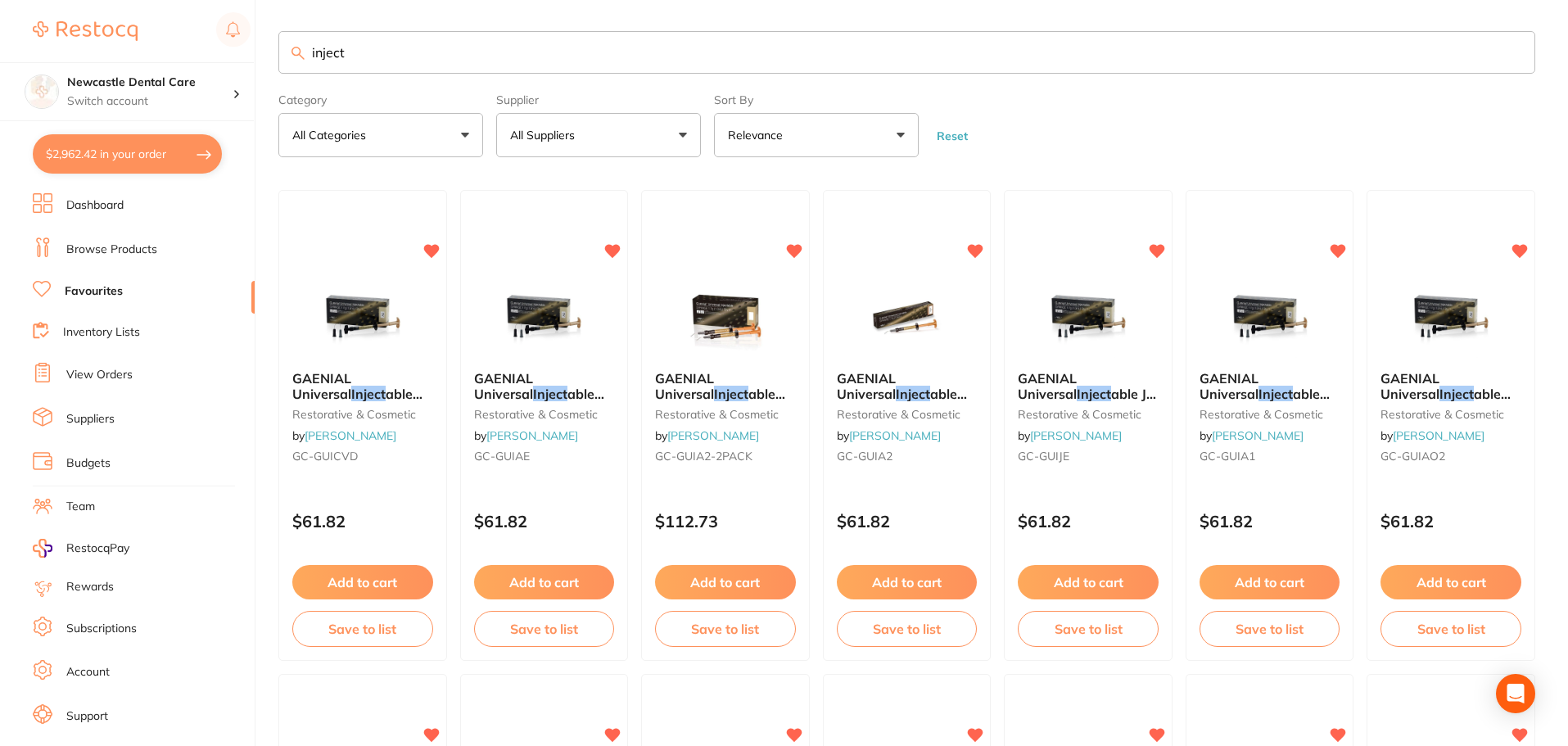
click at [102, 329] on link "Inventory Lists" at bounding box center [102, 332] width 77 height 16
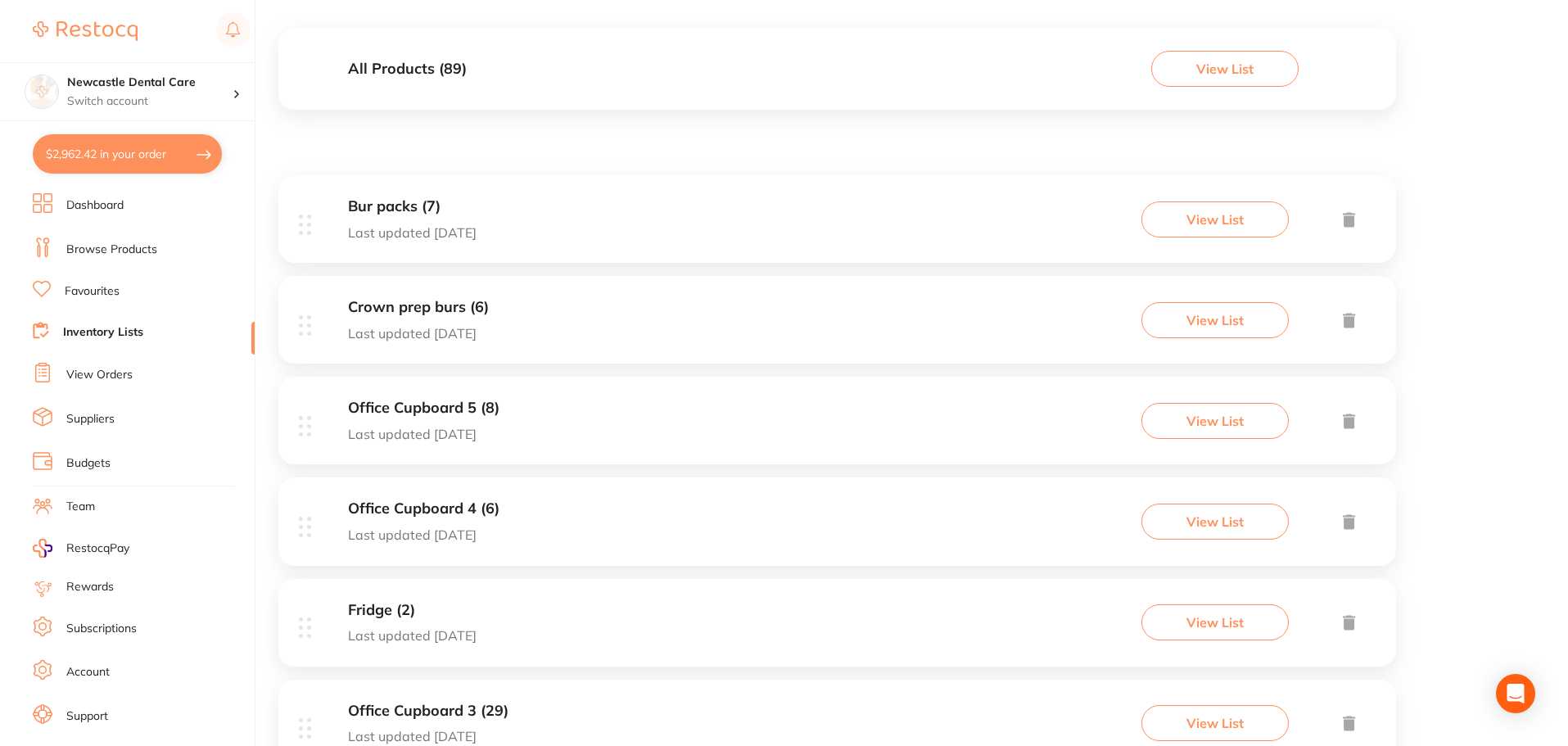
scroll to position [163, 0]
click at [404, 310] on h3 "Crown prep burs (6)" at bounding box center [418, 310] width 141 height 17
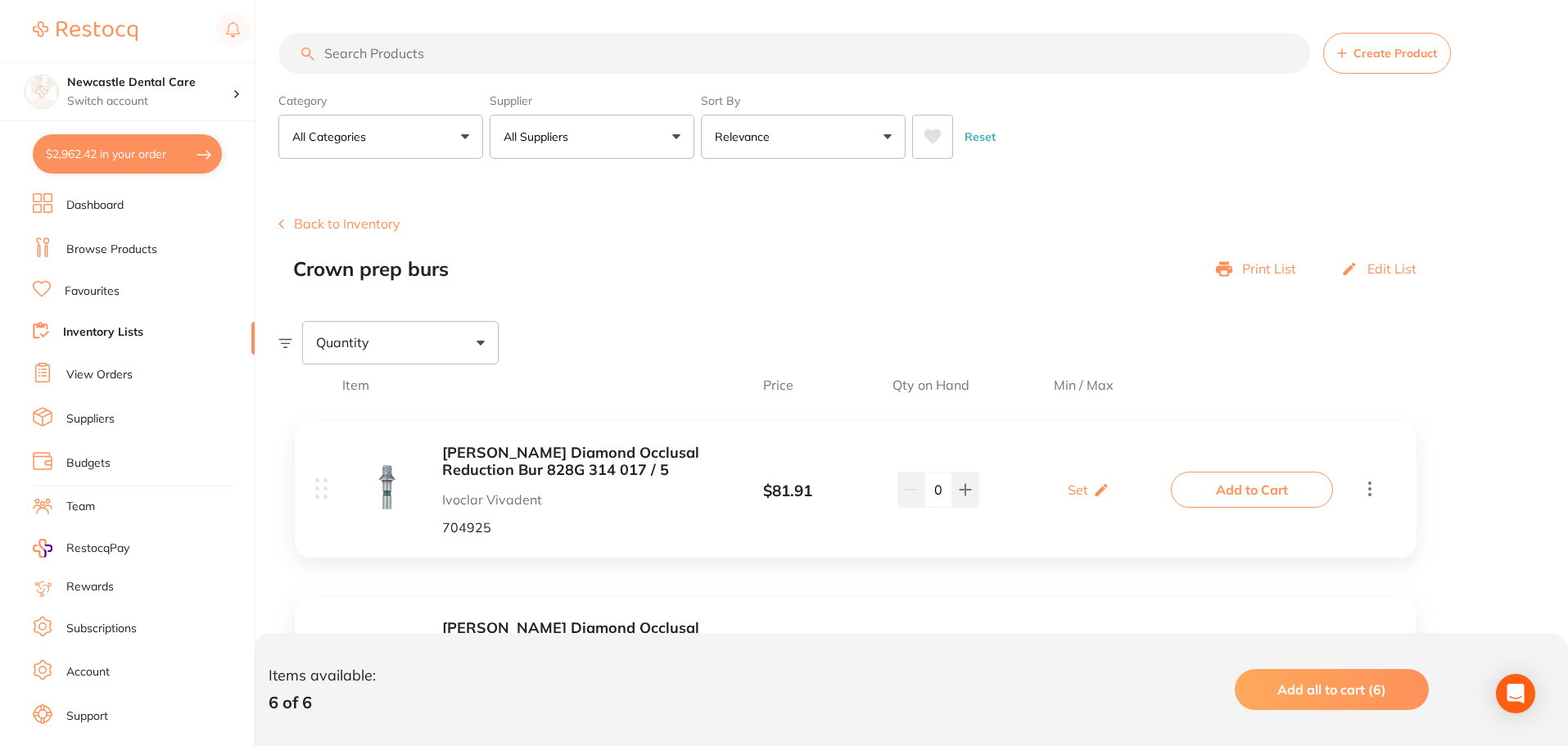
click at [306, 230] on button "Back to Inventory" at bounding box center [339, 223] width 122 height 14
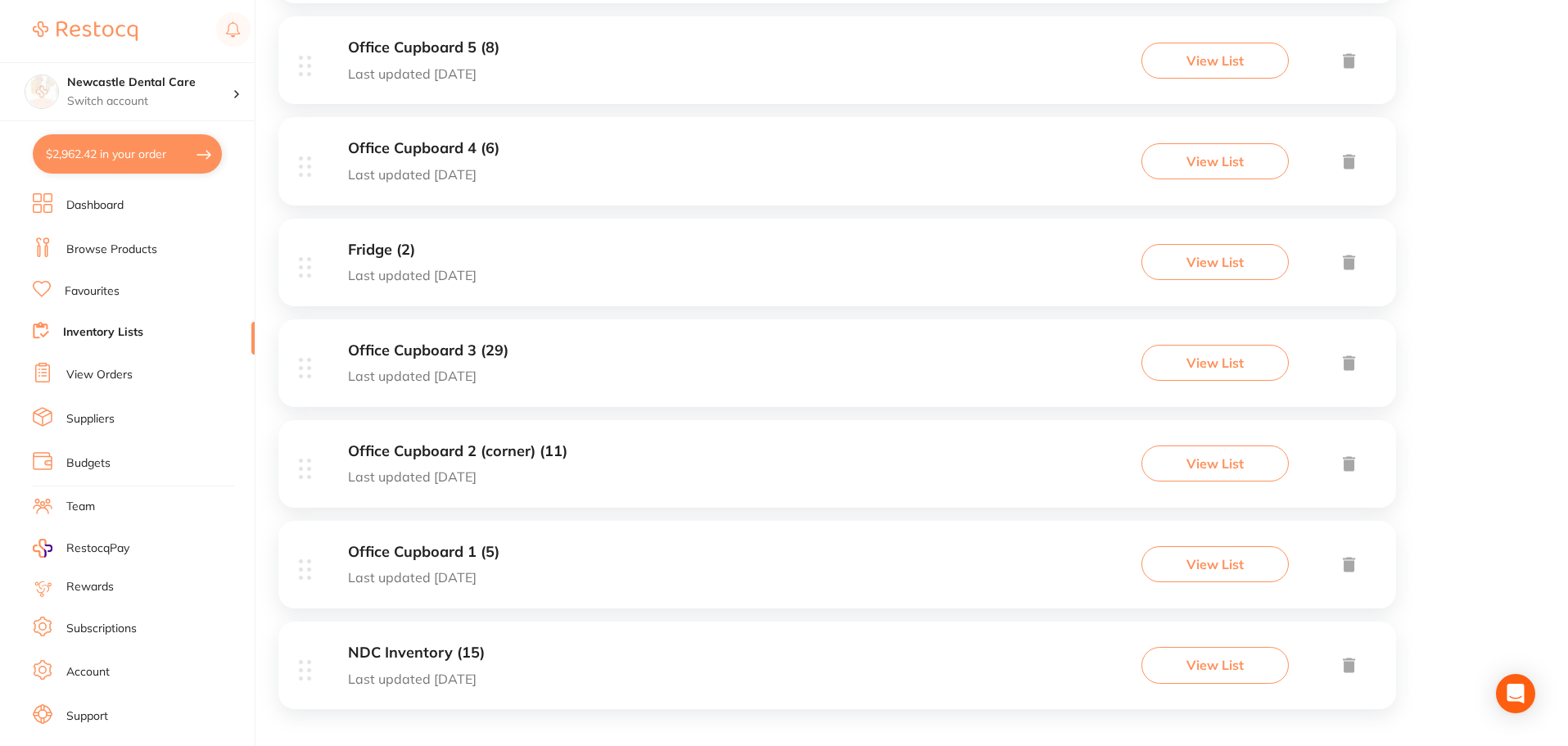
scroll to position [535, 0]
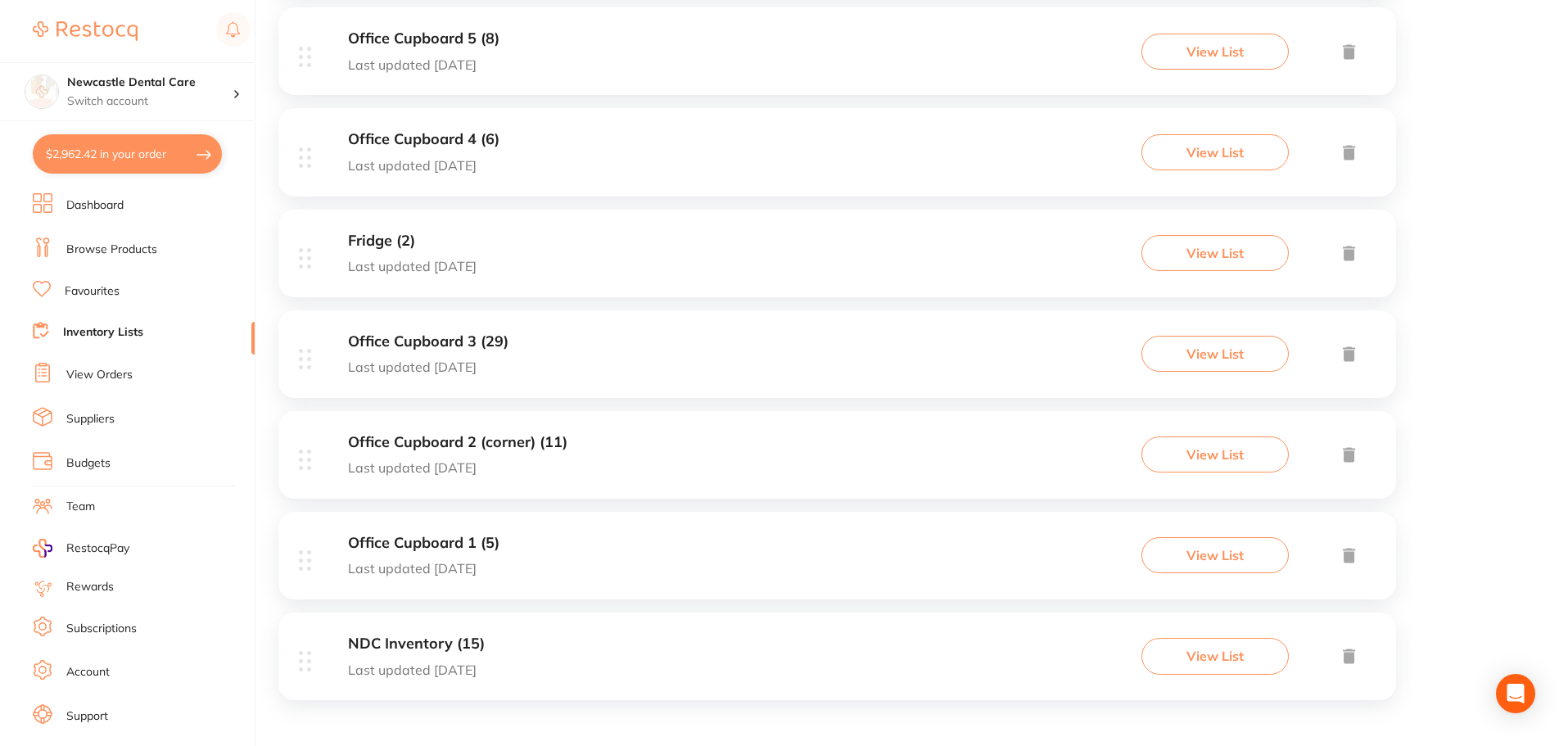
click at [115, 150] on button "$2,962.42 in your order" at bounding box center [127, 154] width 189 height 39
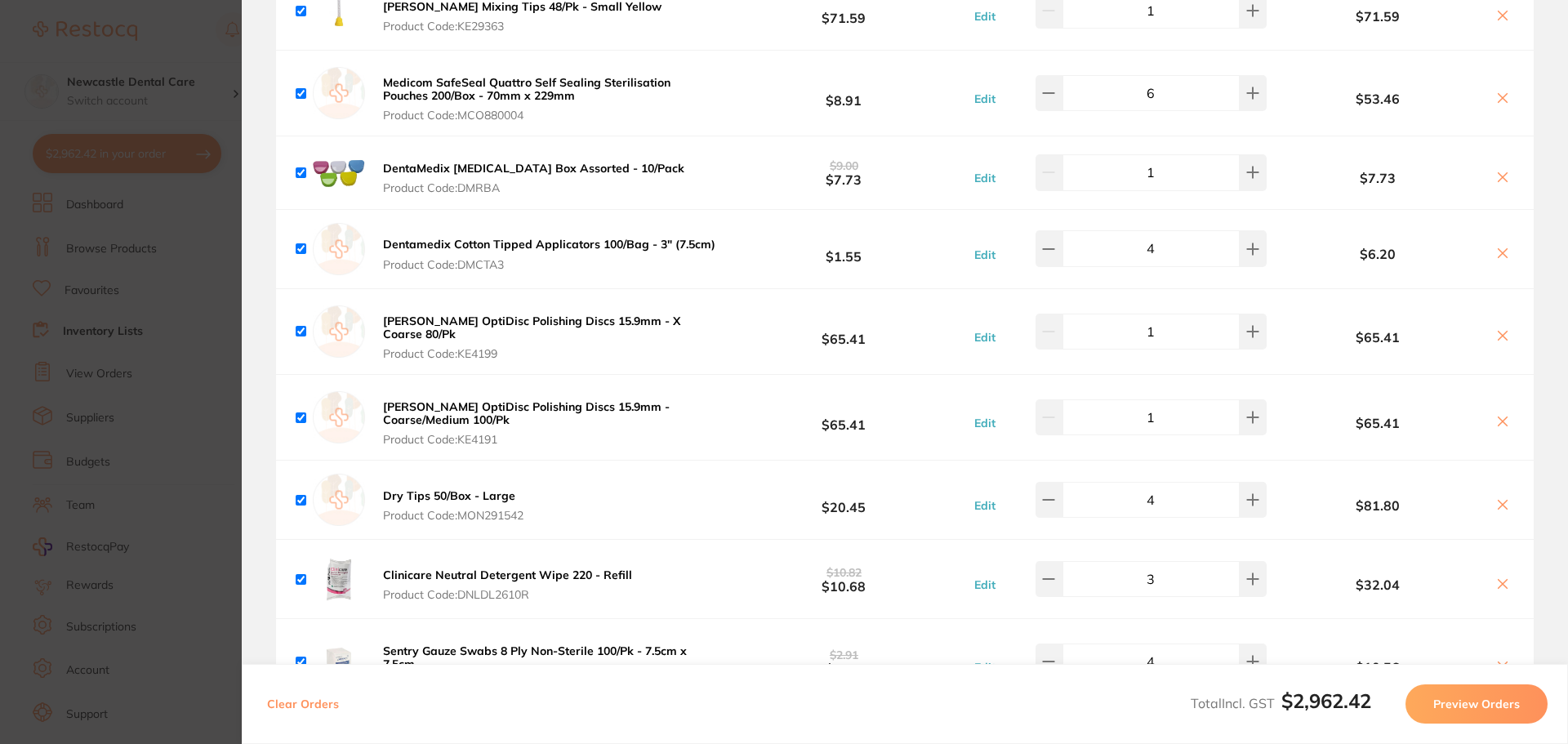
scroll to position [1868, 0]
click at [501, 313] on b "[PERSON_NAME] OptiDisc Polishing Discs 15.9mm - X Coarse 80/Pk" at bounding box center [532, 326] width 297 height 28
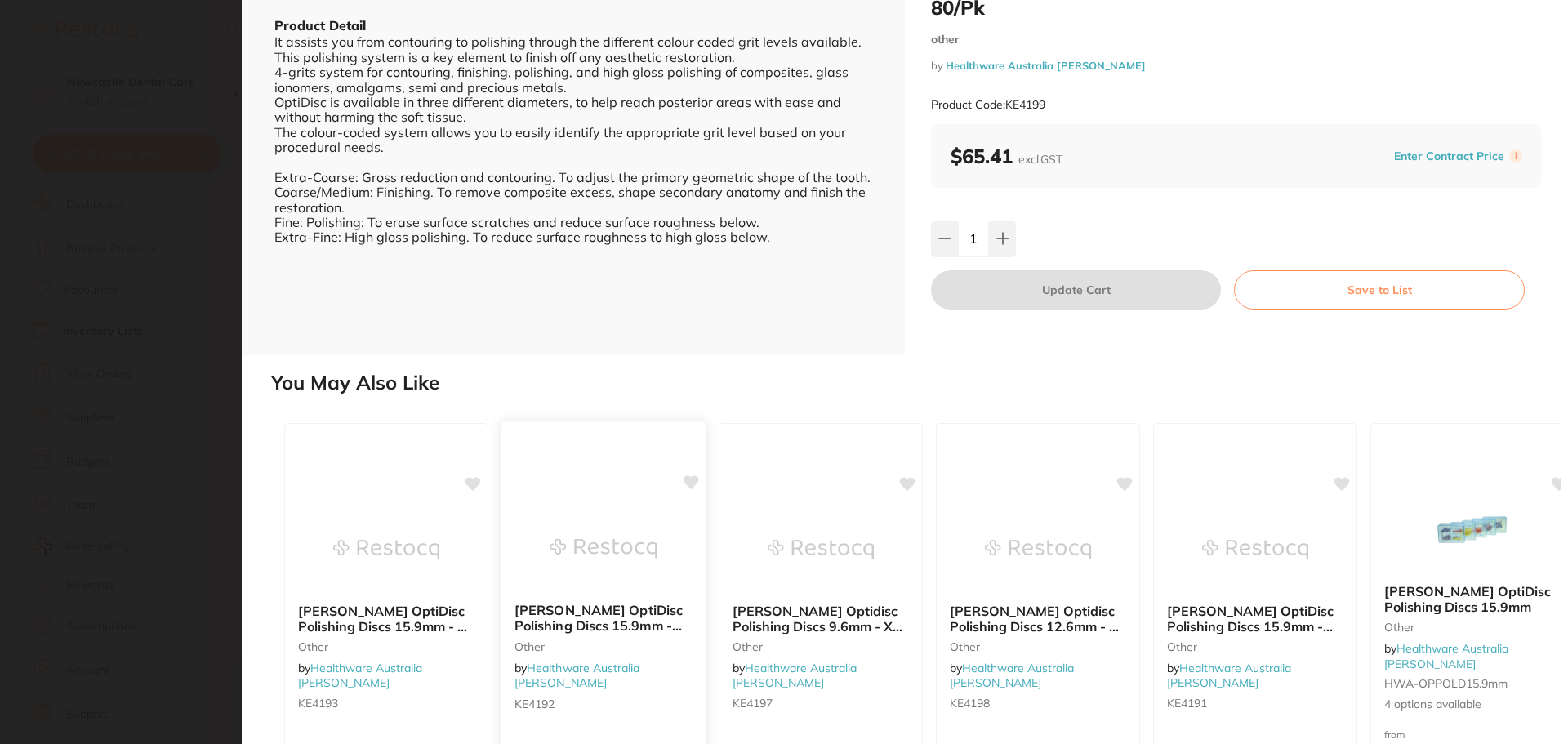
scroll to position [0, 0]
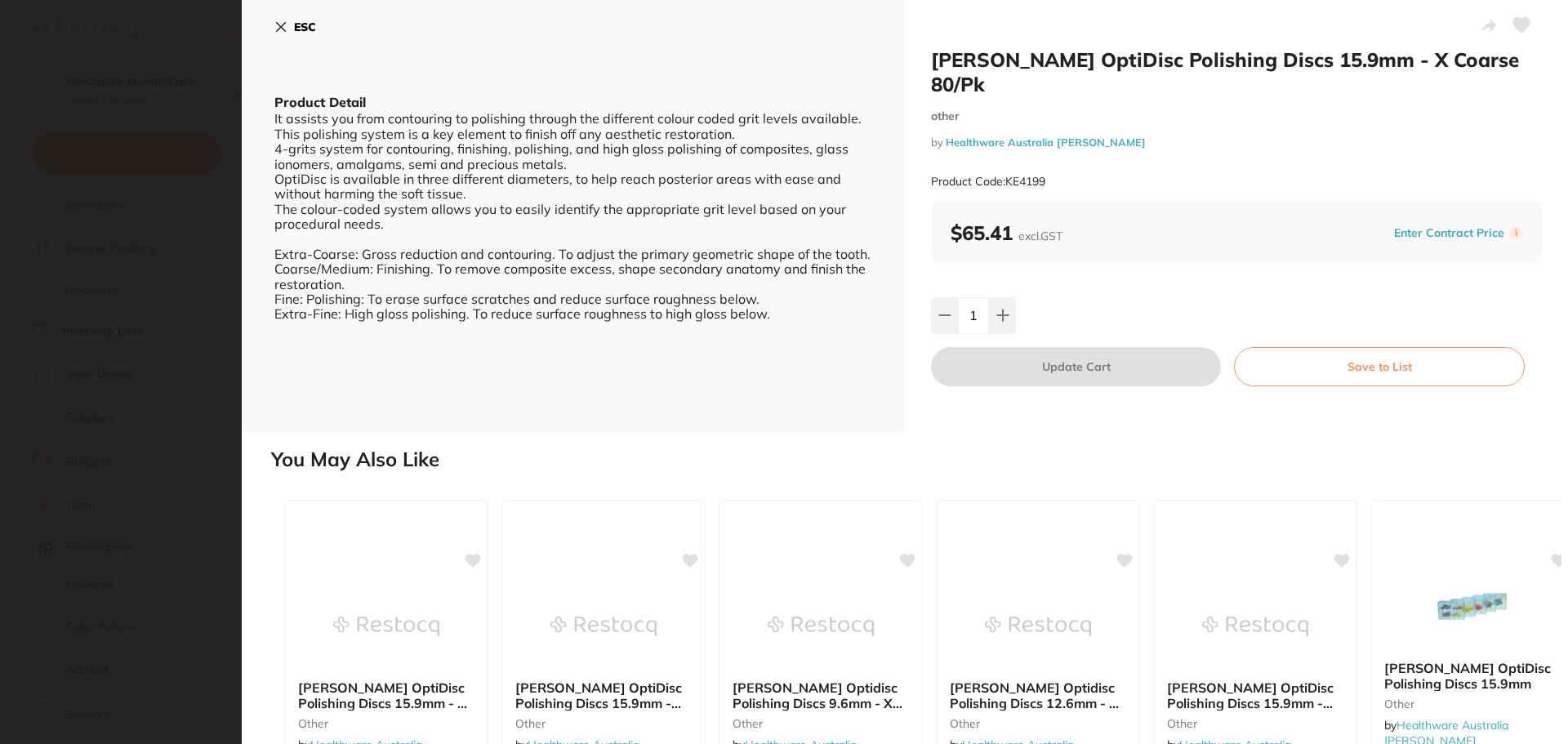
click at [300, 26] on b "ESC" at bounding box center [305, 26] width 22 height 14
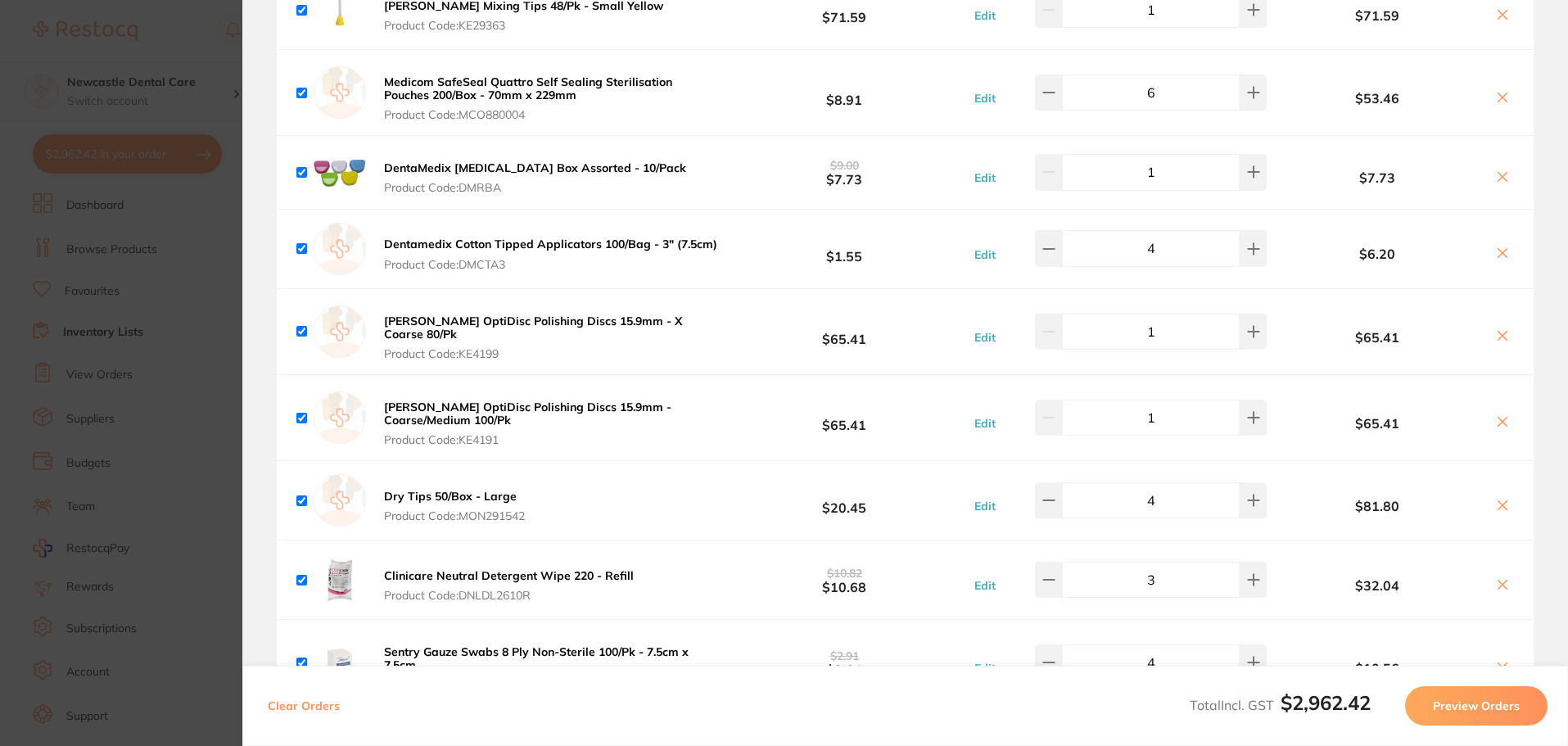
scroll to position [2282, 0]
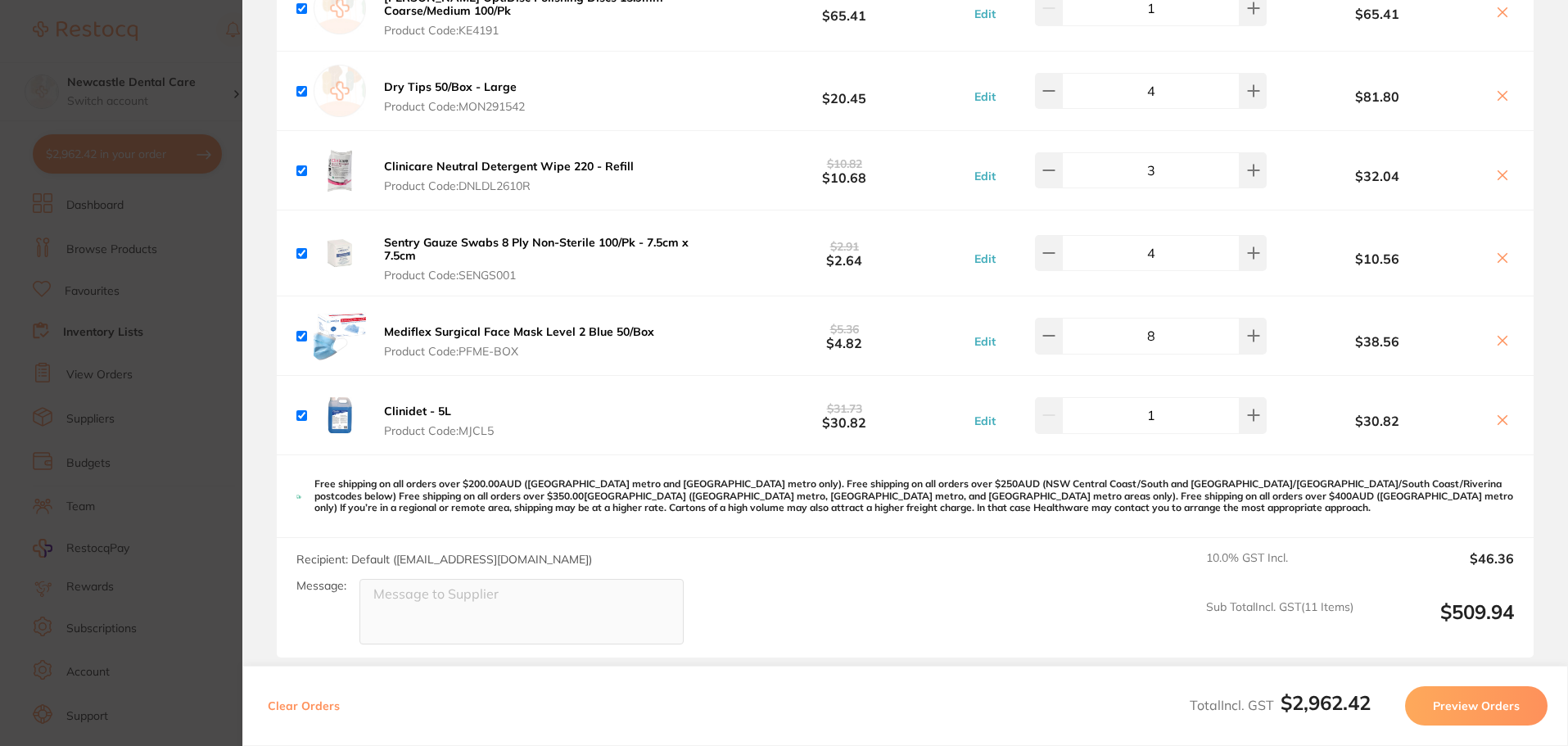
click at [164, 386] on section "Update RRP Set your pre negotiated price for this item. Item Agreed RRP (excl. …" at bounding box center [784, 373] width 1568 height 746
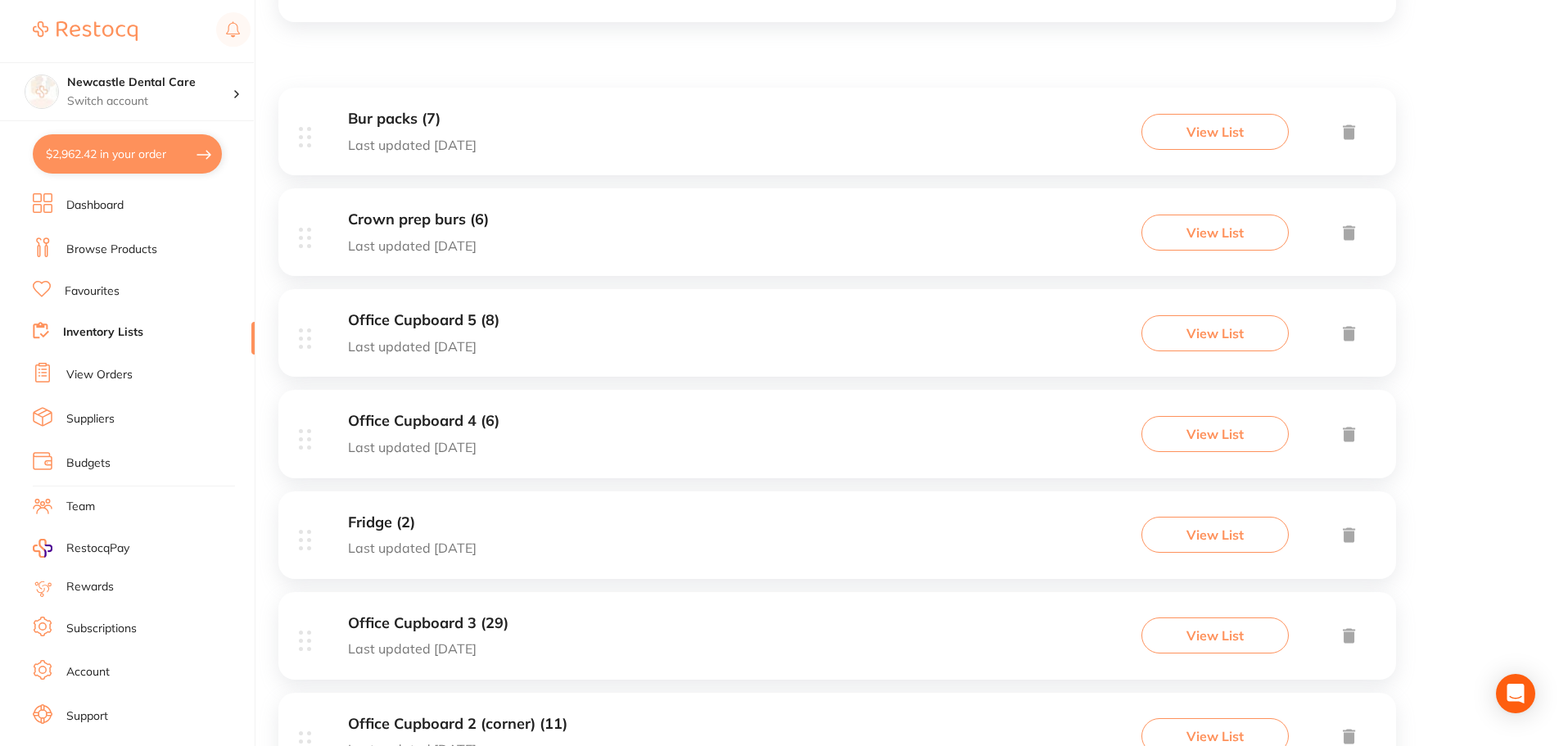
scroll to position [208, 0]
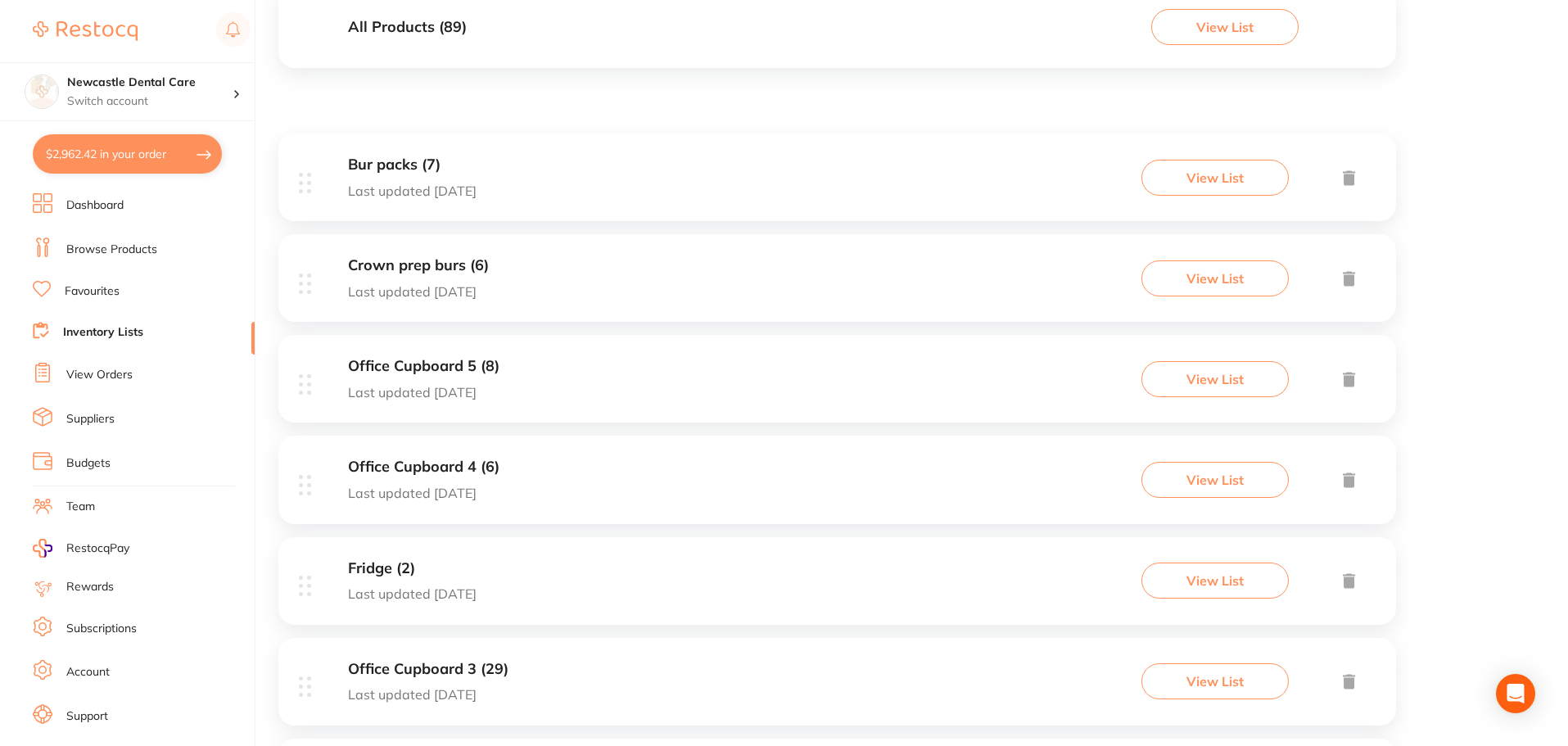
click at [89, 198] on link "Dashboard" at bounding box center [95, 205] width 58 height 16
